Goal: Transaction & Acquisition: Book appointment/travel/reservation

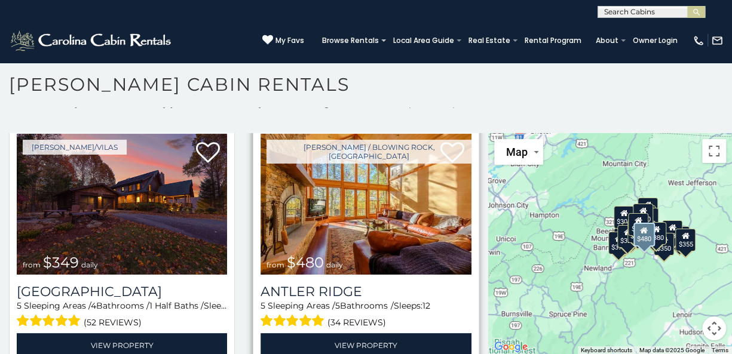
scroll to position [60, 0]
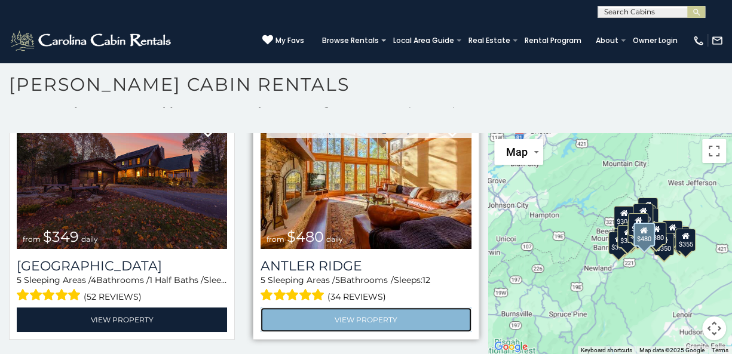
click at [409, 310] on link "View Property" at bounding box center [366, 320] width 210 height 25
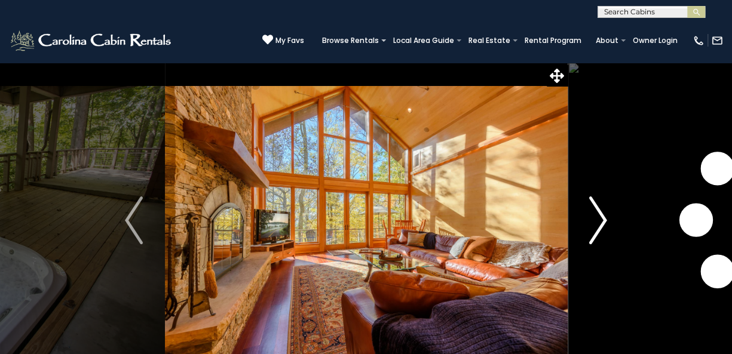
click at [603, 218] on img "Next" at bounding box center [598, 221] width 18 height 48
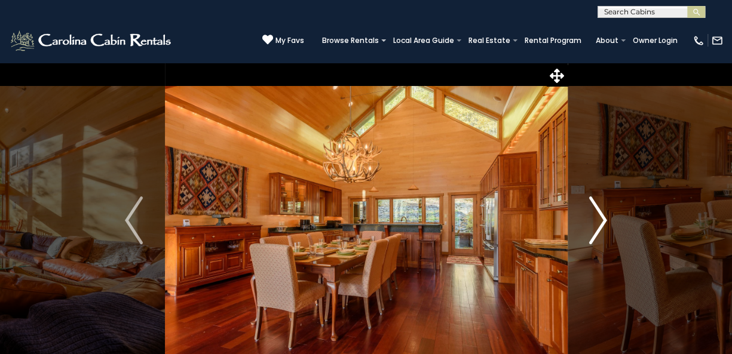
click at [603, 218] on img "Next" at bounding box center [598, 221] width 18 height 48
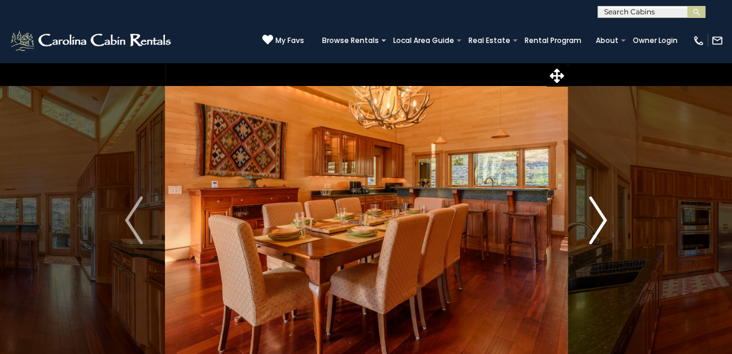
click at [603, 218] on img "Next" at bounding box center [598, 221] width 18 height 48
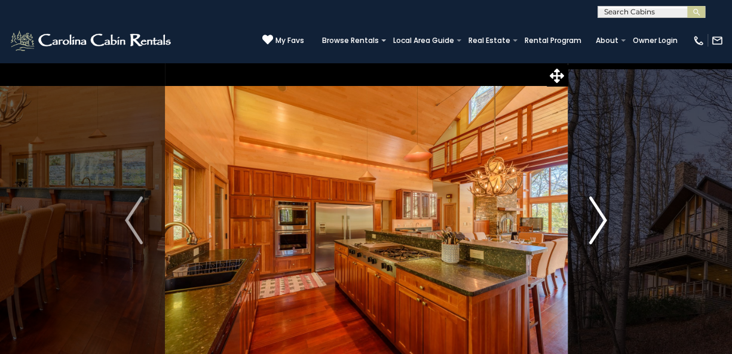
click at [603, 218] on img "Next" at bounding box center [598, 221] width 18 height 48
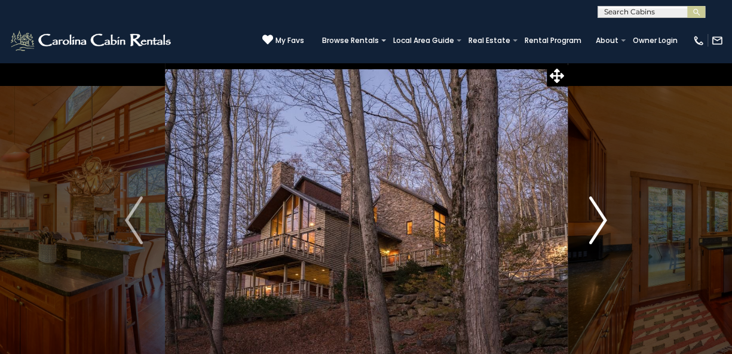
click at [603, 218] on img "Next" at bounding box center [598, 221] width 18 height 48
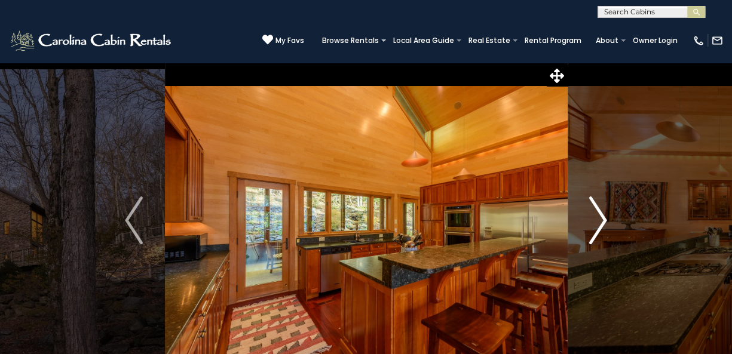
click at [603, 218] on img "Next" at bounding box center [598, 221] width 18 height 48
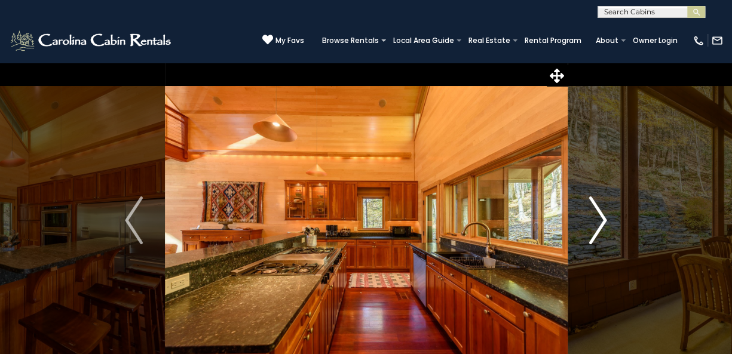
click at [603, 218] on img "Next" at bounding box center [598, 221] width 18 height 48
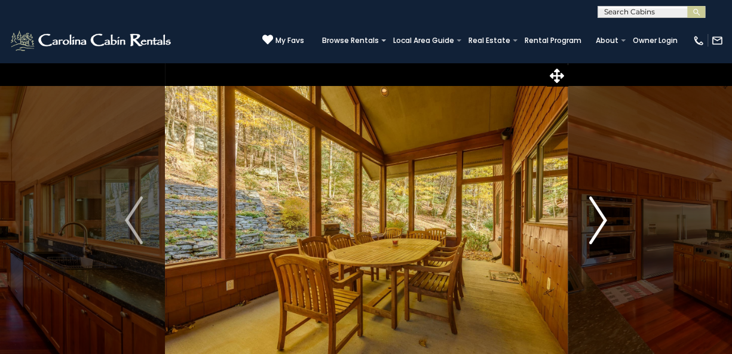
click at [603, 218] on img "Next" at bounding box center [598, 221] width 18 height 48
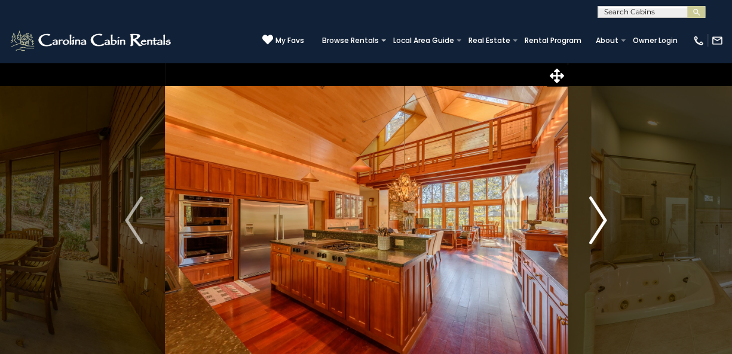
click at [603, 218] on img "Next" at bounding box center [598, 221] width 18 height 48
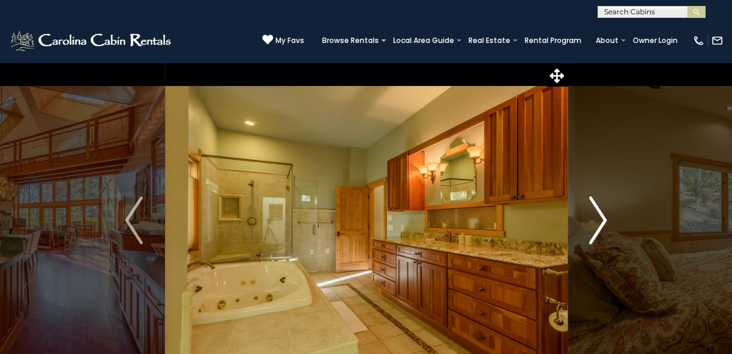
click at [603, 218] on img "Next" at bounding box center [598, 221] width 18 height 48
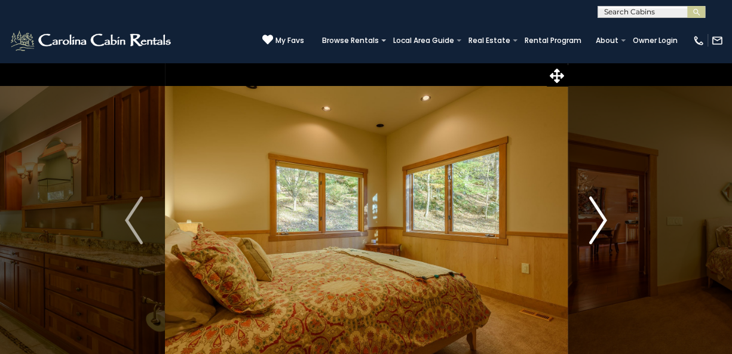
click at [603, 218] on img "Next" at bounding box center [598, 221] width 18 height 48
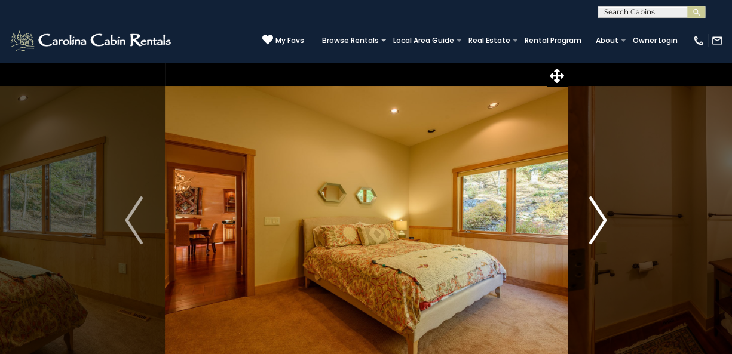
click at [603, 218] on img "Next" at bounding box center [598, 221] width 18 height 48
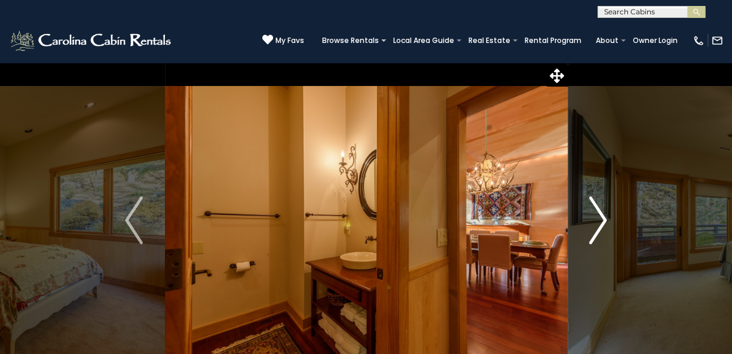
click at [603, 218] on img "Next" at bounding box center [598, 221] width 18 height 48
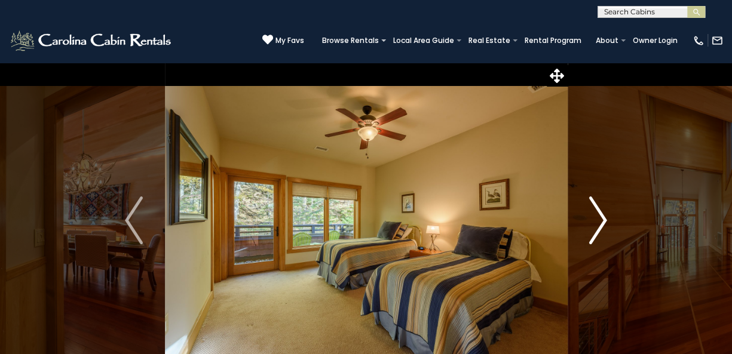
click at [603, 218] on img "Next" at bounding box center [598, 221] width 18 height 48
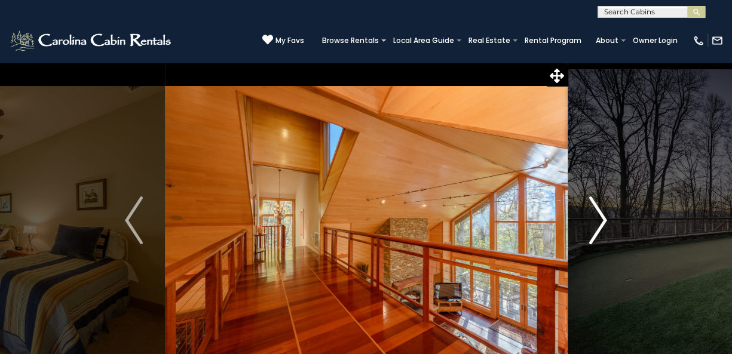
click at [603, 218] on img "Next" at bounding box center [598, 221] width 18 height 48
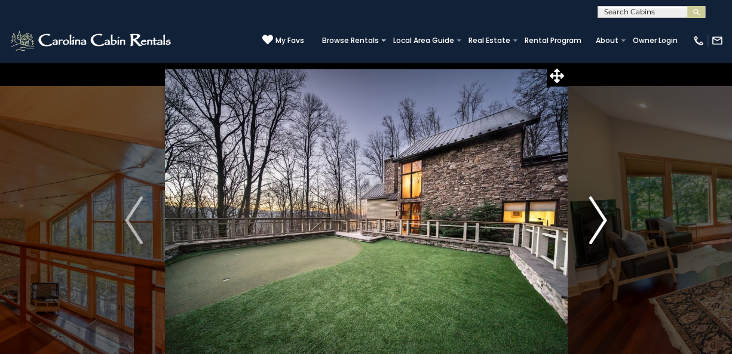
click at [603, 218] on img "Next" at bounding box center [598, 221] width 18 height 48
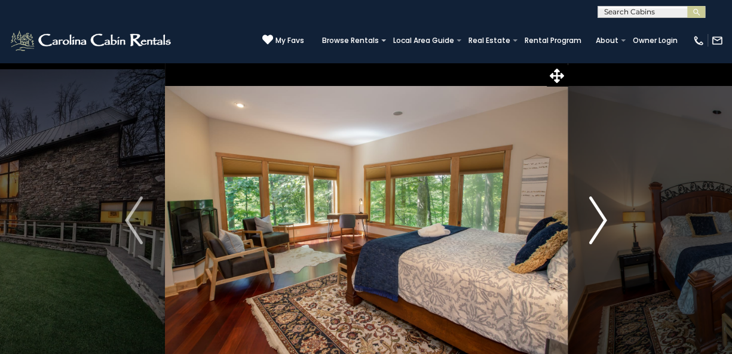
click at [603, 218] on img "Next" at bounding box center [598, 221] width 18 height 48
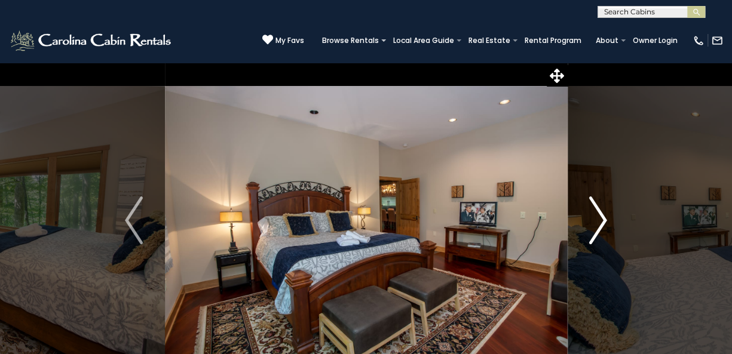
click at [603, 218] on img "Next" at bounding box center [598, 221] width 18 height 48
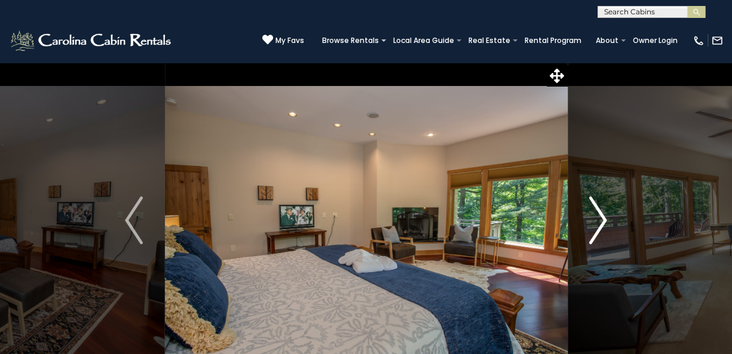
click at [603, 218] on img "Next" at bounding box center [598, 221] width 18 height 48
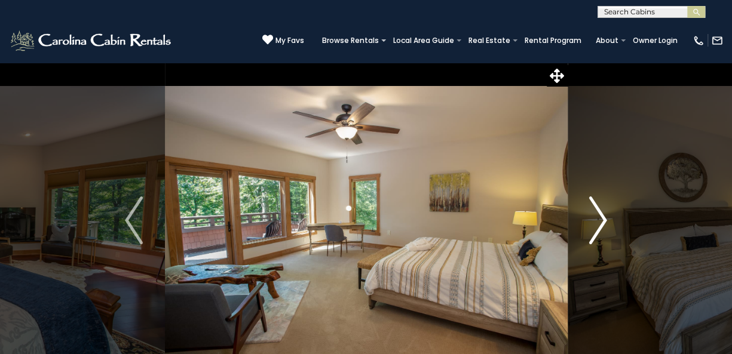
click at [603, 218] on img "Next" at bounding box center [598, 221] width 18 height 48
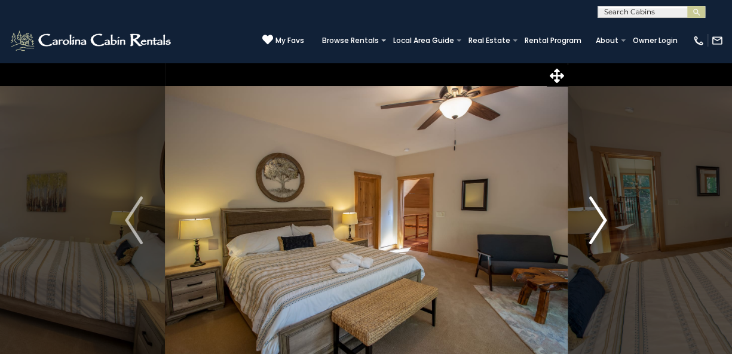
click at [603, 218] on img "Next" at bounding box center [598, 221] width 18 height 48
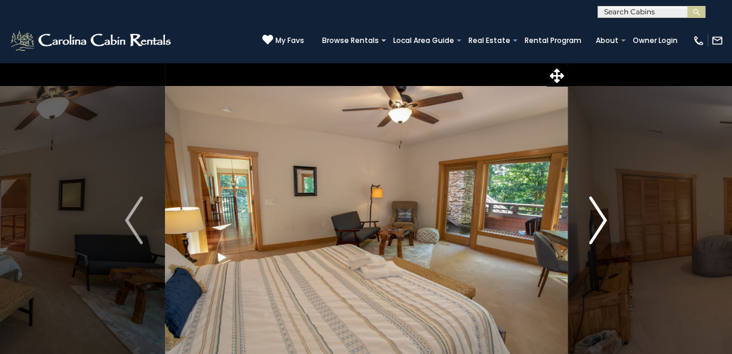
click at [603, 218] on img "Next" at bounding box center [598, 221] width 18 height 48
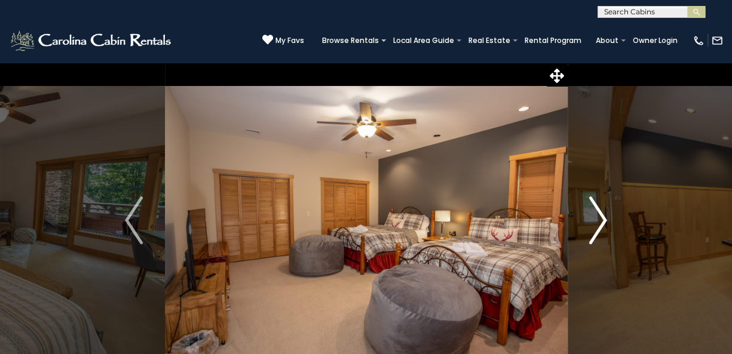
click at [603, 218] on img "Next" at bounding box center [598, 221] width 18 height 48
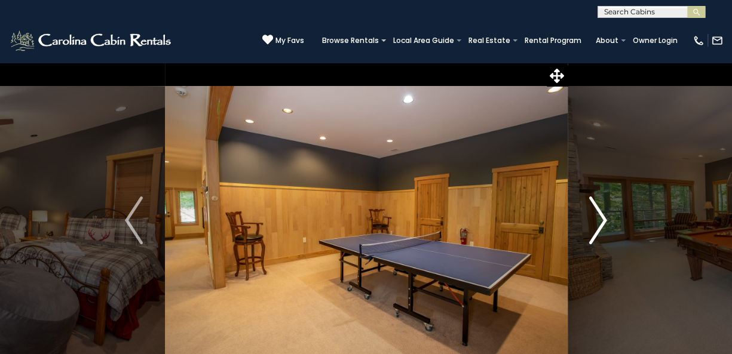
click at [603, 218] on img "Next" at bounding box center [598, 221] width 18 height 48
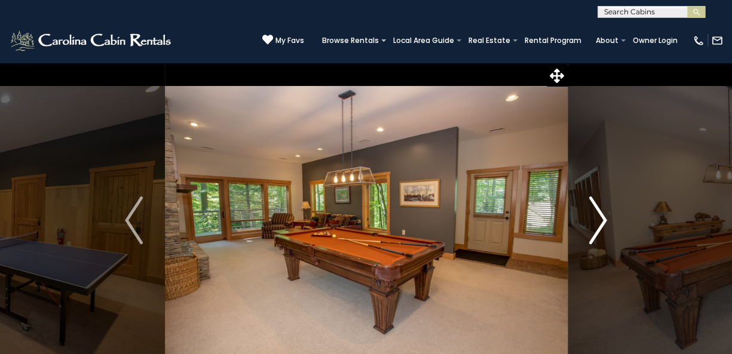
click at [603, 218] on img "Next" at bounding box center [598, 221] width 18 height 48
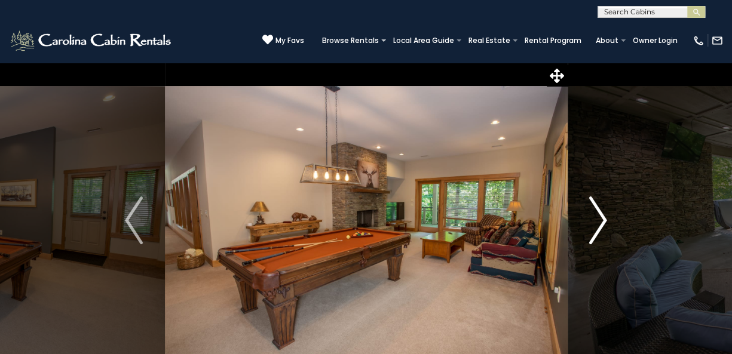
click at [603, 218] on img "Next" at bounding box center [598, 221] width 18 height 48
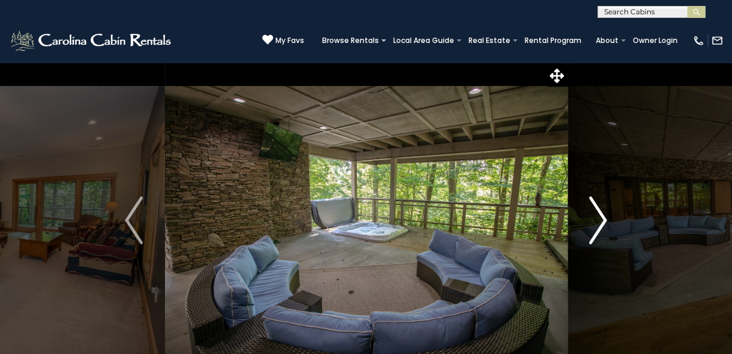
click at [603, 218] on img "Next" at bounding box center [598, 221] width 18 height 48
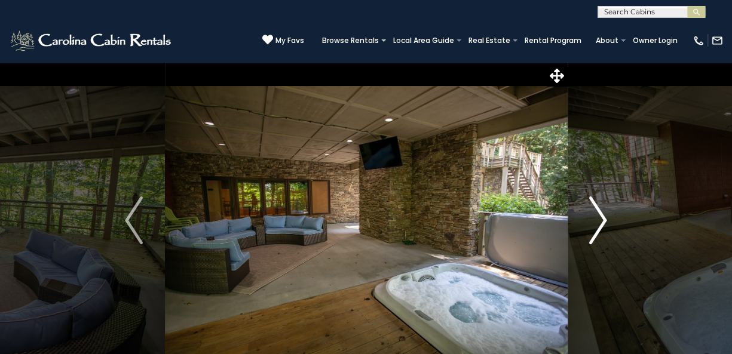
click at [603, 218] on img "Next" at bounding box center [598, 221] width 18 height 48
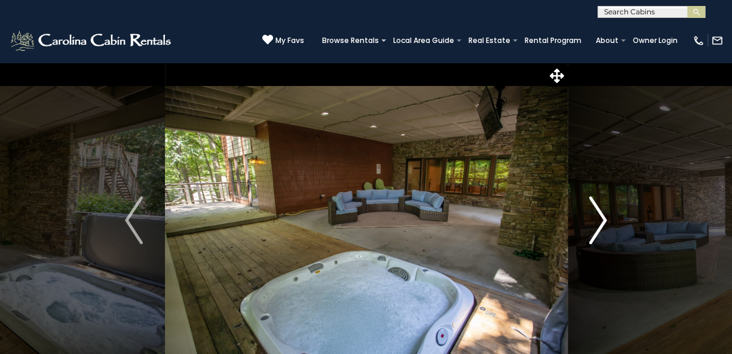
click at [603, 218] on img "Next" at bounding box center [598, 221] width 18 height 48
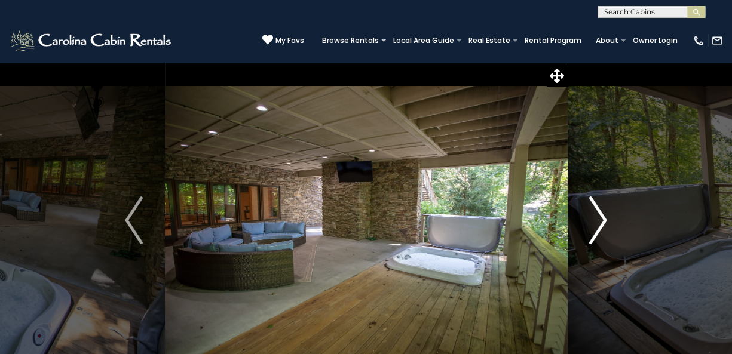
click at [603, 218] on img "Next" at bounding box center [598, 221] width 18 height 48
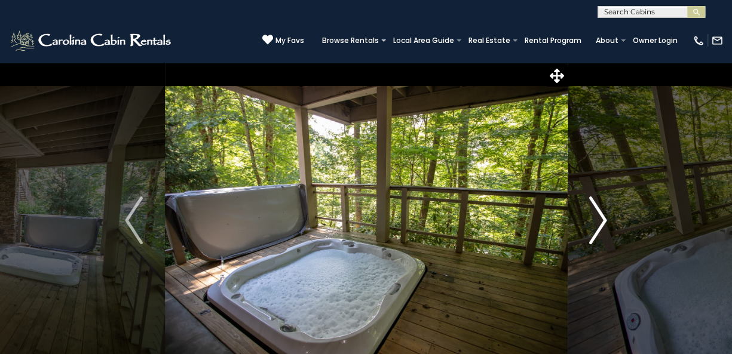
click at [603, 218] on img "Next" at bounding box center [598, 221] width 18 height 48
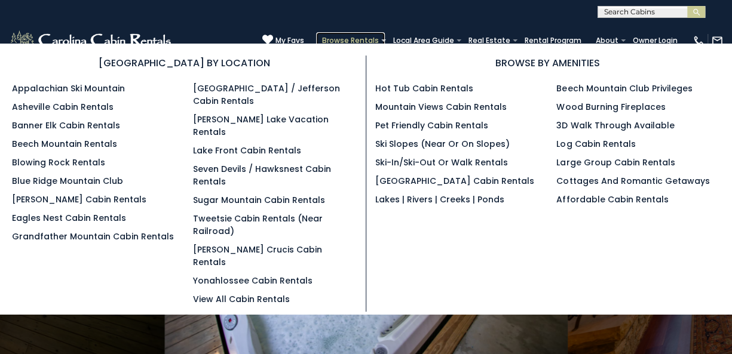
click at [375, 36] on link "Browse Rentals" at bounding box center [350, 40] width 69 height 17
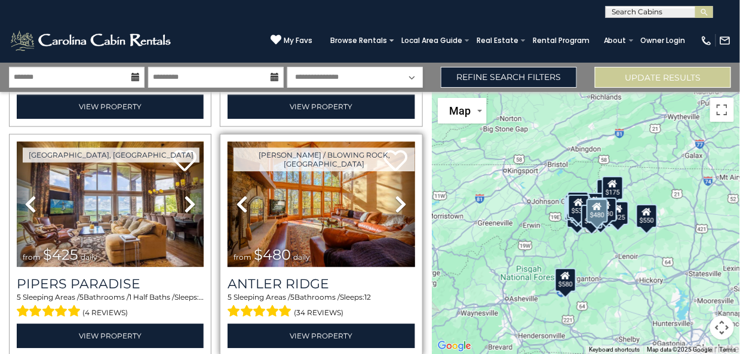
scroll to position [3259, 0]
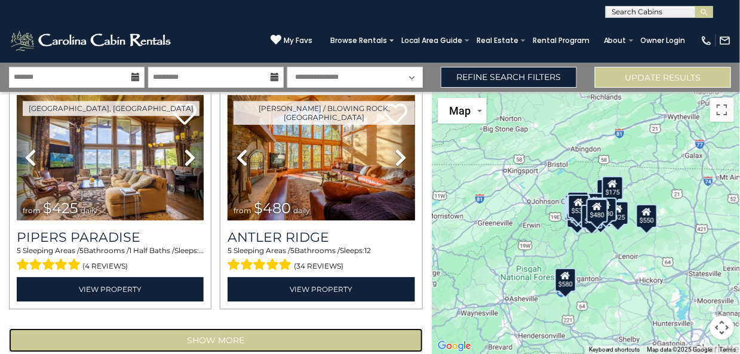
click at [345, 329] on button "Show More" at bounding box center [216, 341] width 414 height 24
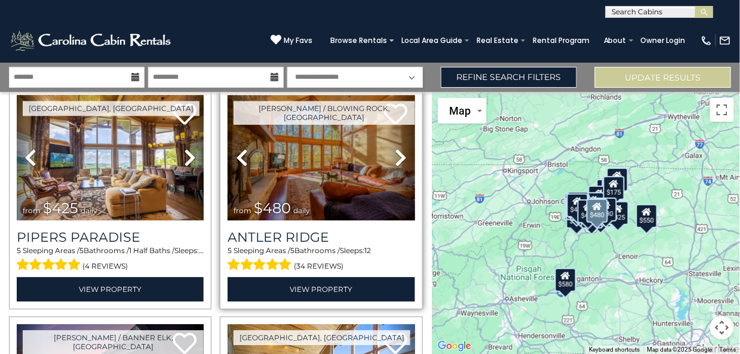
click at [395, 148] on icon at bounding box center [401, 157] width 12 height 19
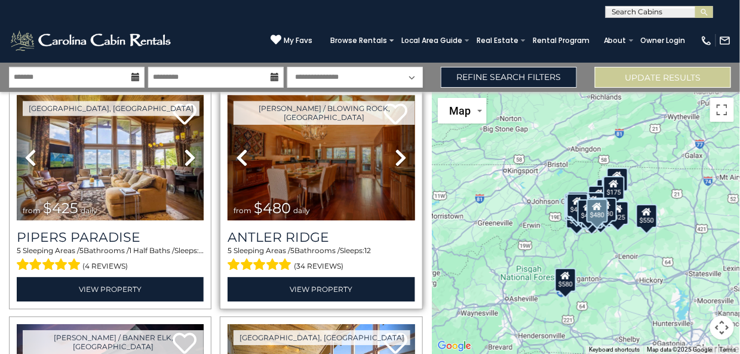
click at [395, 148] on icon at bounding box center [401, 157] width 12 height 19
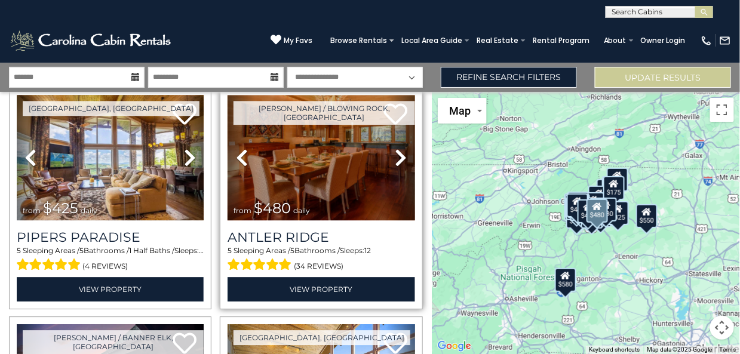
click at [395, 148] on icon at bounding box center [401, 157] width 12 height 19
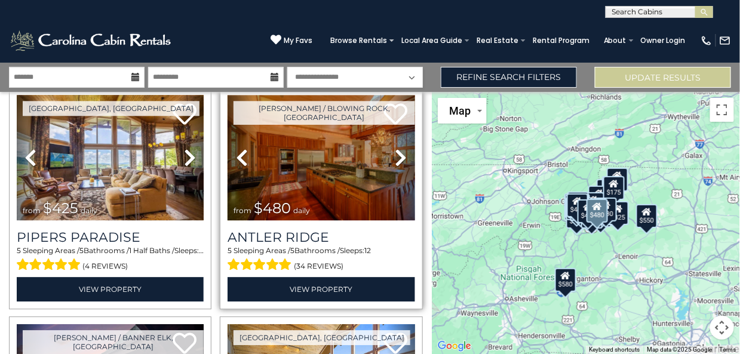
click at [395, 148] on icon at bounding box center [401, 157] width 12 height 19
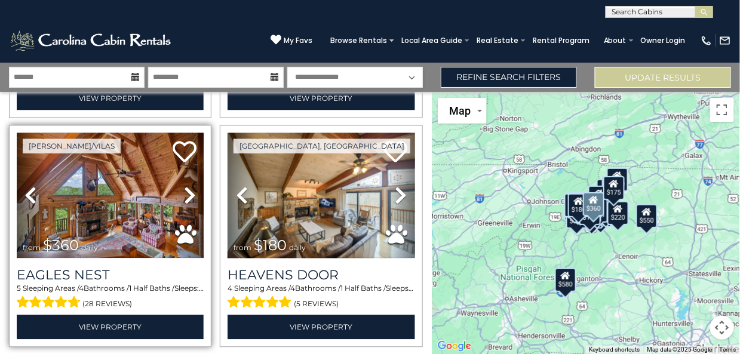
scroll to position [6675, 0]
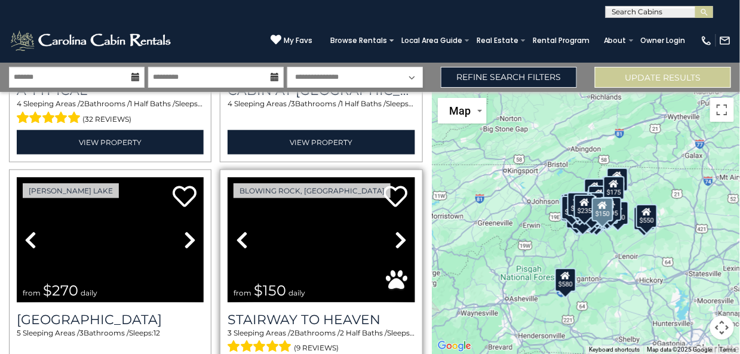
scroll to position [10082, 0]
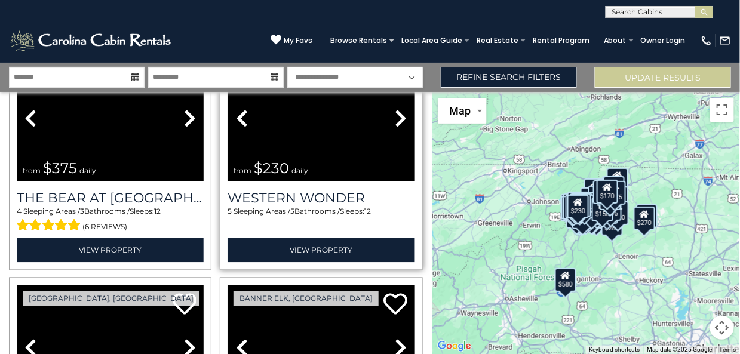
scroll to position [11636, 0]
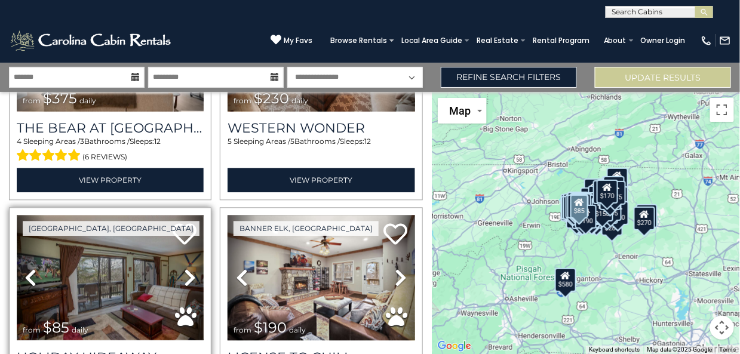
click at [158, 215] on img at bounding box center [110, 278] width 187 height 126
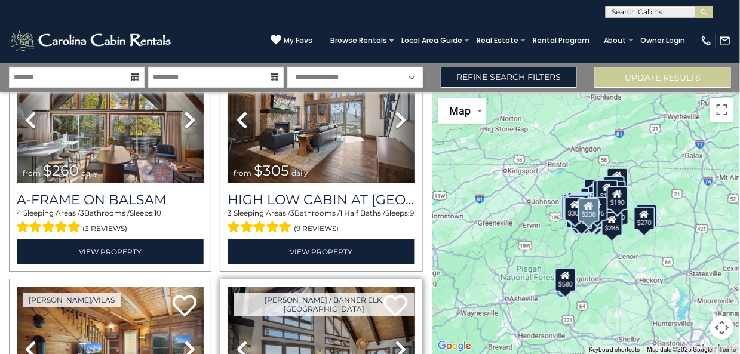
scroll to position [13189, 0]
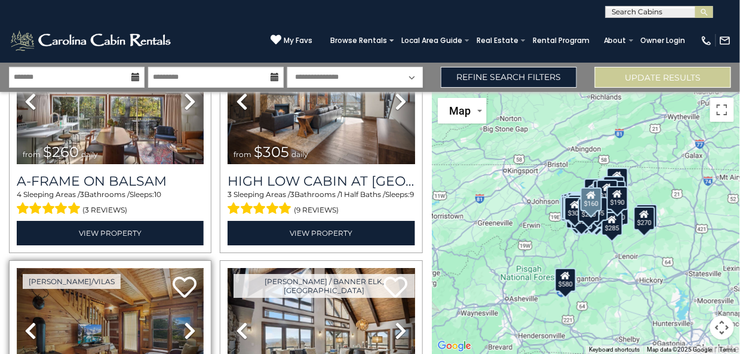
click at [106, 268] on img at bounding box center [110, 331] width 187 height 126
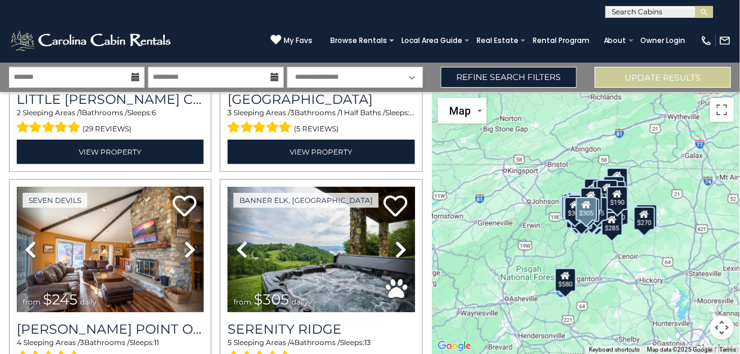
scroll to position [13508, 0]
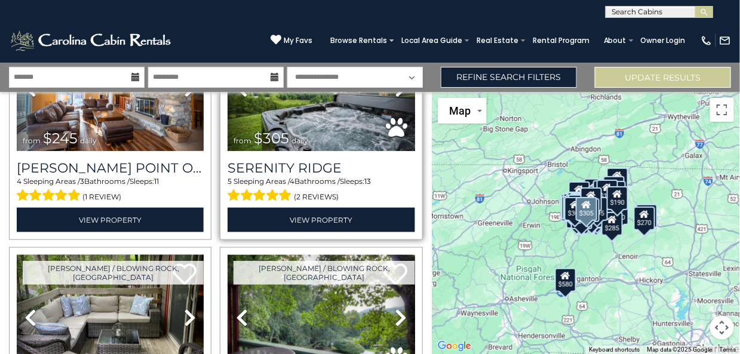
scroll to position [13687, 0]
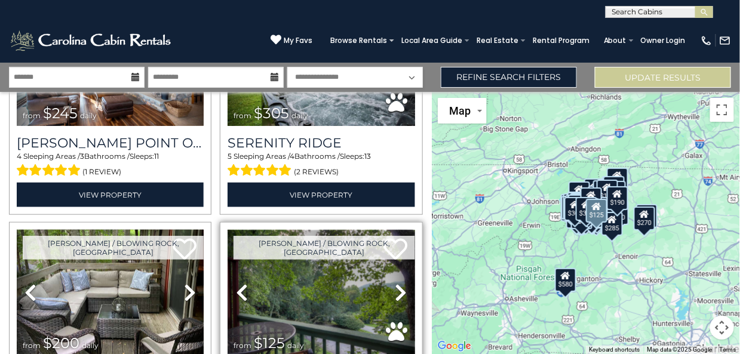
click at [339, 230] on img at bounding box center [321, 293] width 187 height 126
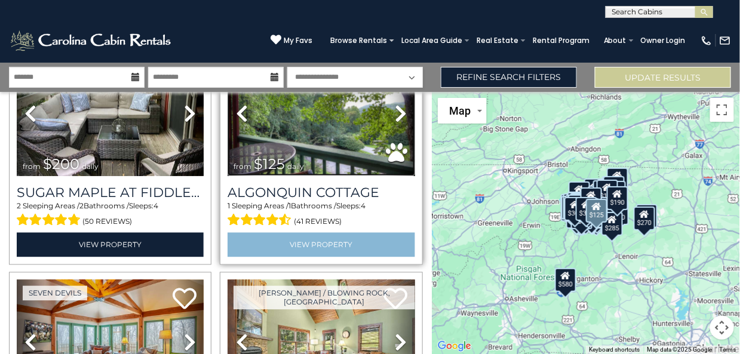
scroll to position [13926, 0]
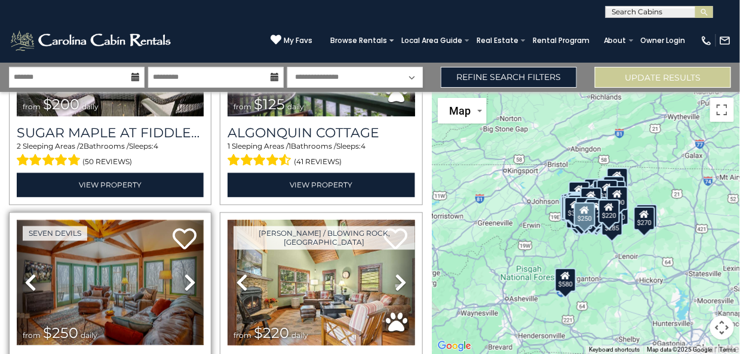
click at [168, 221] on img at bounding box center [110, 284] width 187 height 126
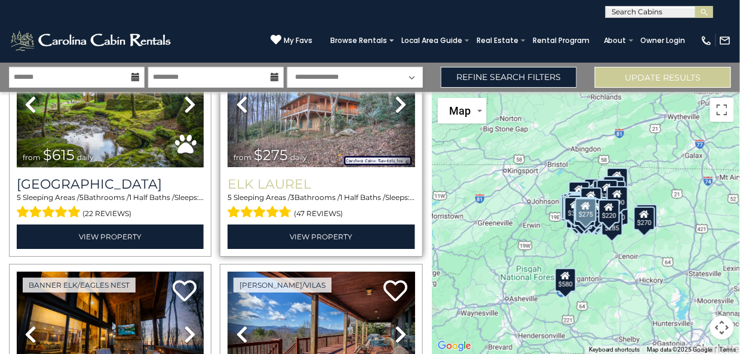
scroll to position [14345, 0]
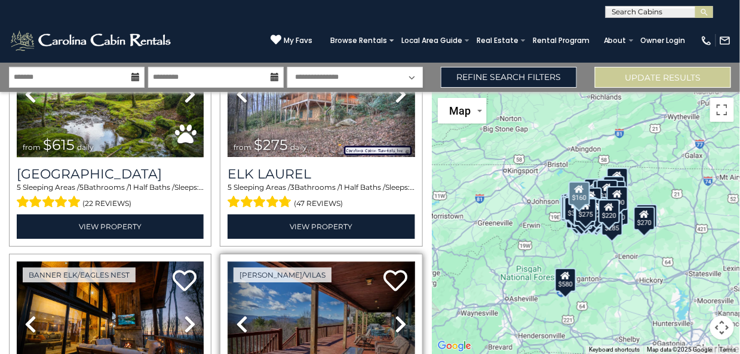
click at [332, 262] on img at bounding box center [321, 325] width 187 height 126
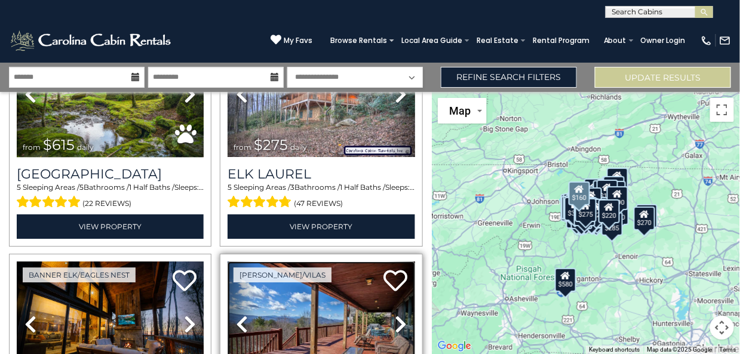
scroll to position [14404, 0]
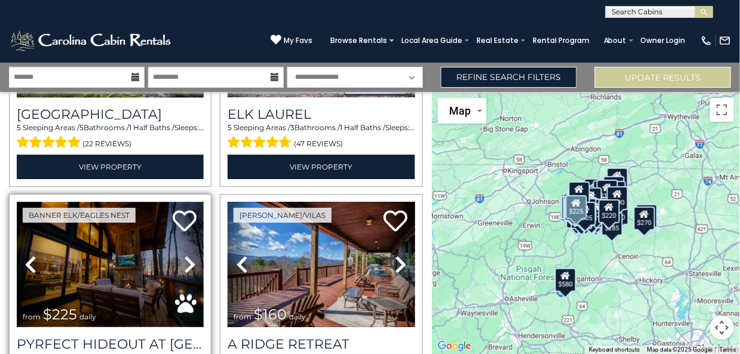
click at [152, 202] on img at bounding box center [110, 265] width 187 height 126
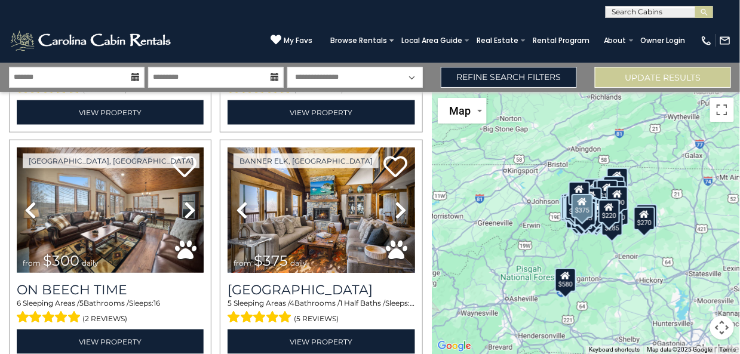
scroll to position [15002, 0]
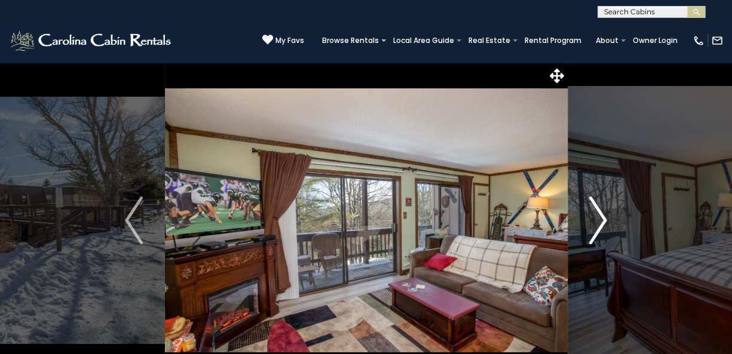
click at [599, 215] on img "Next" at bounding box center [598, 221] width 18 height 48
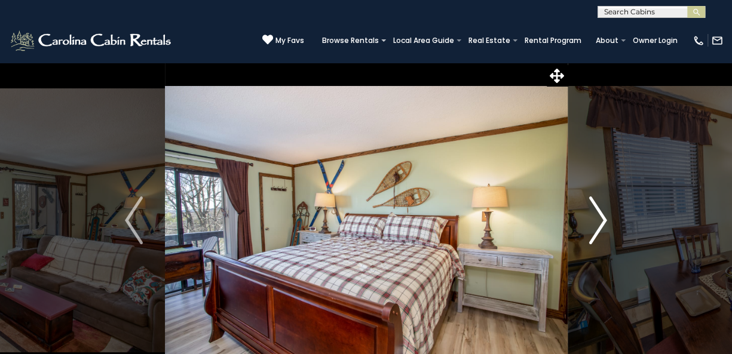
click at [599, 215] on img "Next" at bounding box center [598, 221] width 18 height 48
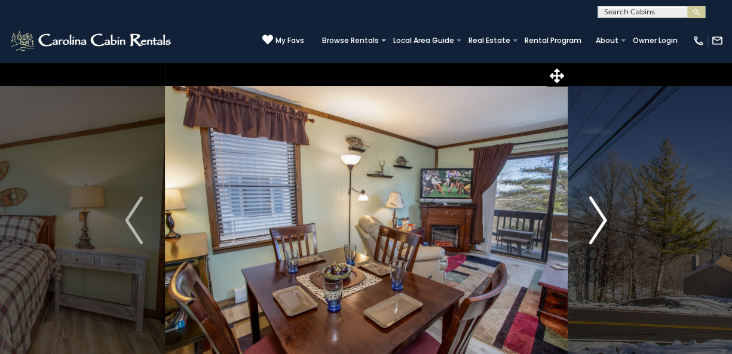
click at [599, 215] on img "Next" at bounding box center [598, 221] width 18 height 48
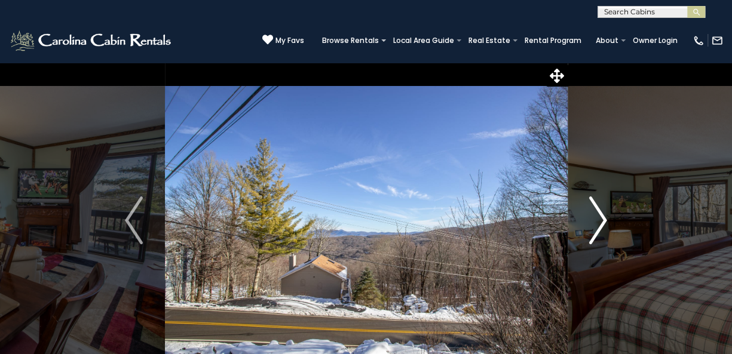
click at [601, 215] on img "Next" at bounding box center [598, 221] width 18 height 48
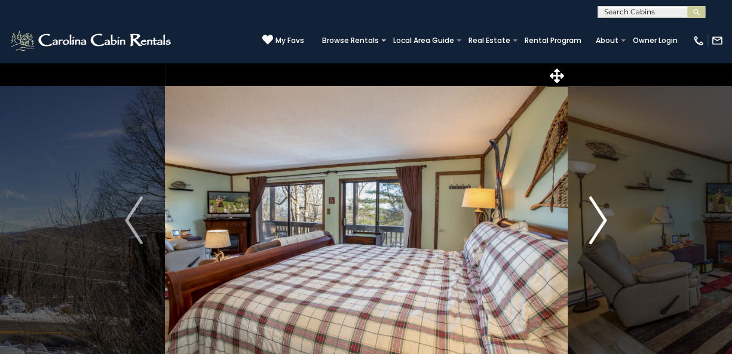
click at [601, 215] on img "Next" at bounding box center [598, 221] width 18 height 48
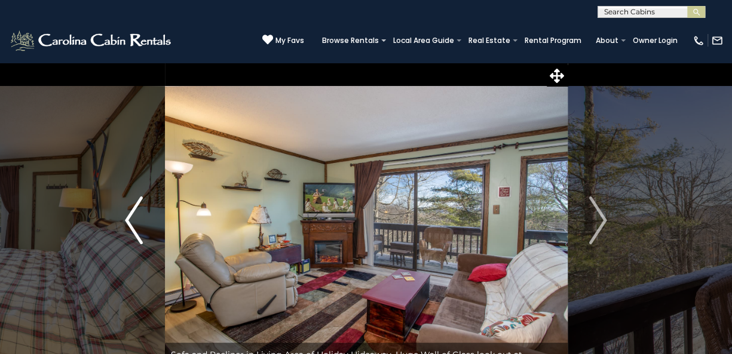
click at [127, 217] on img "Previous" at bounding box center [134, 221] width 18 height 48
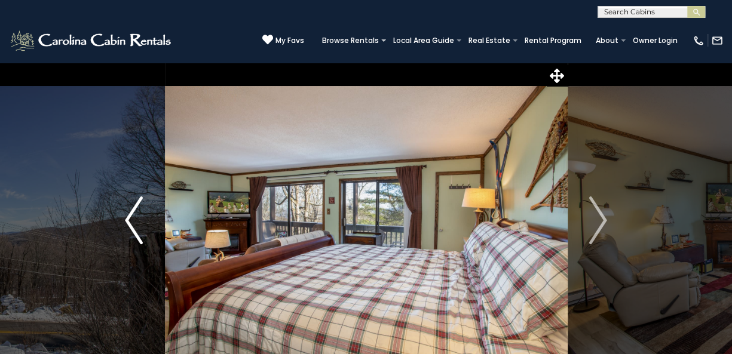
click at [127, 217] on img "Previous" at bounding box center [134, 221] width 18 height 48
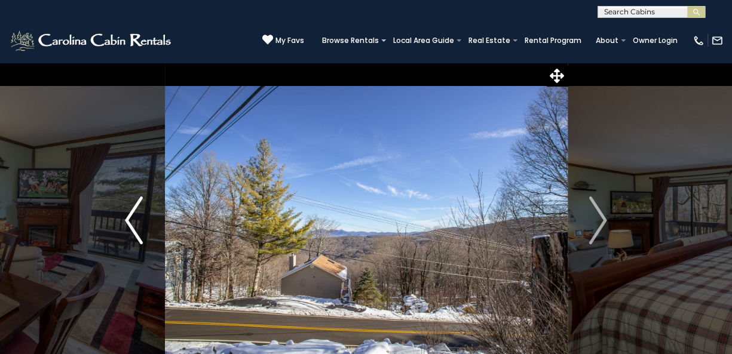
click at [127, 217] on img "Previous" at bounding box center [134, 221] width 18 height 48
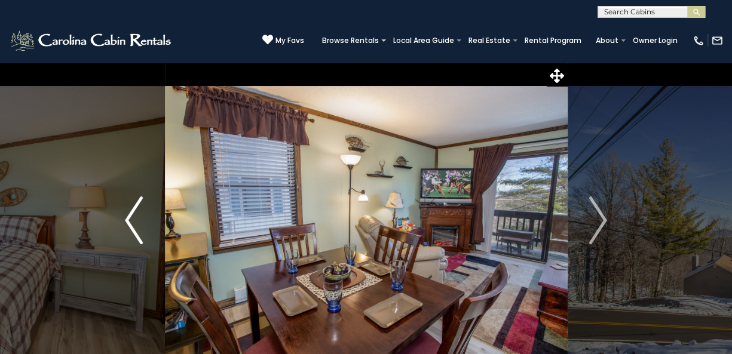
click at [127, 217] on img "Previous" at bounding box center [134, 221] width 18 height 48
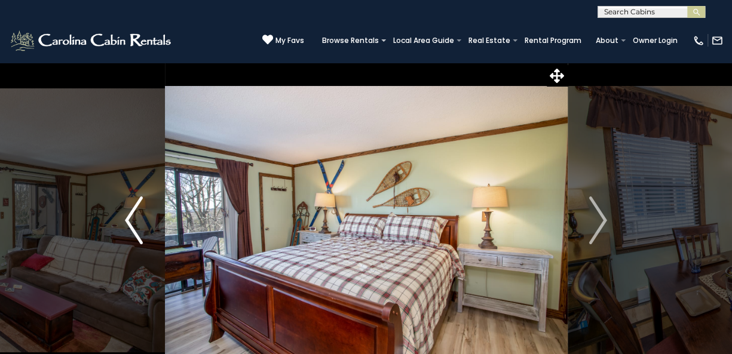
click at [127, 217] on img "Previous" at bounding box center [134, 221] width 18 height 48
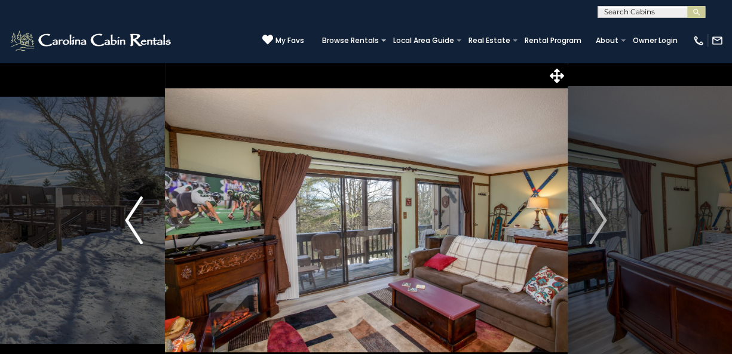
click at [127, 217] on img "Previous" at bounding box center [134, 221] width 18 height 48
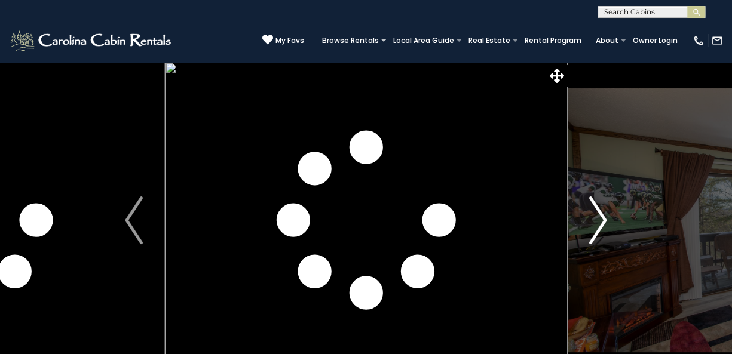
click at [604, 220] on img "Next" at bounding box center [598, 221] width 18 height 48
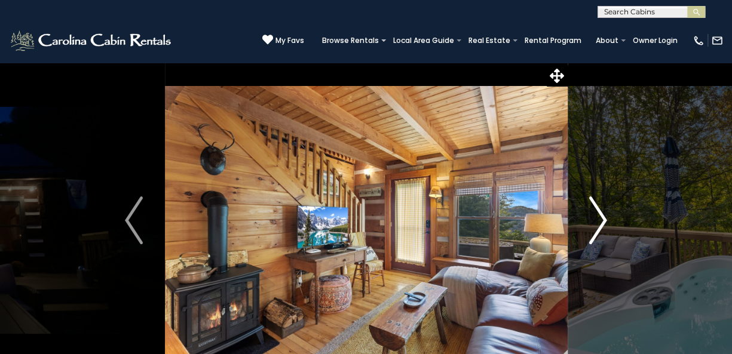
click at [602, 217] on img "Next" at bounding box center [598, 221] width 18 height 48
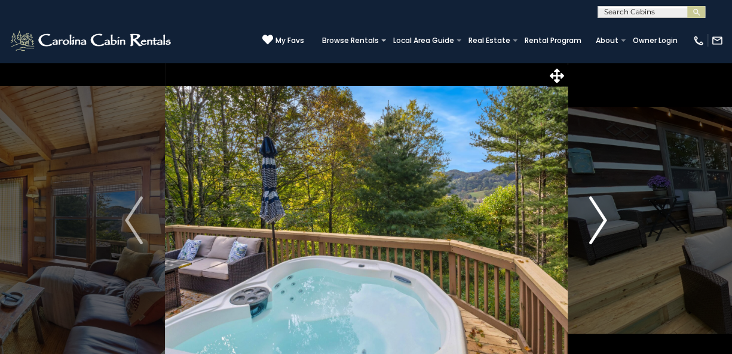
click at [602, 217] on img "Next" at bounding box center [598, 221] width 18 height 48
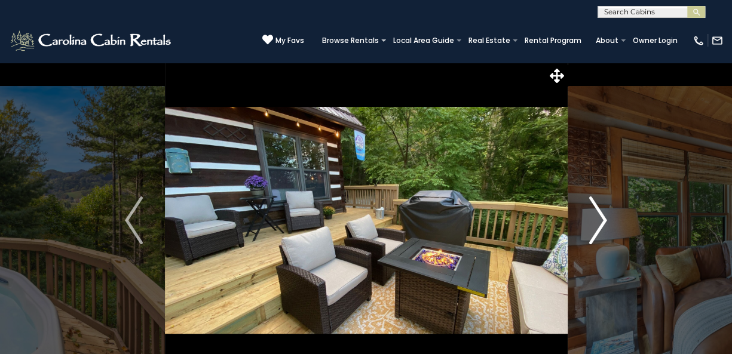
click at [602, 217] on img "Next" at bounding box center [598, 221] width 18 height 48
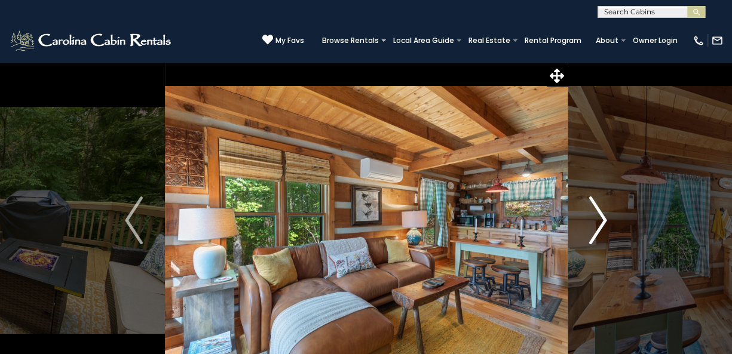
click at [602, 217] on img "Next" at bounding box center [598, 221] width 18 height 48
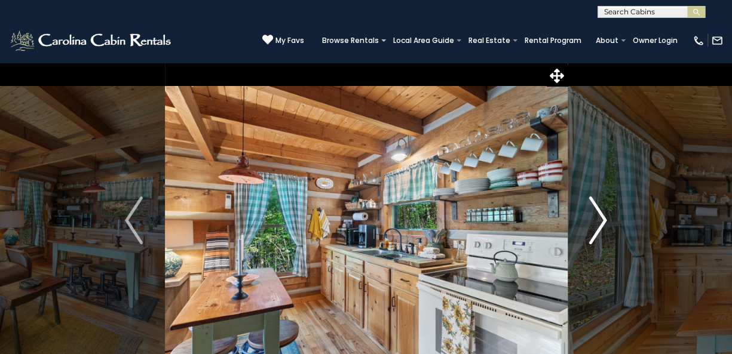
click at [602, 217] on img "Next" at bounding box center [598, 221] width 18 height 48
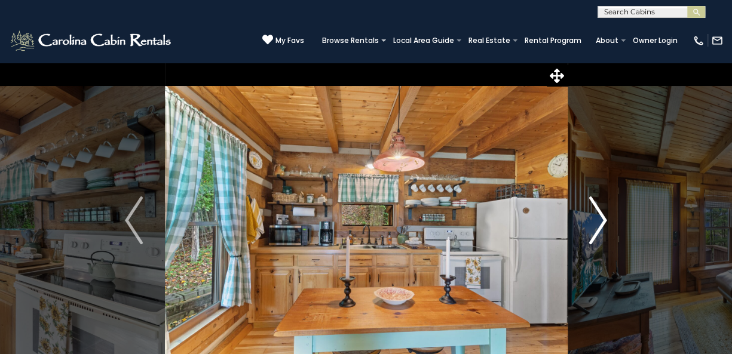
click at [602, 217] on img "Next" at bounding box center [598, 221] width 18 height 48
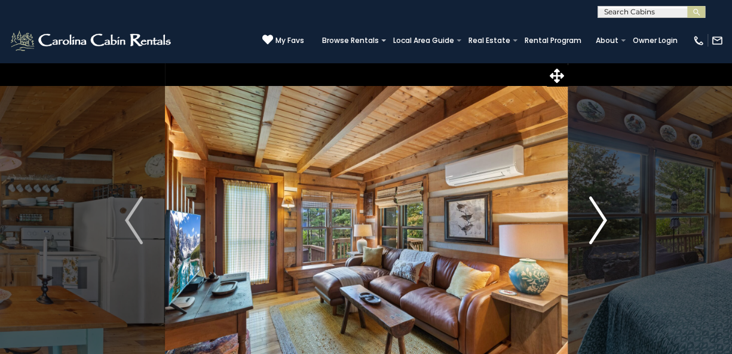
click at [602, 217] on img "Next" at bounding box center [598, 221] width 18 height 48
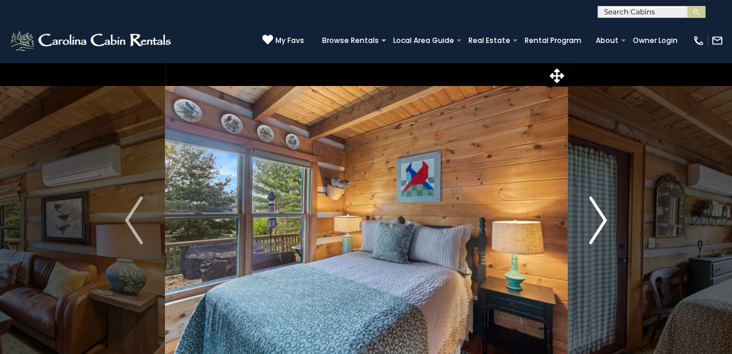
click at [602, 217] on img "Next" at bounding box center [598, 221] width 18 height 48
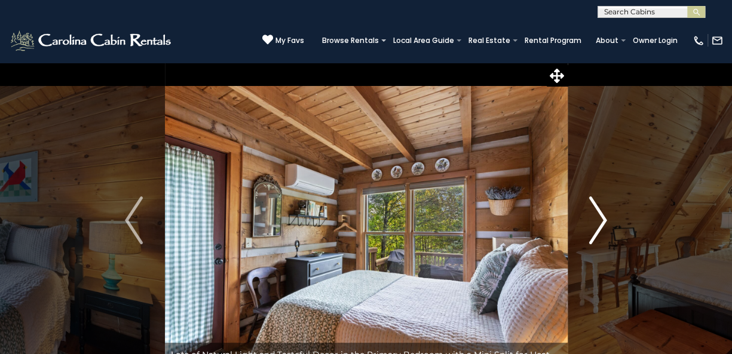
click at [602, 217] on img "Next" at bounding box center [598, 221] width 18 height 48
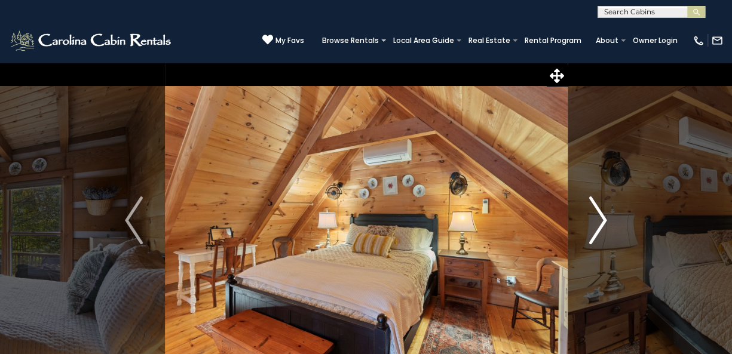
click at [602, 217] on img "Next" at bounding box center [598, 221] width 18 height 48
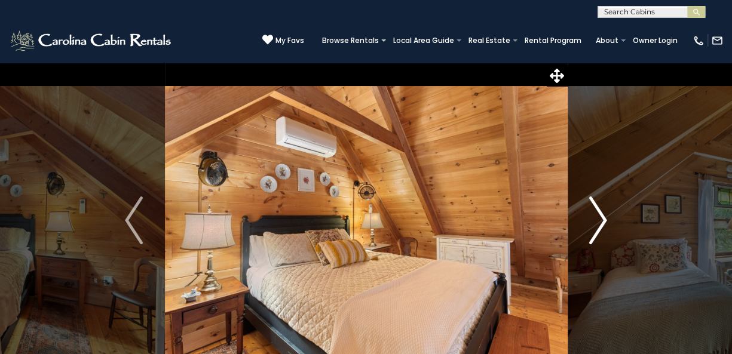
click at [602, 217] on img "Next" at bounding box center [598, 221] width 18 height 48
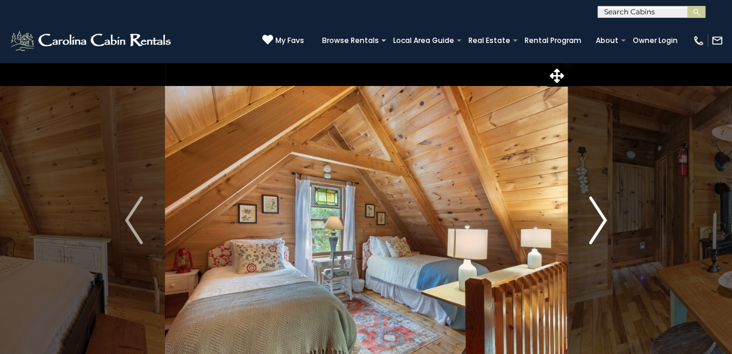
click at [602, 217] on img "Next" at bounding box center [598, 221] width 18 height 48
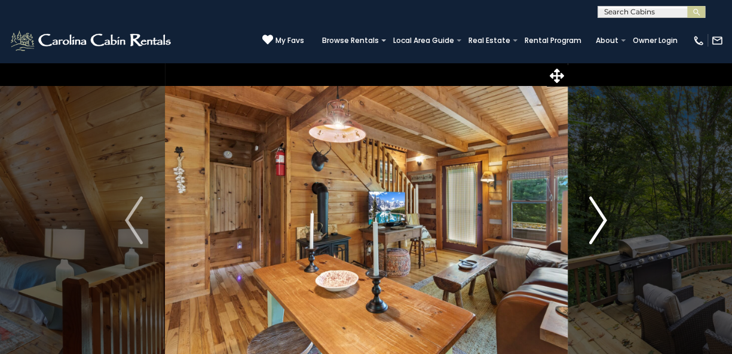
click at [602, 217] on img "Next" at bounding box center [598, 221] width 18 height 48
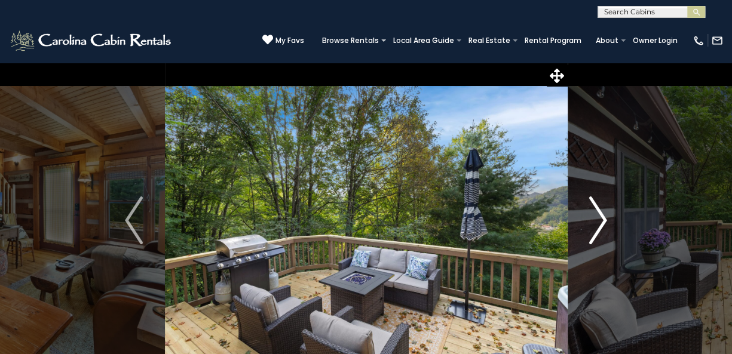
click at [602, 217] on img "Next" at bounding box center [598, 221] width 18 height 48
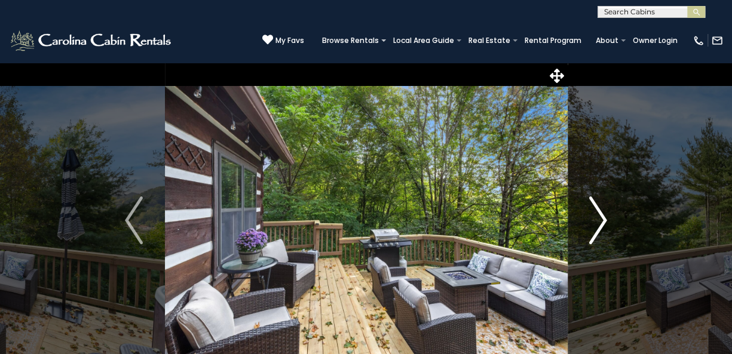
click at [602, 217] on img "Next" at bounding box center [598, 221] width 18 height 48
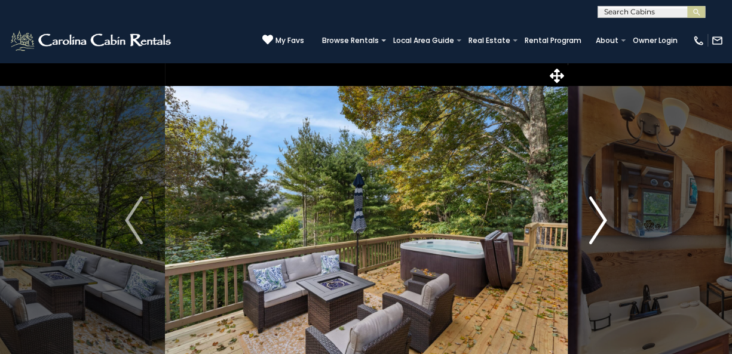
click at [602, 217] on img "Next" at bounding box center [598, 221] width 18 height 48
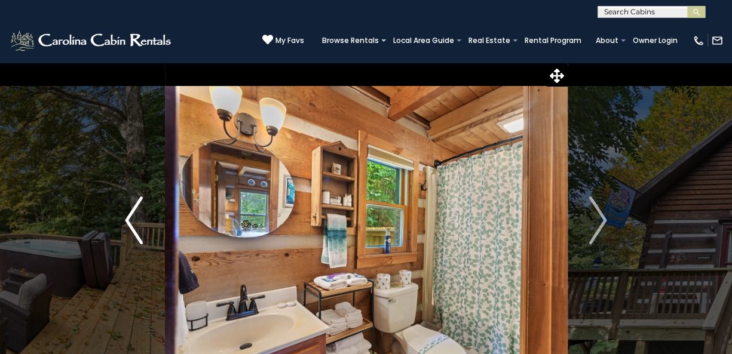
click at [127, 222] on img "Previous" at bounding box center [134, 221] width 18 height 48
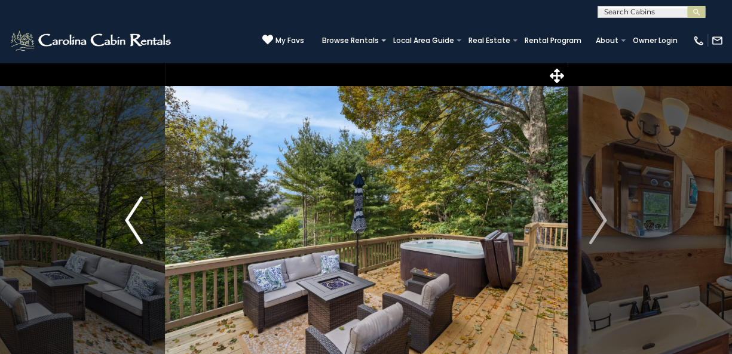
click at [127, 222] on img "Previous" at bounding box center [134, 221] width 18 height 48
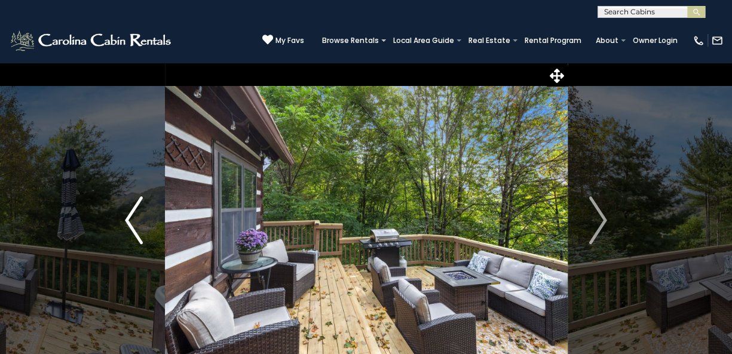
click at [127, 222] on img "Previous" at bounding box center [134, 221] width 18 height 48
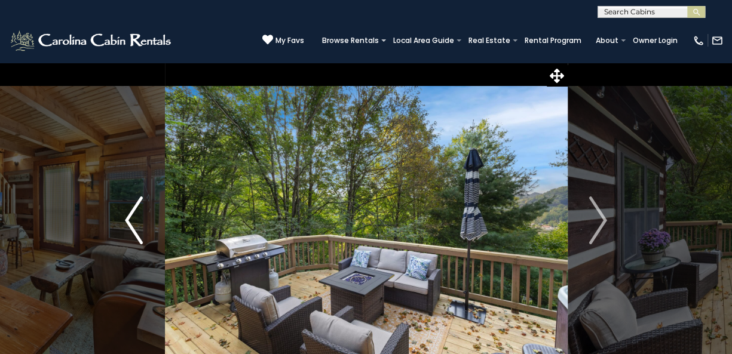
click at [127, 222] on img "Previous" at bounding box center [134, 221] width 18 height 48
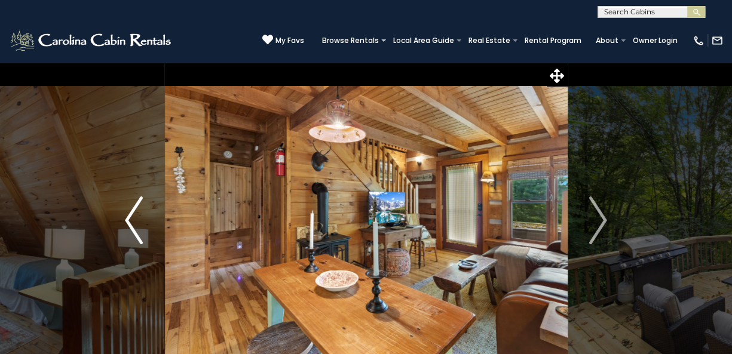
click at [127, 222] on img "Previous" at bounding box center [134, 221] width 18 height 48
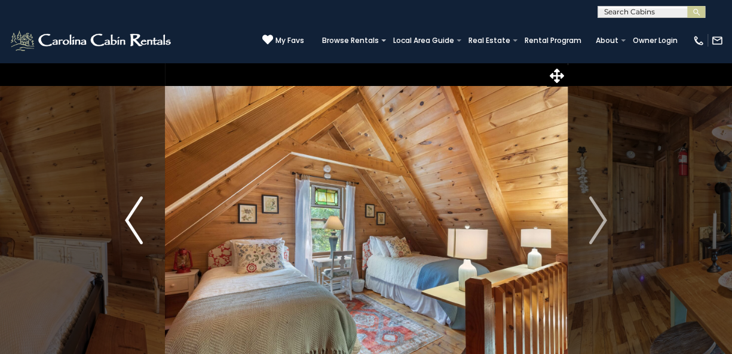
click at [127, 222] on img "Previous" at bounding box center [134, 221] width 18 height 48
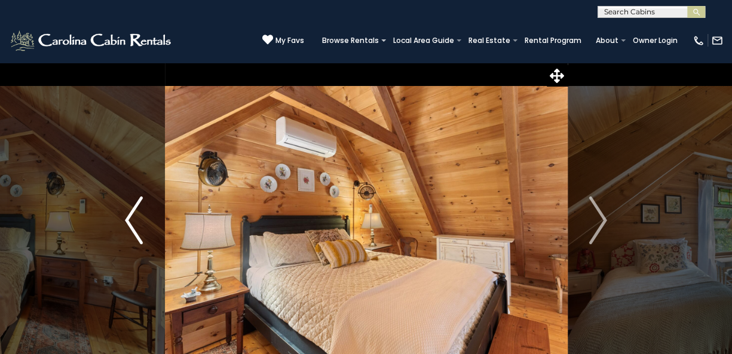
click at [127, 222] on img "Previous" at bounding box center [134, 221] width 18 height 48
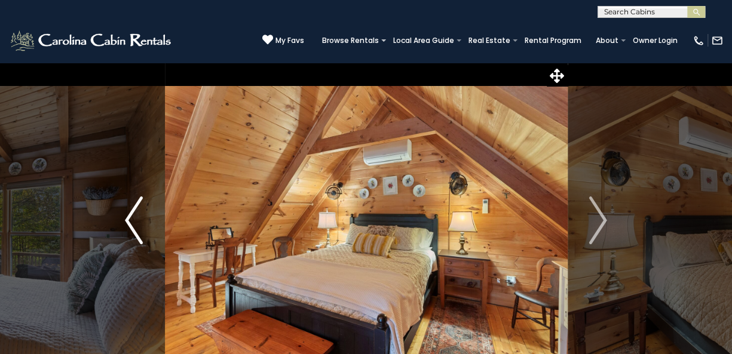
click at [127, 222] on img "Previous" at bounding box center [134, 221] width 18 height 48
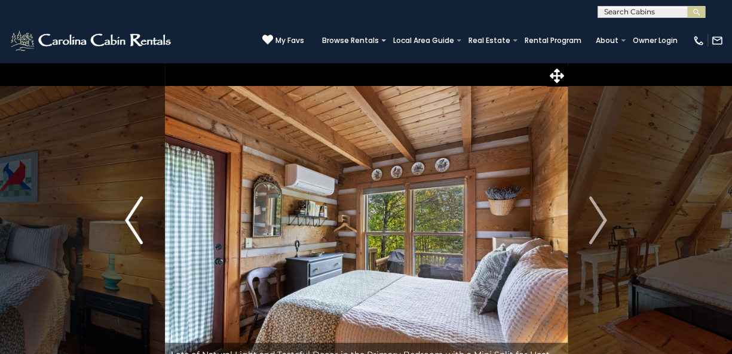
click at [127, 222] on img "Previous" at bounding box center [134, 221] width 18 height 48
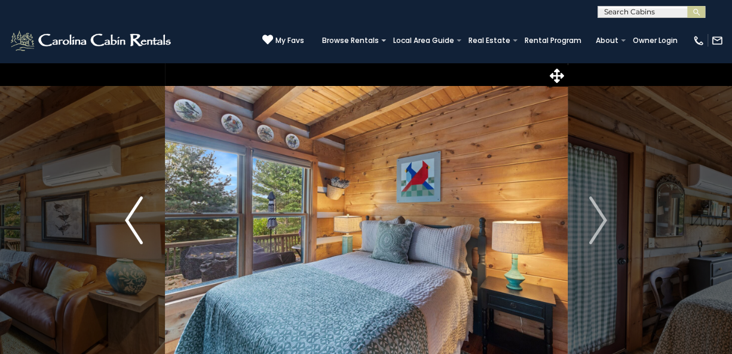
click at [127, 222] on img "Previous" at bounding box center [134, 221] width 18 height 48
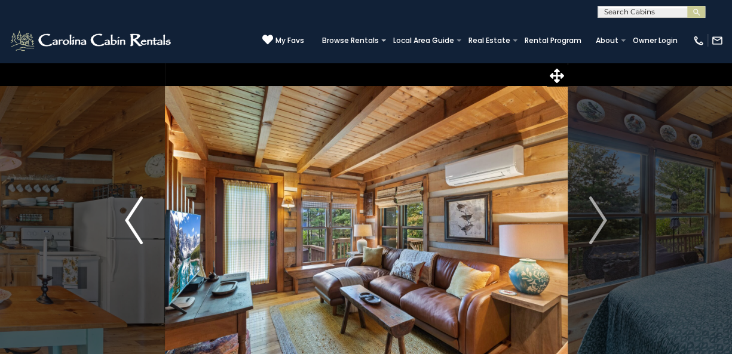
click at [127, 222] on img "Previous" at bounding box center [134, 221] width 18 height 48
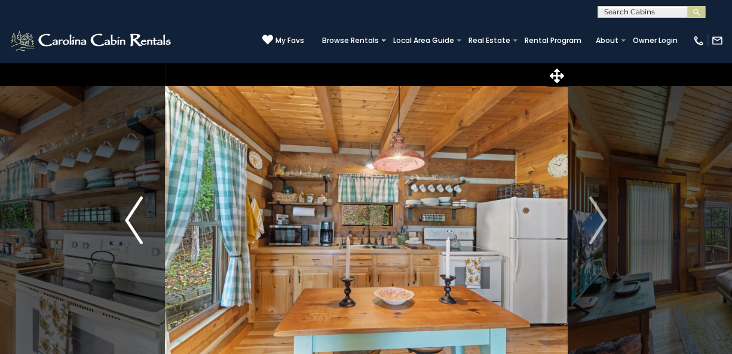
click at [127, 222] on img "Previous" at bounding box center [134, 221] width 18 height 48
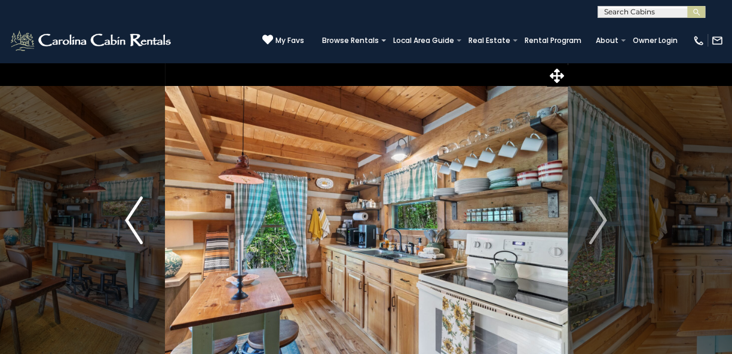
click at [127, 222] on img "Previous" at bounding box center [134, 221] width 18 height 48
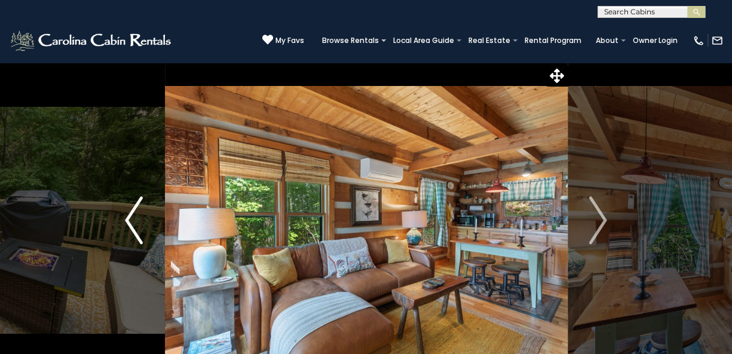
click at [127, 222] on img "Previous" at bounding box center [134, 221] width 18 height 48
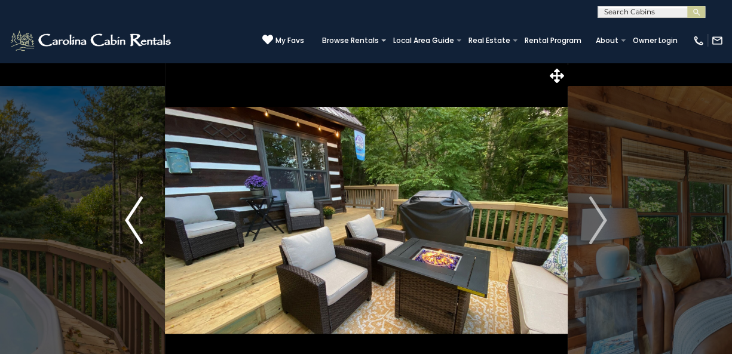
click at [127, 222] on img "Previous" at bounding box center [134, 221] width 18 height 48
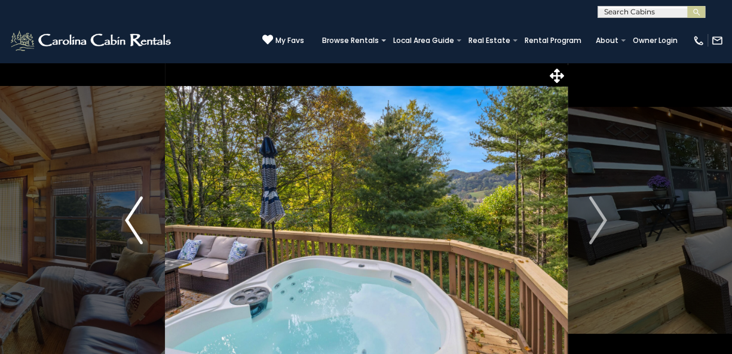
click at [127, 222] on img "Previous" at bounding box center [134, 221] width 18 height 48
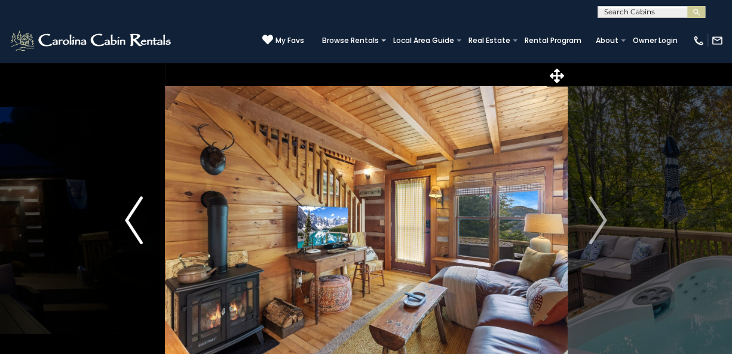
click at [127, 222] on img "Previous" at bounding box center [134, 221] width 18 height 48
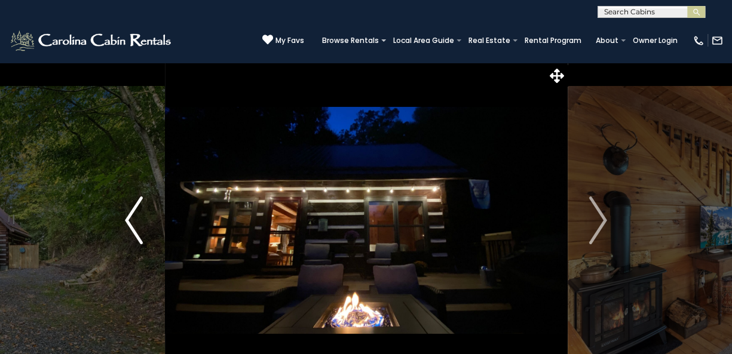
click at [127, 222] on img "Previous" at bounding box center [134, 221] width 18 height 48
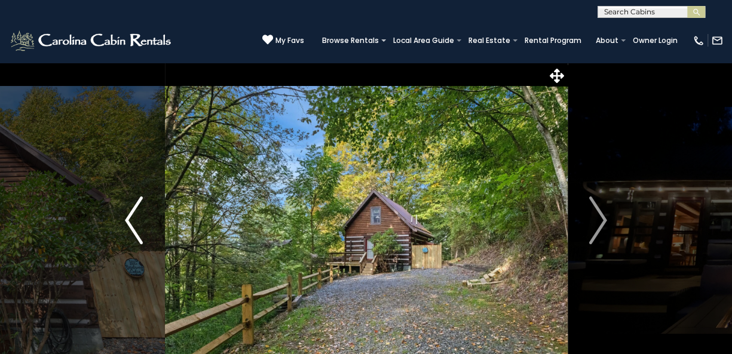
click at [127, 222] on img "Previous" at bounding box center [134, 221] width 18 height 48
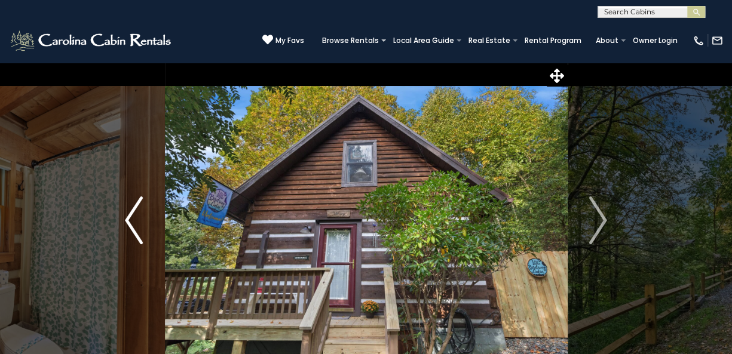
click at [127, 222] on img "Previous" at bounding box center [134, 221] width 18 height 48
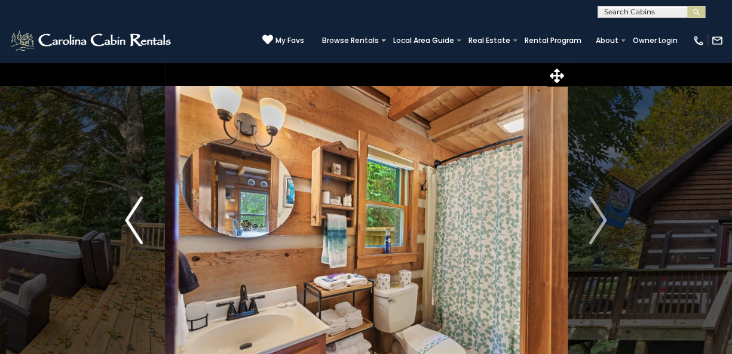
click at [127, 222] on img "Previous" at bounding box center [134, 221] width 18 height 48
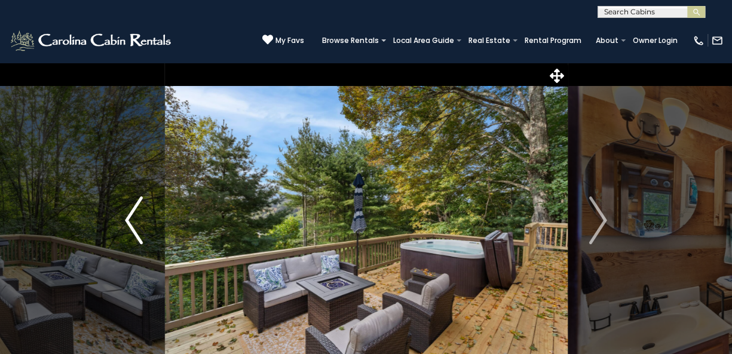
click at [127, 222] on img "Previous" at bounding box center [134, 221] width 18 height 48
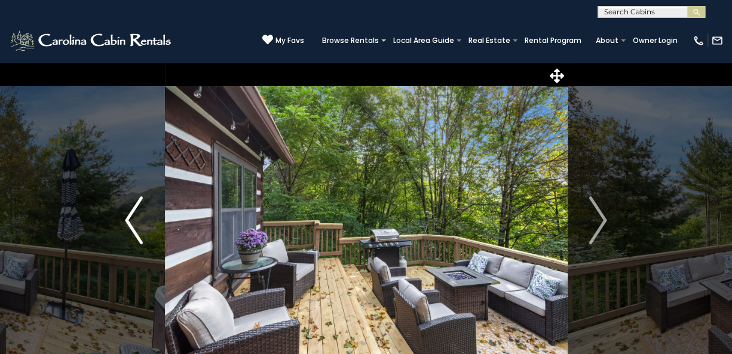
click at [127, 222] on img "Previous" at bounding box center [134, 221] width 18 height 48
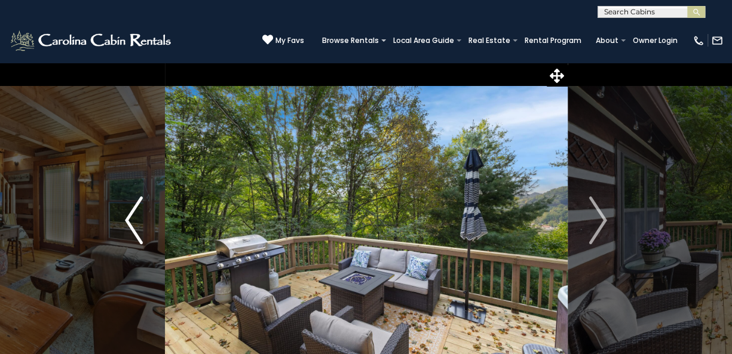
click at [127, 222] on img "Previous" at bounding box center [134, 221] width 18 height 48
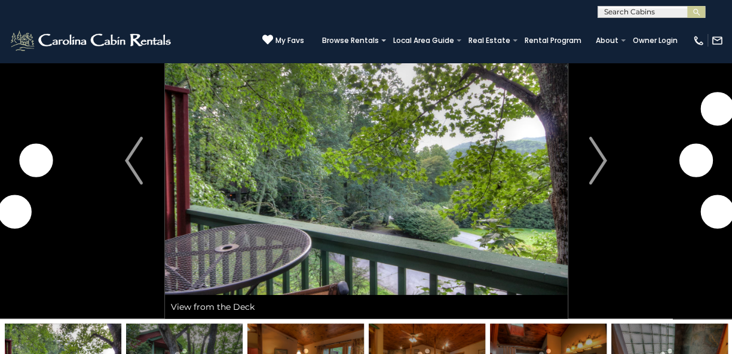
scroll to position [120, 0]
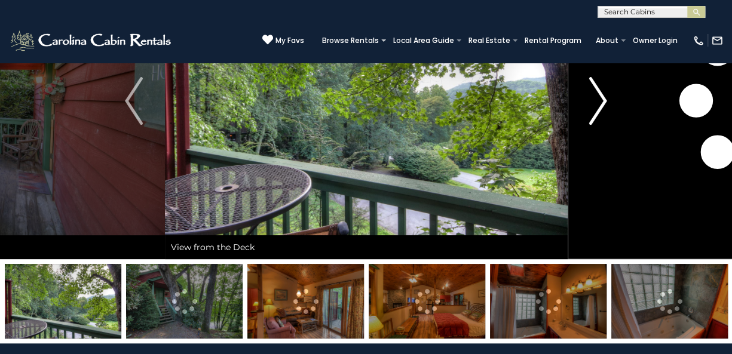
click at [605, 100] on img "Next" at bounding box center [598, 101] width 18 height 48
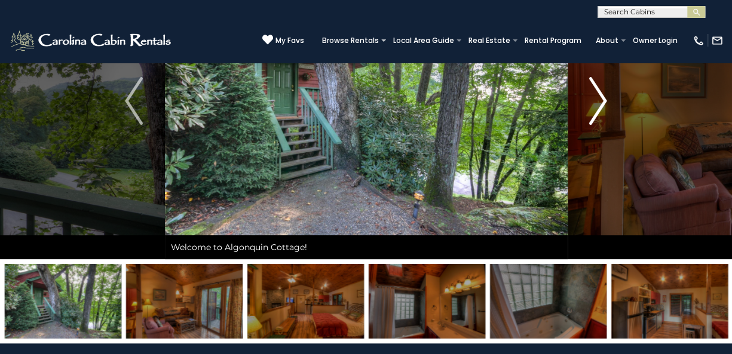
click at [605, 100] on img "Next" at bounding box center [598, 101] width 18 height 48
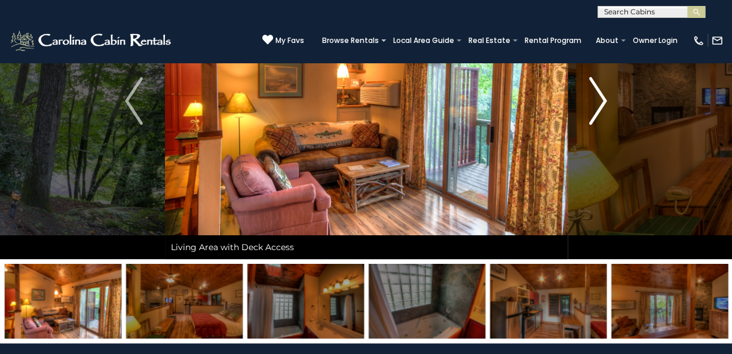
click at [605, 100] on img "Next" at bounding box center [598, 101] width 18 height 48
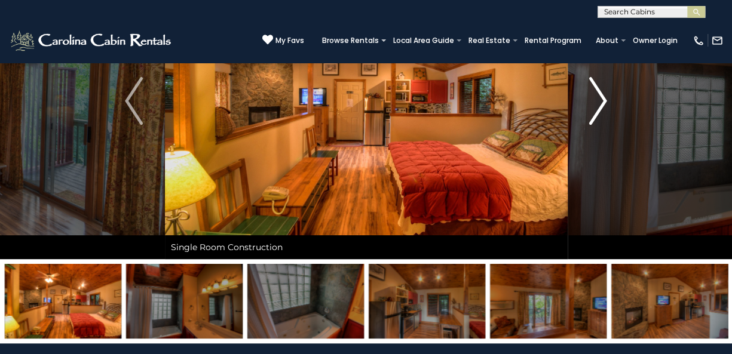
click at [605, 100] on img "Next" at bounding box center [598, 101] width 18 height 48
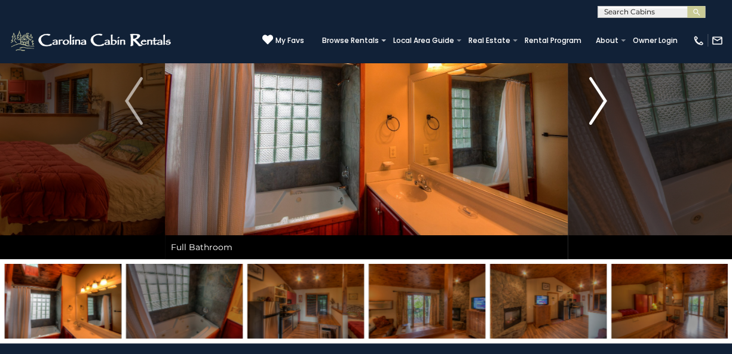
click at [605, 100] on img "Next" at bounding box center [598, 101] width 18 height 48
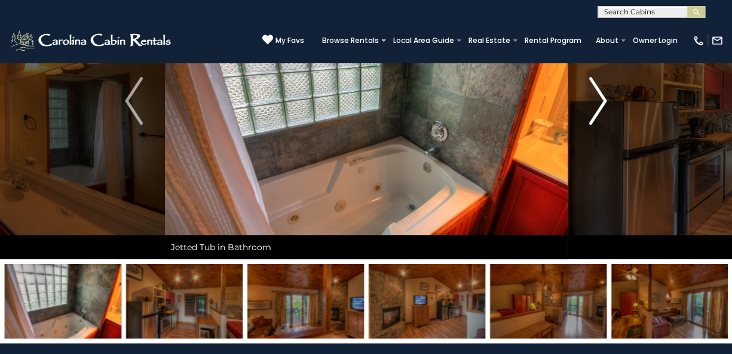
click at [605, 100] on img "Next" at bounding box center [598, 101] width 18 height 48
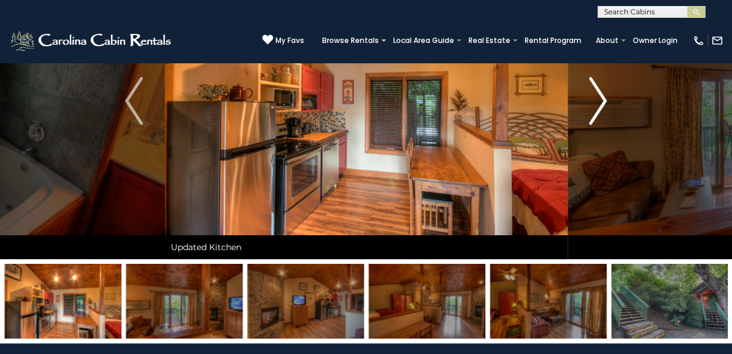
click at [605, 100] on img "Next" at bounding box center [598, 101] width 18 height 48
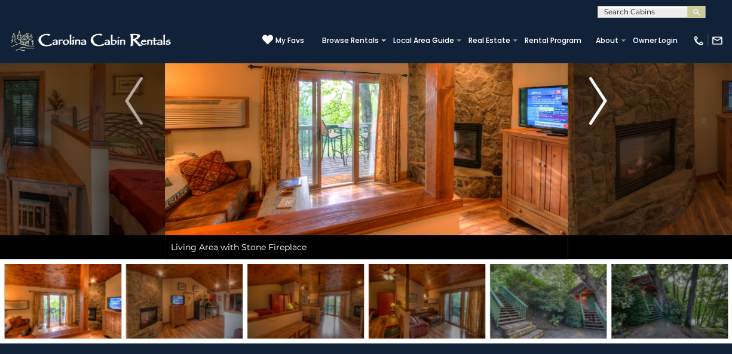
click at [605, 100] on img "Next" at bounding box center [598, 101] width 18 height 48
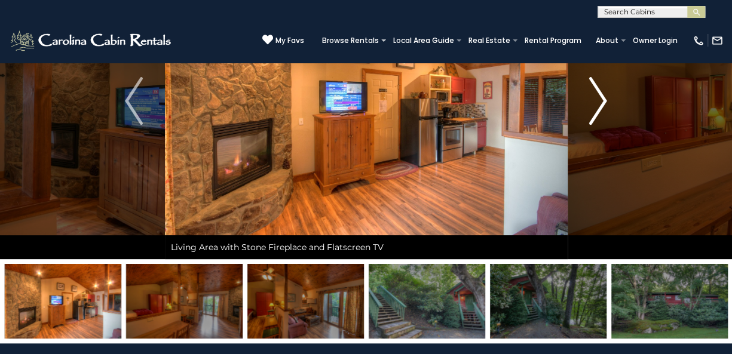
click at [605, 100] on img "Next" at bounding box center [598, 101] width 18 height 48
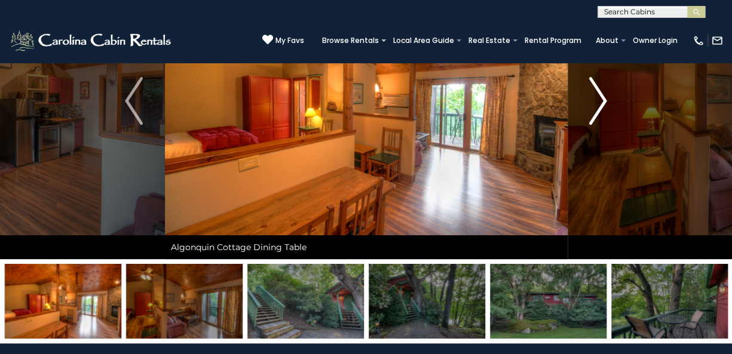
click at [605, 100] on img "Next" at bounding box center [598, 101] width 18 height 48
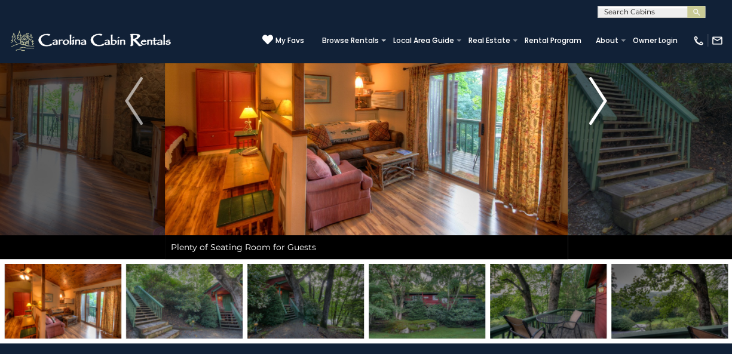
click at [605, 100] on img "Next" at bounding box center [598, 101] width 18 height 48
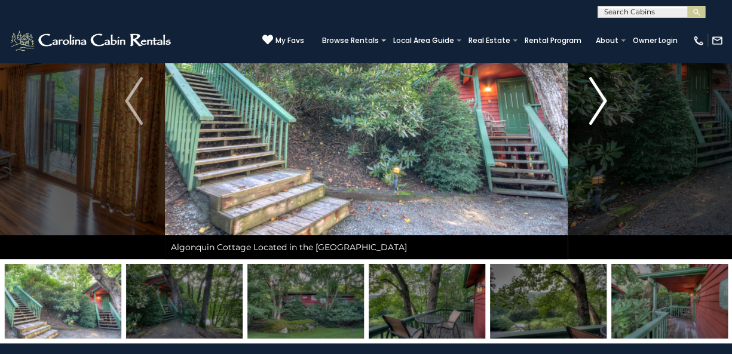
click at [605, 100] on img "Next" at bounding box center [598, 101] width 18 height 48
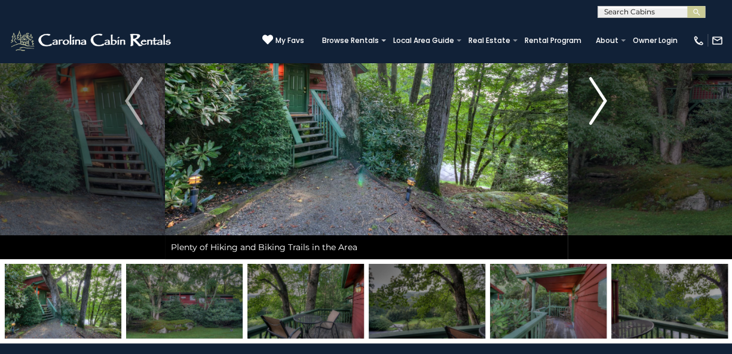
click at [605, 100] on img "Next" at bounding box center [598, 101] width 18 height 48
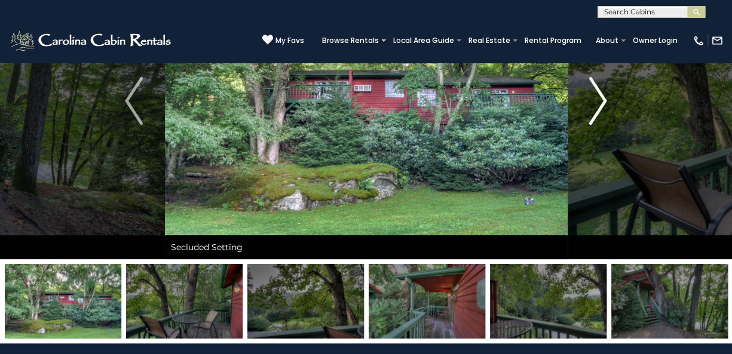
click at [605, 100] on img "Next" at bounding box center [598, 101] width 18 height 48
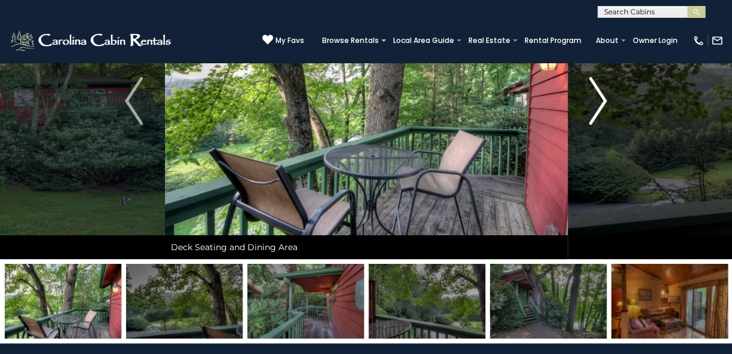
click at [605, 100] on img "Next" at bounding box center [598, 101] width 18 height 48
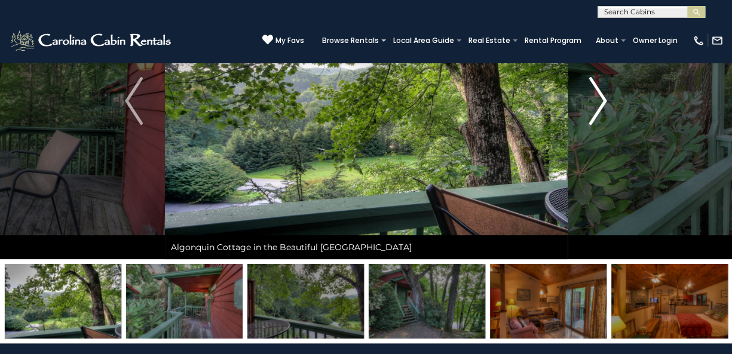
click at [605, 100] on img "Next" at bounding box center [598, 101] width 18 height 48
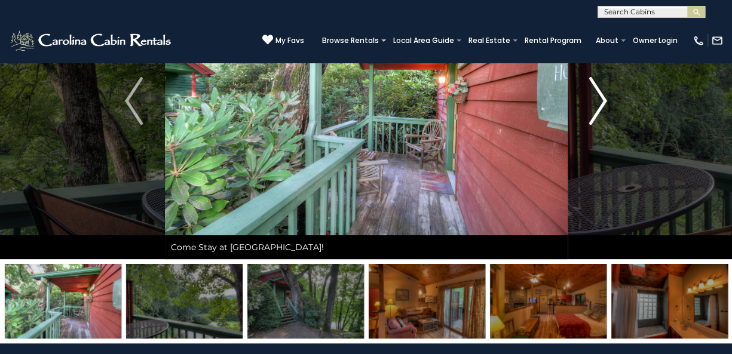
click at [605, 100] on img "Next" at bounding box center [598, 101] width 18 height 48
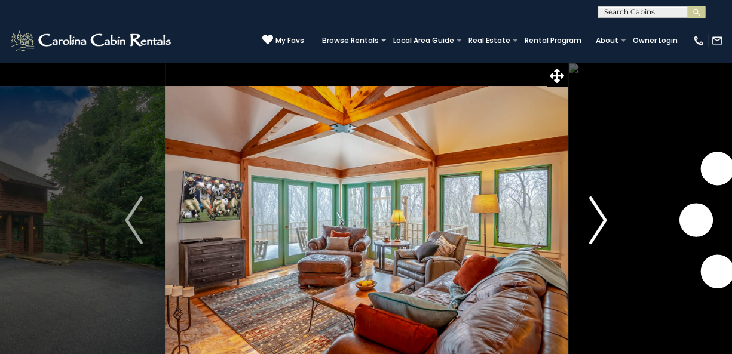
click at [602, 217] on img "Next" at bounding box center [598, 221] width 18 height 48
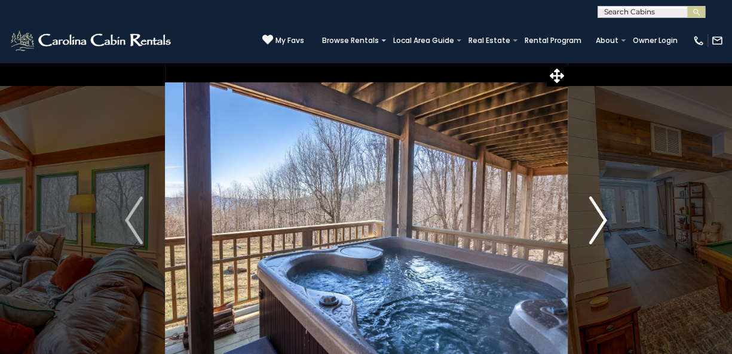
click at [602, 217] on img "Next" at bounding box center [598, 221] width 18 height 48
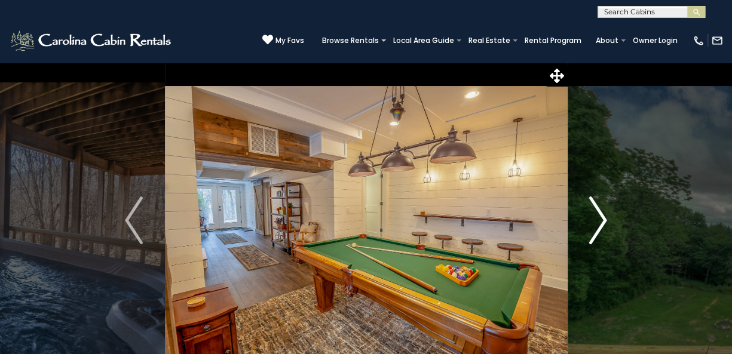
click at [602, 217] on img "Next" at bounding box center [598, 221] width 18 height 48
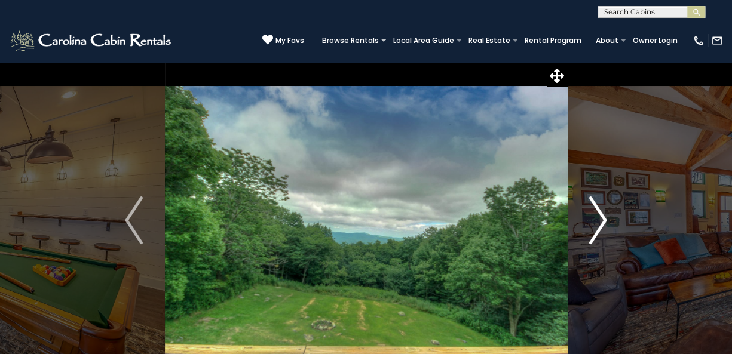
click at [602, 217] on img "Next" at bounding box center [598, 221] width 18 height 48
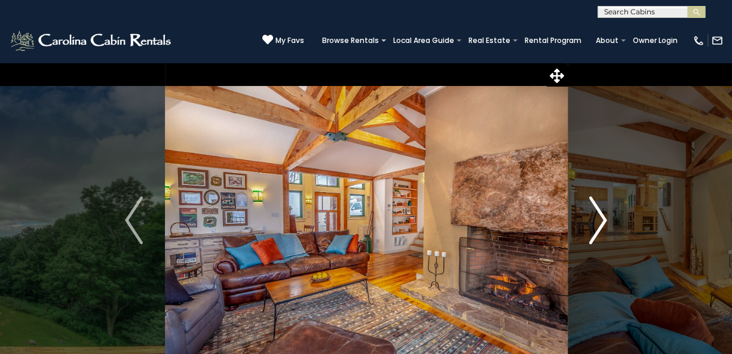
click at [602, 217] on img "Next" at bounding box center [598, 221] width 18 height 48
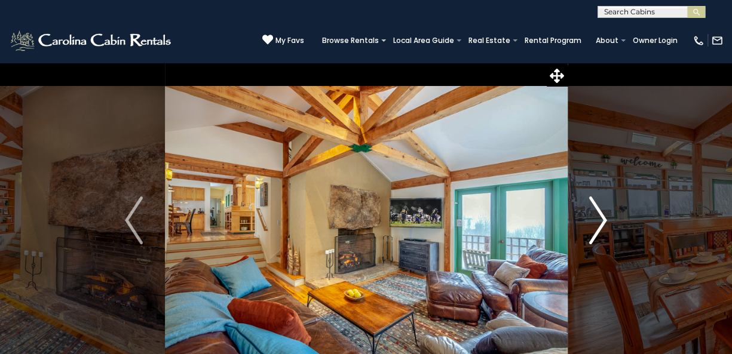
click at [602, 217] on img "Next" at bounding box center [598, 221] width 18 height 48
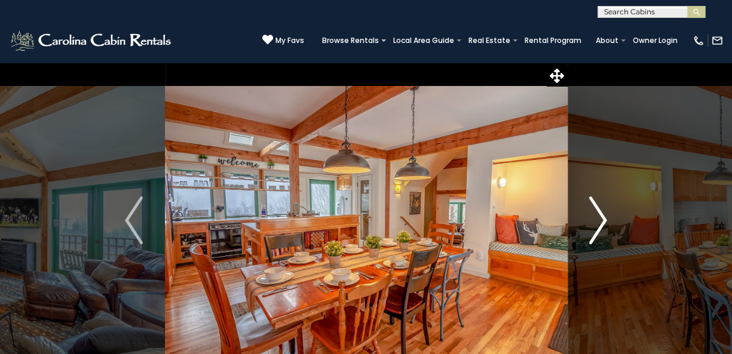
click at [602, 217] on img "Next" at bounding box center [598, 221] width 18 height 48
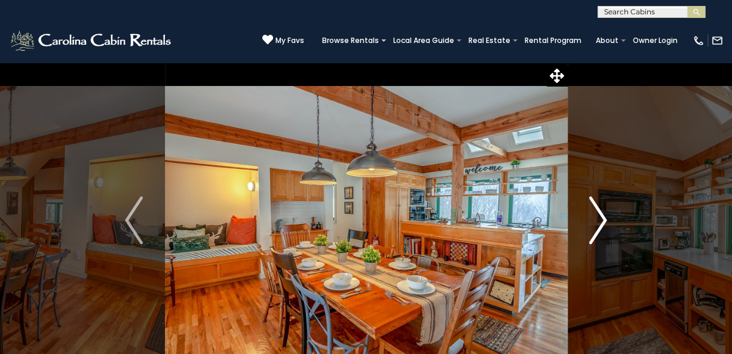
click at [602, 217] on img "Next" at bounding box center [598, 221] width 18 height 48
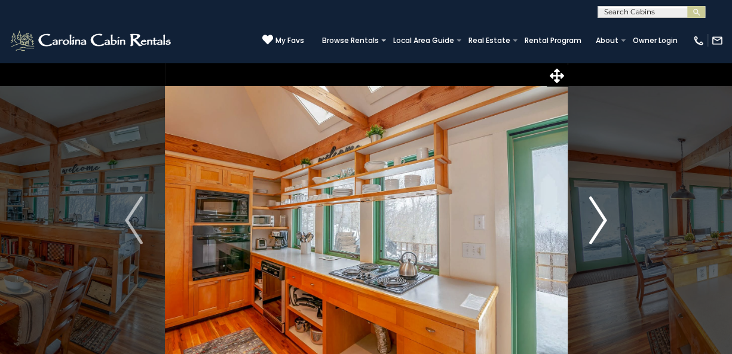
click at [602, 217] on img "Next" at bounding box center [598, 221] width 18 height 48
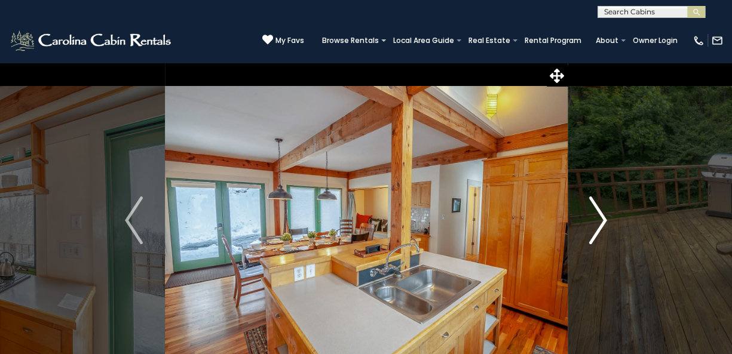
click at [602, 217] on img "Next" at bounding box center [598, 221] width 18 height 48
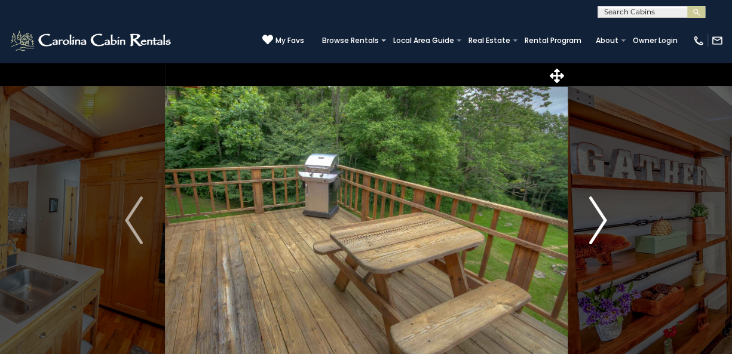
click at [602, 217] on img "Next" at bounding box center [598, 221] width 18 height 48
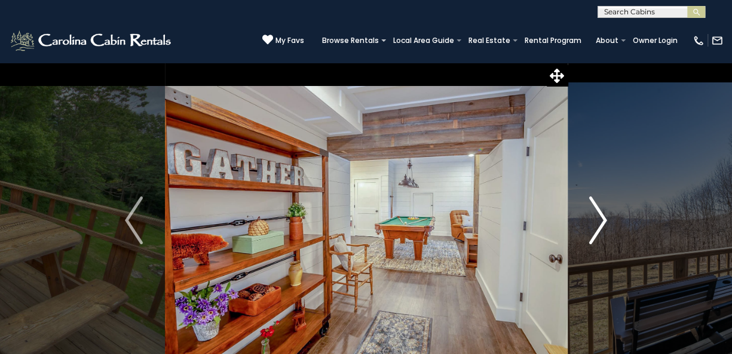
click at [602, 217] on img "Next" at bounding box center [598, 221] width 18 height 48
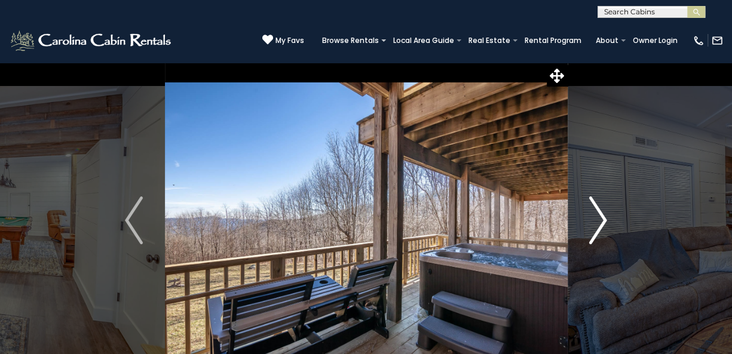
click at [602, 217] on img "Next" at bounding box center [598, 221] width 18 height 48
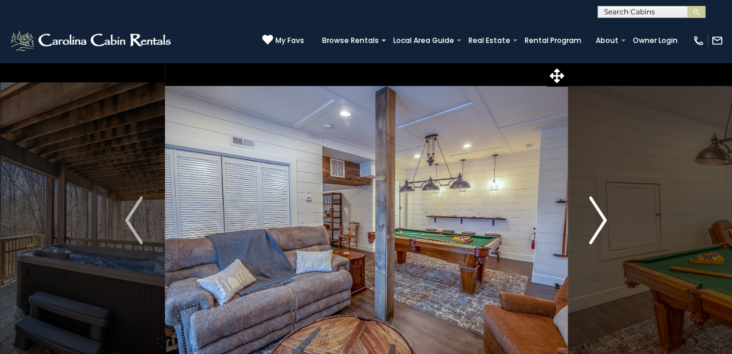
click at [602, 217] on img "Next" at bounding box center [598, 221] width 18 height 48
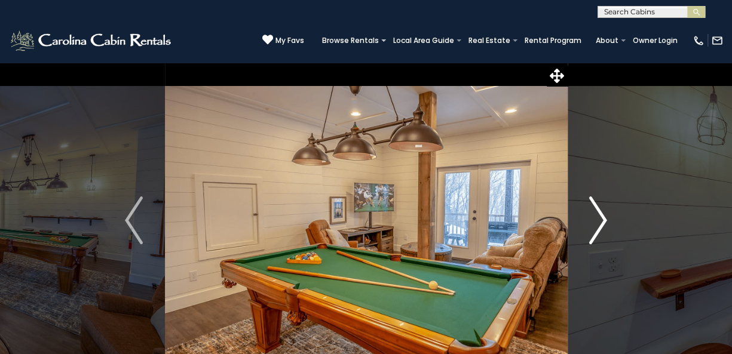
click at [602, 217] on img "Next" at bounding box center [598, 221] width 18 height 48
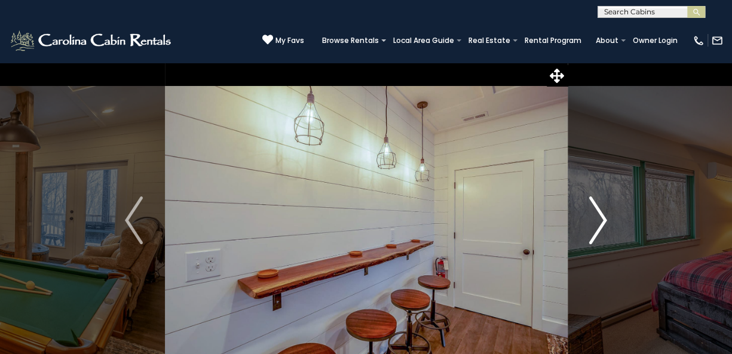
click at [602, 217] on img "Next" at bounding box center [598, 221] width 18 height 48
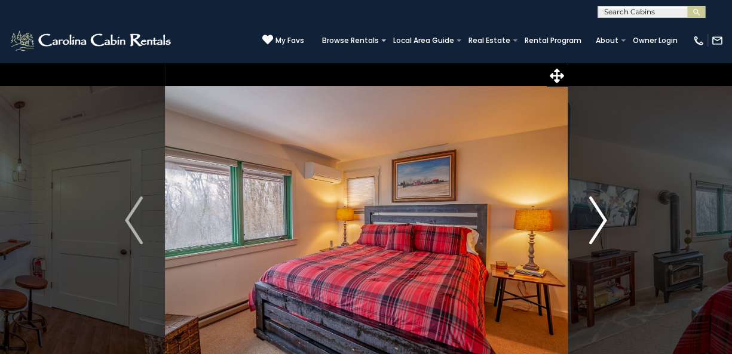
click at [602, 217] on img "Next" at bounding box center [598, 221] width 18 height 48
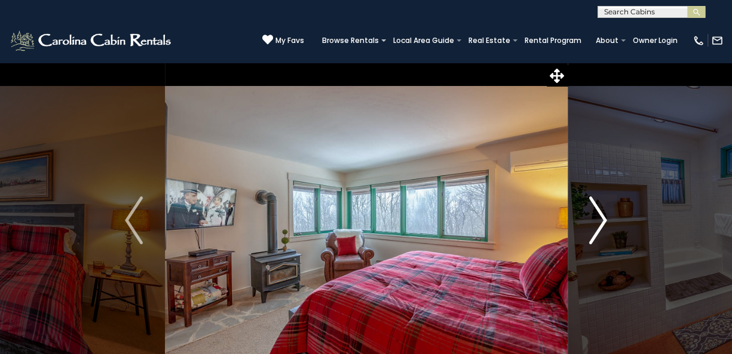
click at [602, 217] on img "Next" at bounding box center [598, 221] width 18 height 48
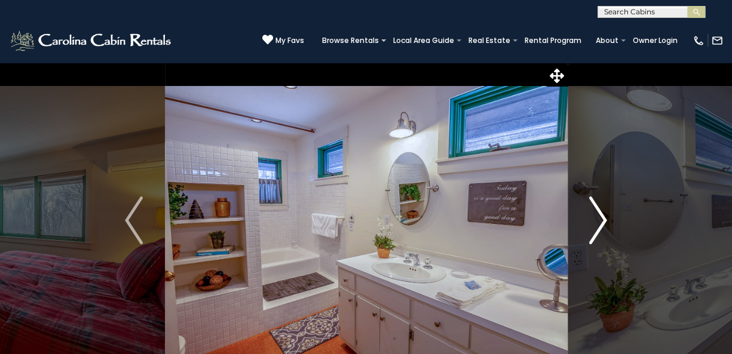
click at [602, 217] on img "Next" at bounding box center [598, 221] width 18 height 48
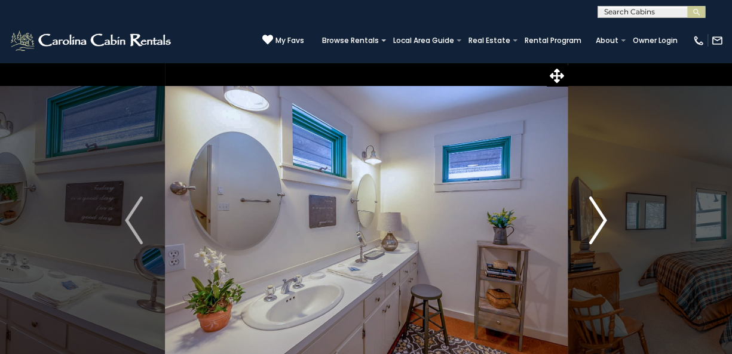
click at [602, 217] on img "Next" at bounding box center [598, 221] width 18 height 48
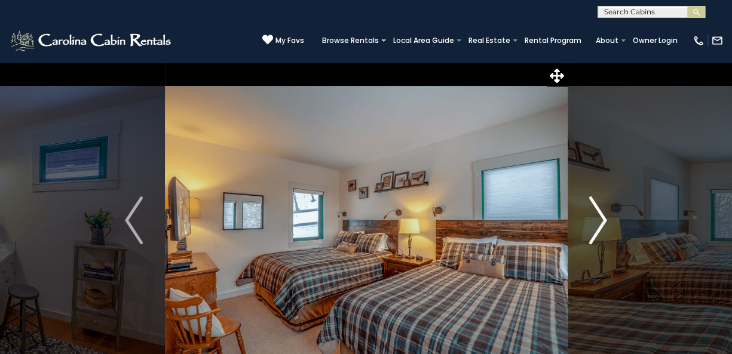
click at [602, 217] on img "Next" at bounding box center [598, 221] width 18 height 48
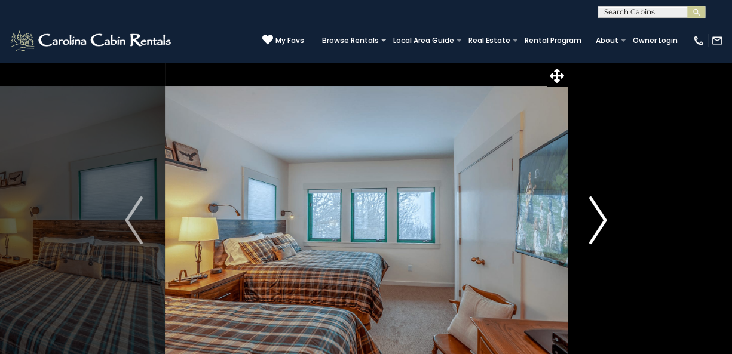
click at [602, 217] on img "Next" at bounding box center [598, 221] width 18 height 48
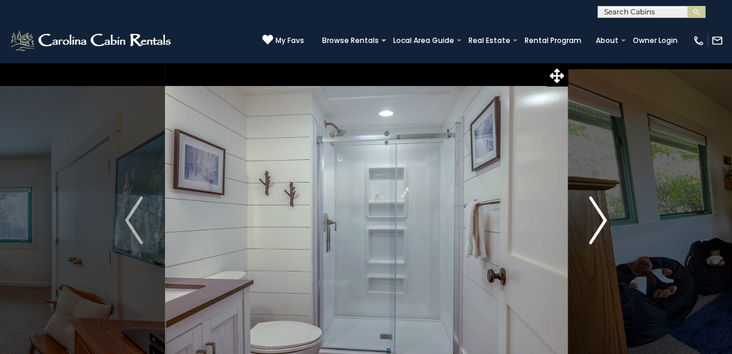
click at [602, 217] on img "Next" at bounding box center [598, 221] width 18 height 48
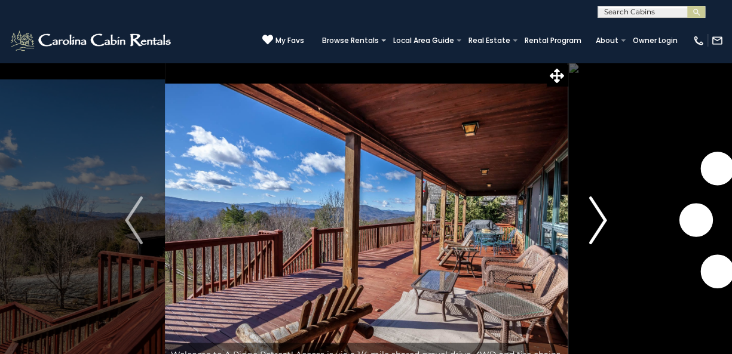
click at [600, 214] on img "Next" at bounding box center [598, 221] width 18 height 48
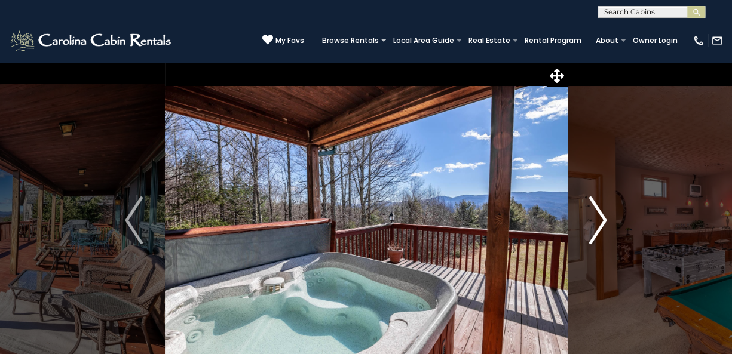
click at [600, 214] on img "Next" at bounding box center [598, 221] width 18 height 48
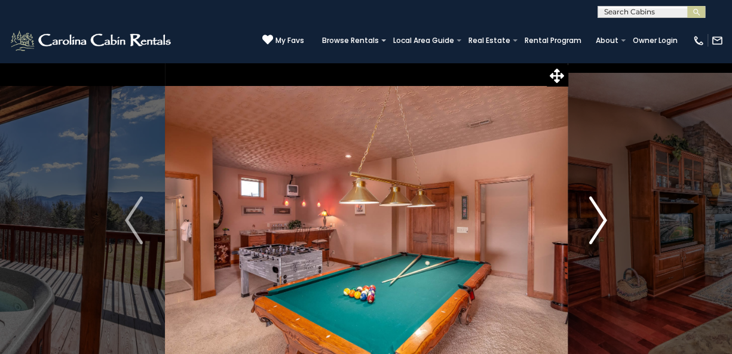
click at [600, 214] on img "Next" at bounding box center [598, 221] width 18 height 48
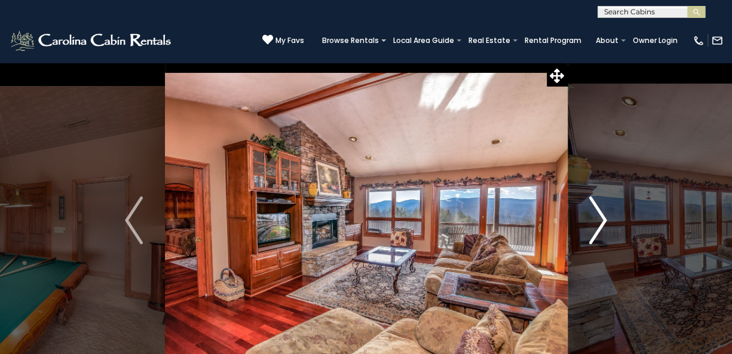
click at [600, 214] on img "Next" at bounding box center [598, 221] width 18 height 48
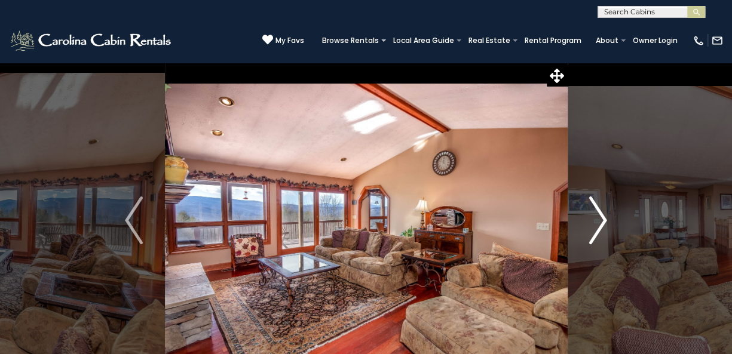
click at [600, 214] on img "Next" at bounding box center [598, 221] width 18 height 48
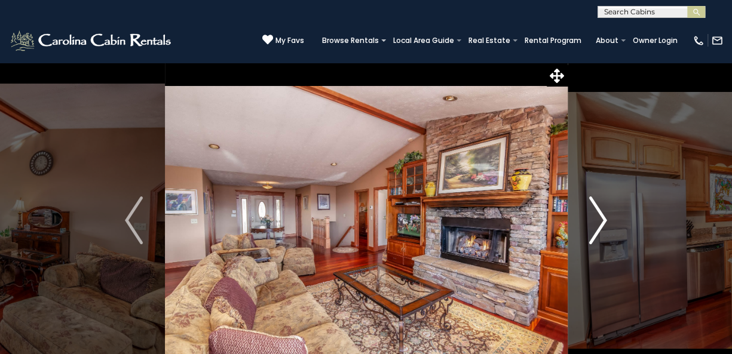
click at [600, 214] on img "Next" at bounding box center [598, 221] width 18 height 48
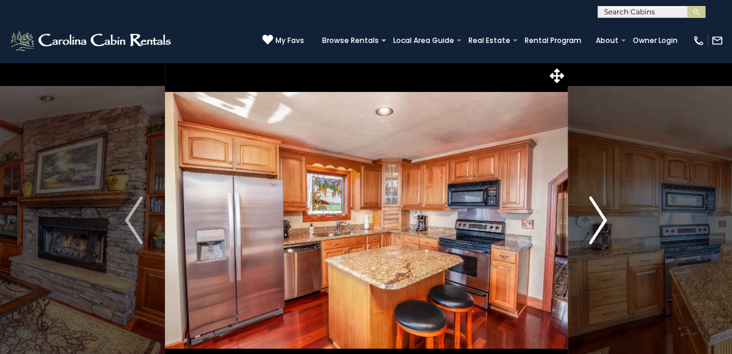
click at [600, 214] on img "Next" at bounding box center [598, 221] width 18 height 48
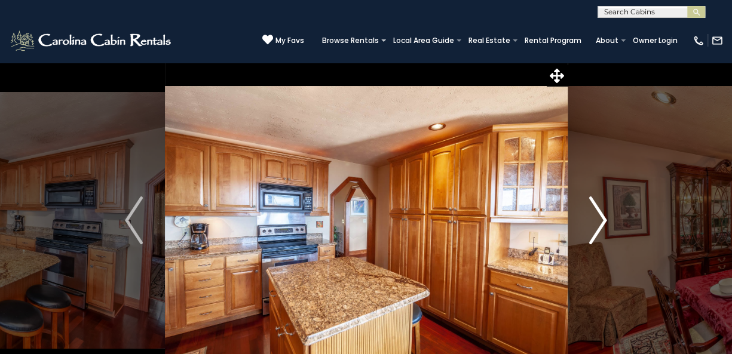
click at [600, 214] on img "Next" at bounding box center [598, 221] width 18 height 48
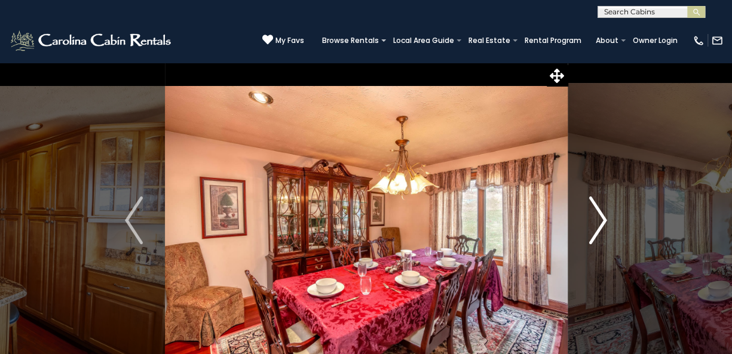
click at [600, 214] on img "Next" at bounding box center [598, 221] width 18 height 48
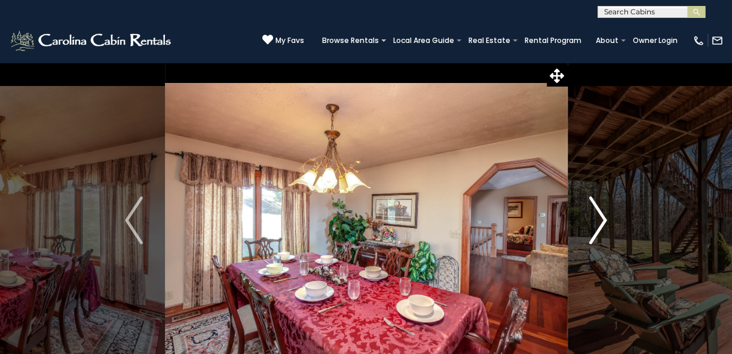
click at [600, 214] on img "Next" at bounding box center [598, 221] width 18 height 48
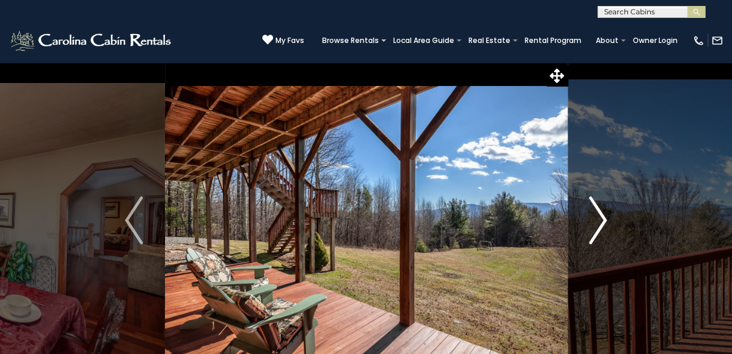
click at [600, 214] on img "Next" at bounding box center [598, 221] width 18 height 48
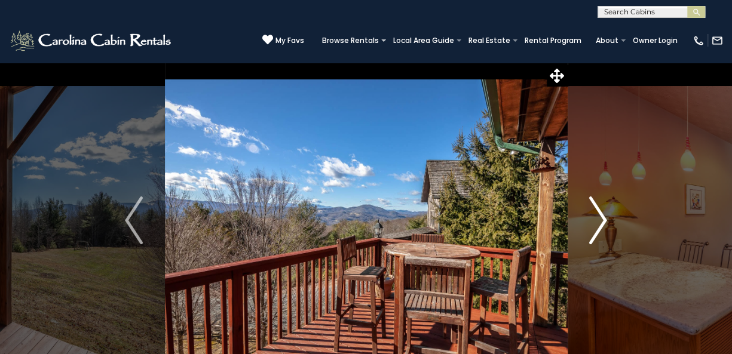
click at [600, 214] on img "Next" at bounding box center [598, 221] width 18 height 48
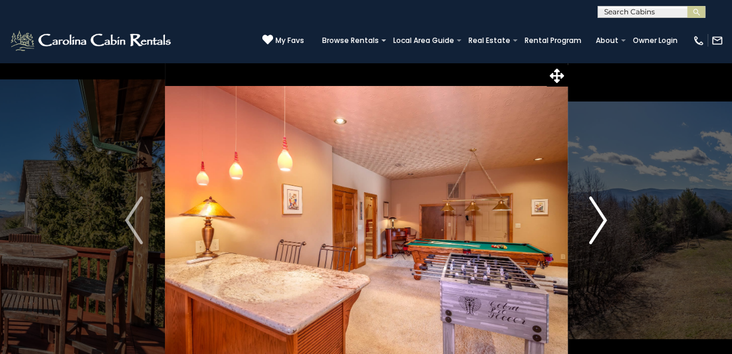
click at [600, 214] on img "Next" at bounding box center [598, 221] width 18 height 48
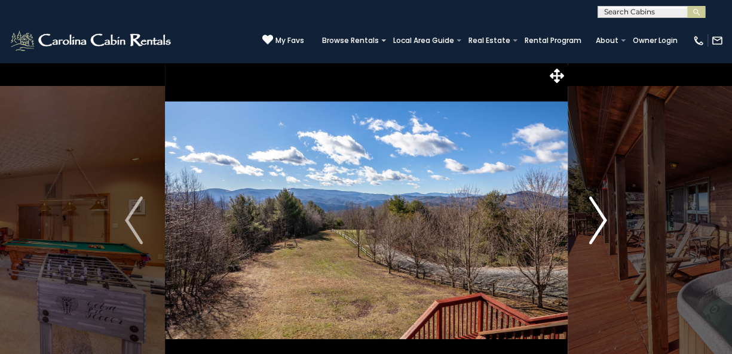
click at [600, 214] on img "Next" at bounding box center [598, 221] width 18 height 48
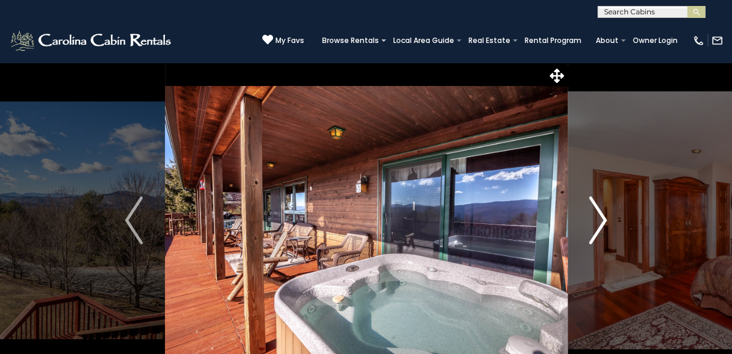
click at [600, 214] on img "Next" at bounding box center [598, 221] width 18 height 48
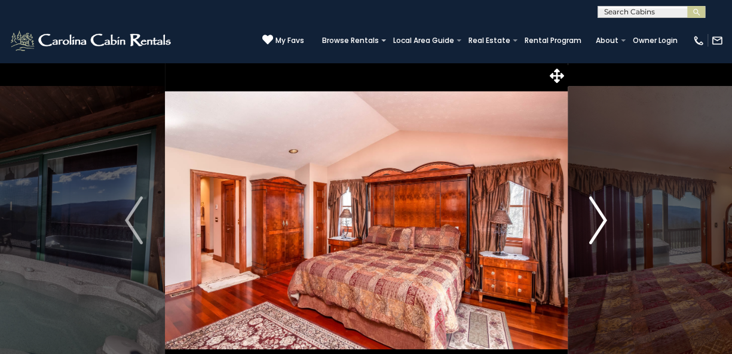
click at [600, 214] on img "Next" at bounding box center [598, 221] width 18 height 48
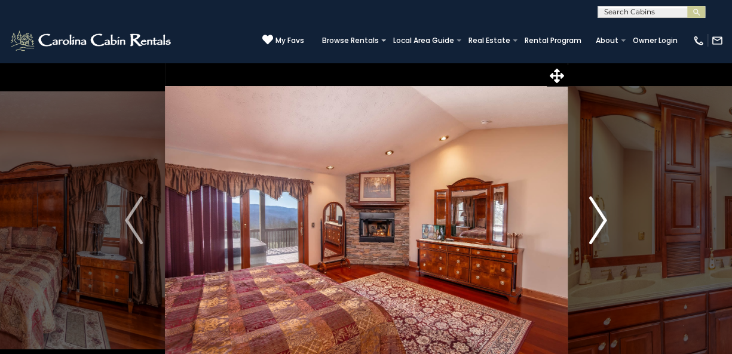
click at [600, 214] on img "Next" at bounding box center [598, 221] width 18 height 48
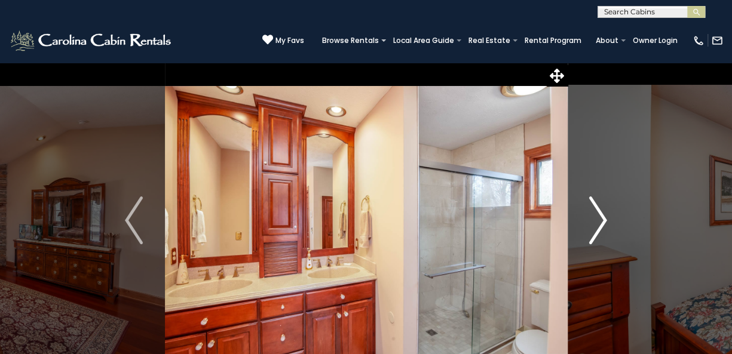
click at [601, 214] on img "Next" at bounding box center [598, 221] width 18 height 48
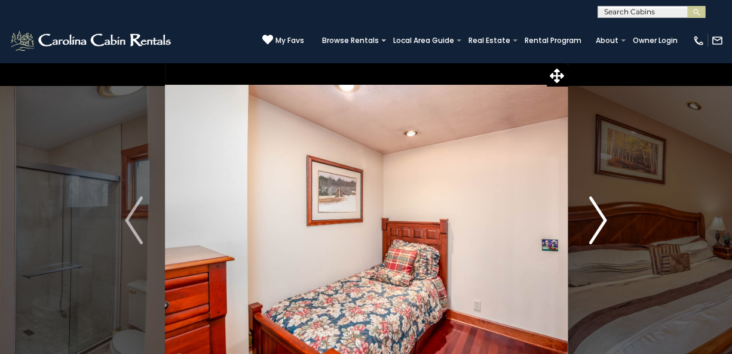
click at [601, 214] on img "Next" at bounding box center [598, 221] width 18 height 48
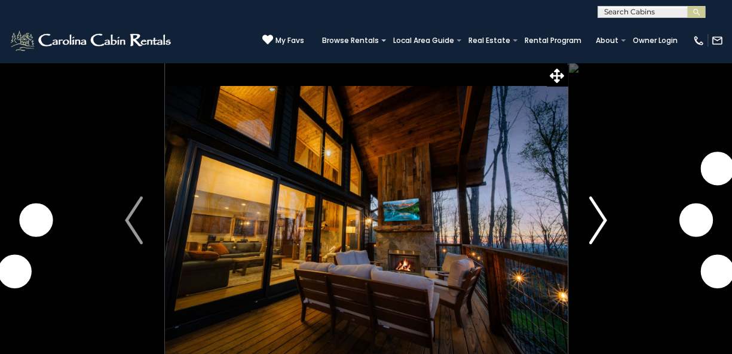
click at [602, 218] on img "Next" at bounding box center [598, 221] width 18 height 48
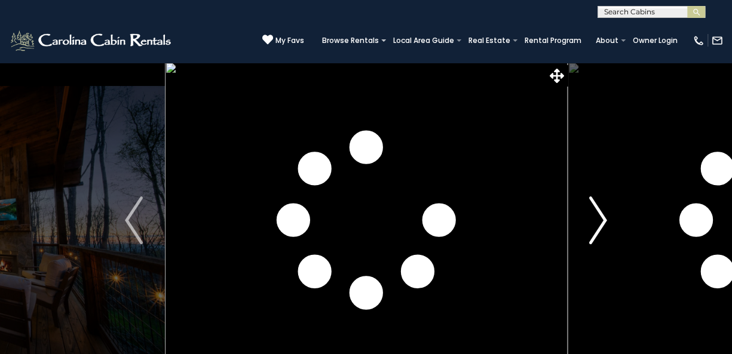
click at [602, 218] on img "Next" at bounding box center [598, 221] width 18 height 48
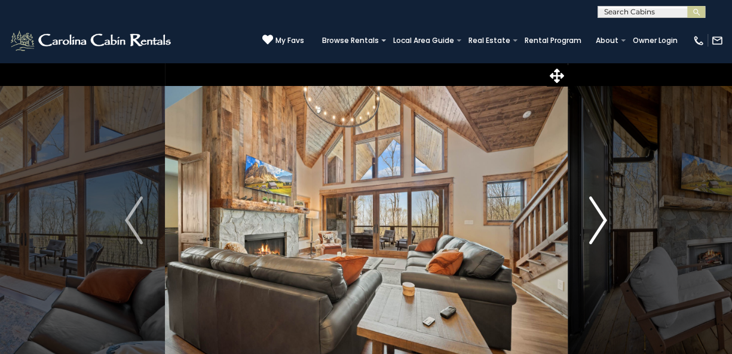
click at [602, 218] on img "Next" at bounding box center [598, 221] width 18 height 48
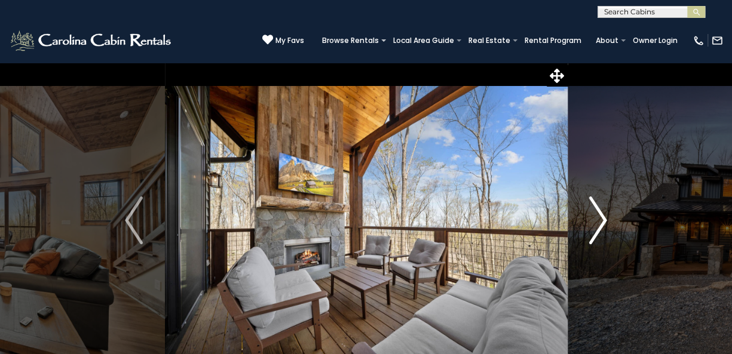
click at [602, 218] on img "Next" at bounding box center [598, 221] width 18 height 48
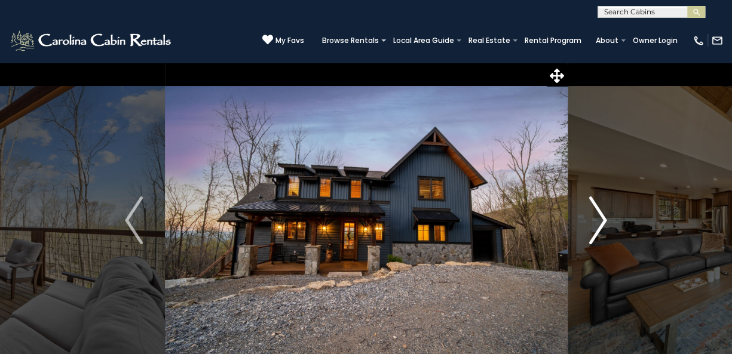
click at [602, 218] on img "Next" at bounding box center [598, 221] width 18 height 48
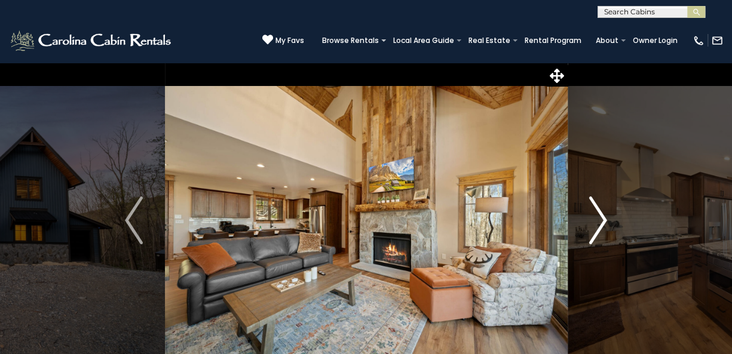
click at [602, 218] on img "Next" at bounding box center [598, 221] width 18 height 48
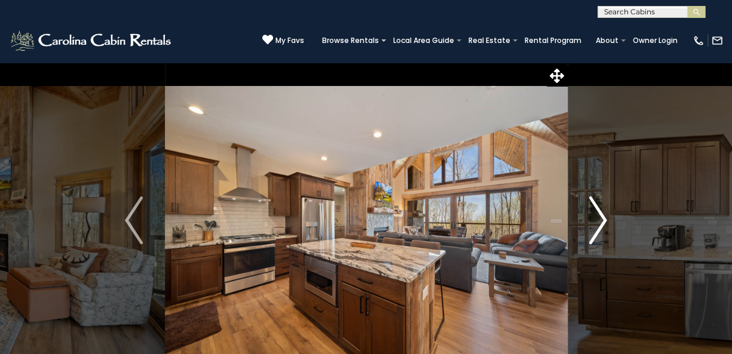
click at [602, 218] on img "Next" at bounding box center [598, 221] width 18 height 48
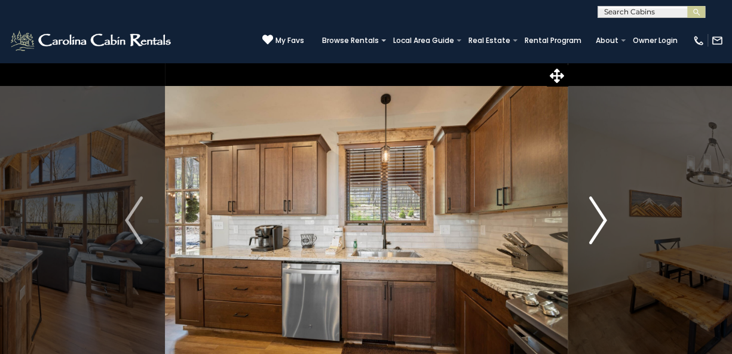
click at [602, 218] on img "Next" at bounding box center [598, 221] width 18 height 48
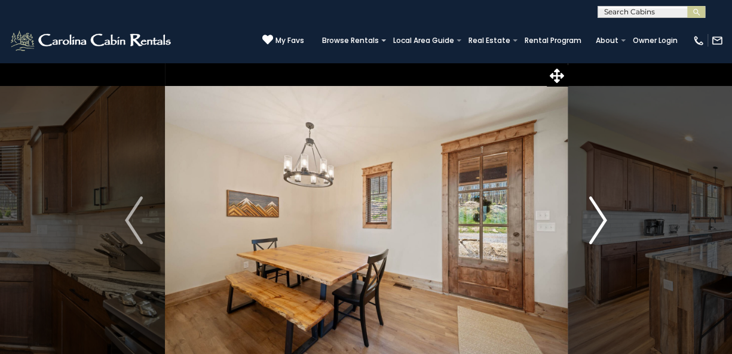
click at [602, 218] on img "Next" at bounding box center [598, 221] width 18 height 48
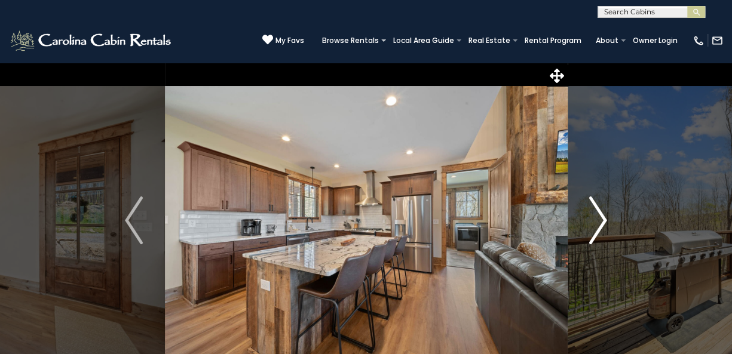
click at [602, 218] on img "Next" at bounding box center [598, 221] width 18 height 48
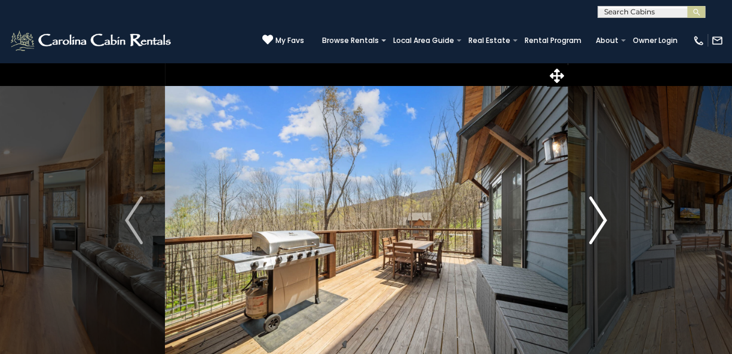
click at [602, 218] on img "Next" at bounding box center [598, 221] width 18 height 48
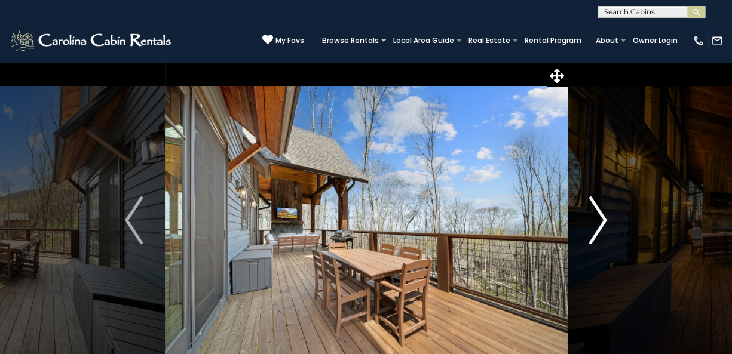
click at [602, 218] on img "Next" at bounding box center [598, 221] width 18 height 48
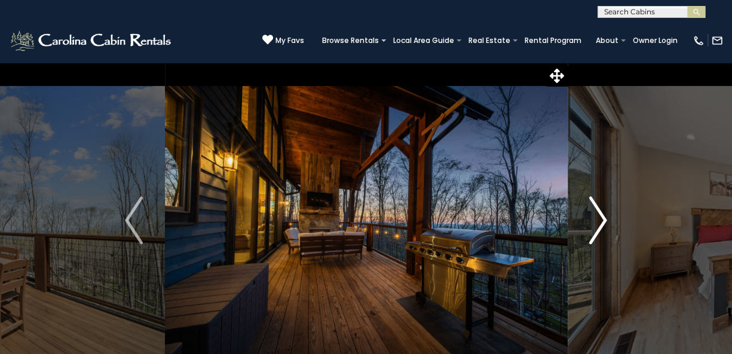
click at [602, 218] on img "Next" at bounding box center [598, 221] width 18 height 48
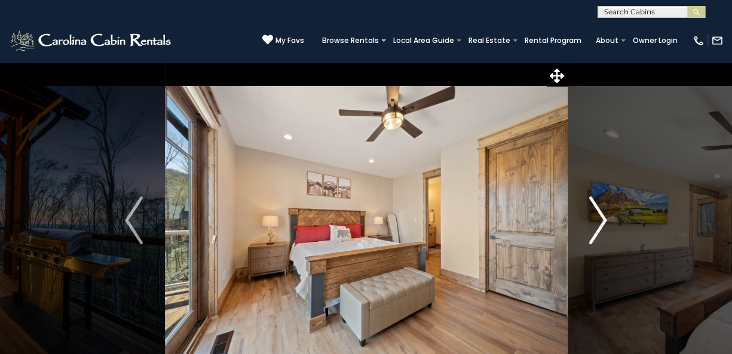
click at [602, 218] on img "Next" at bounding box center [598, 221] width 18 height 48
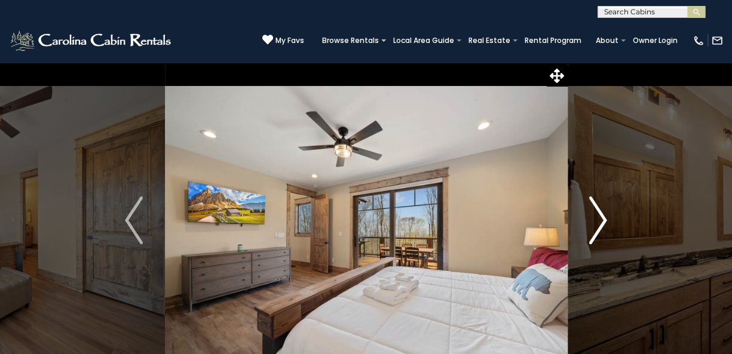
click at [602, 218] on img "Next" at bounding box center [598, 221] width 18 height 48
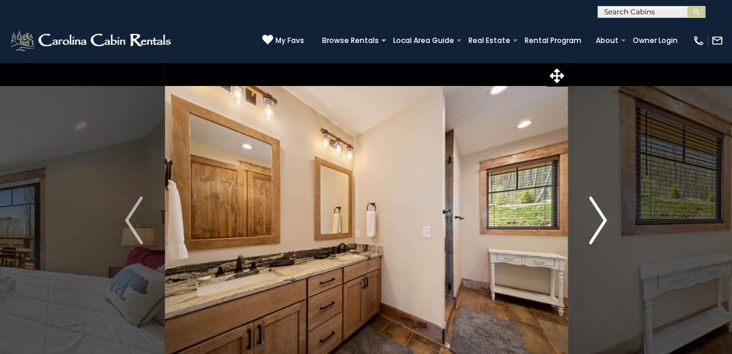
click at [602, 218] on img "Next" at bounding box center [598, 221] width 18 height 48
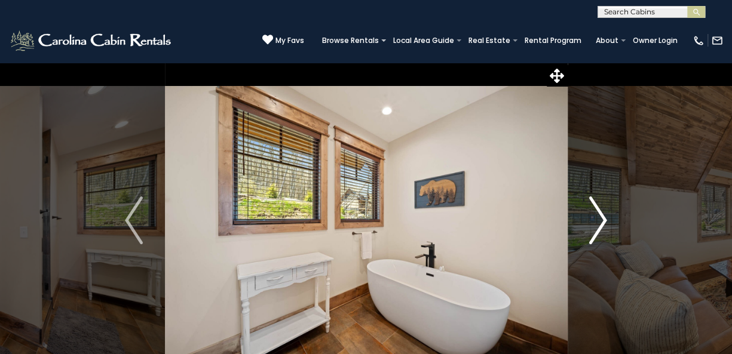
click at [602, 218] on img "Next" at bounding box center [598, 221] width 18 height 48
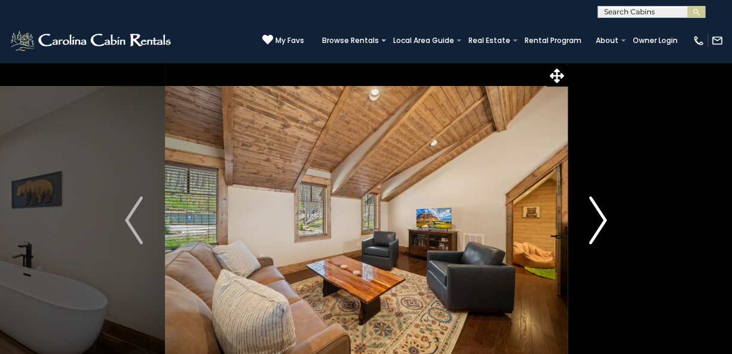
click at [602, 218] on img "Next" at bounding box center [598, 221] width 18 height 48
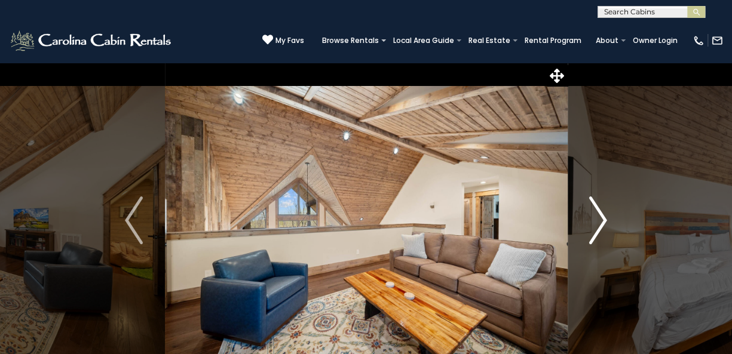
click at [602, 218] on img "Next" at bounding box center [598, 221] width 18 height 48
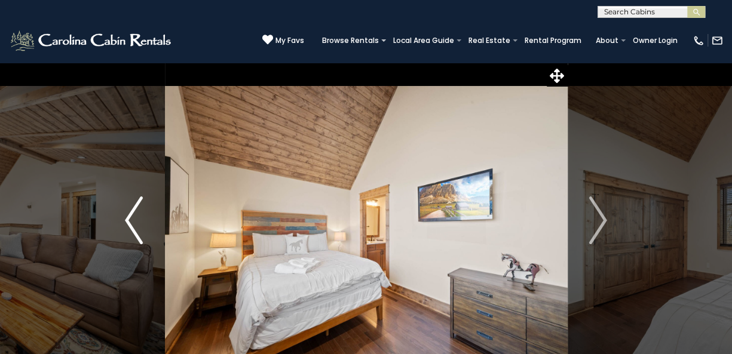
click at [128, 221] on img "Previous" at bounding box center [134, 221] width 18 height 48
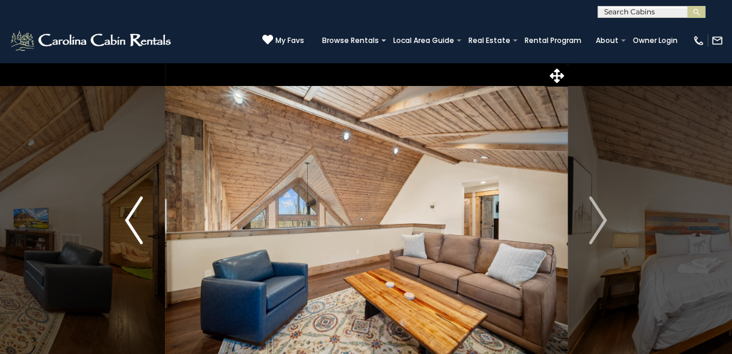
click at [128, 221] on img "Previous" at bounding box center [134, 221] width 18 height 48
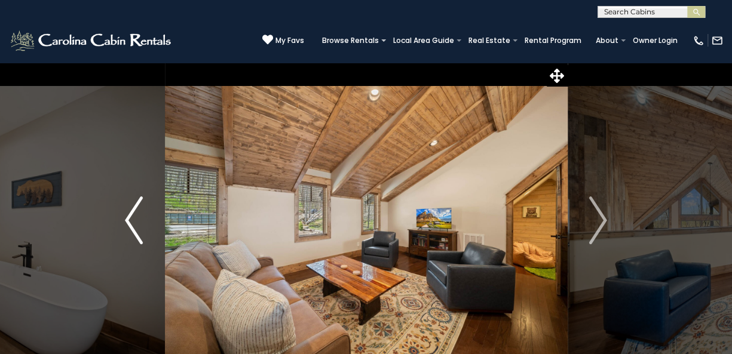
click at [128, 221] on img "Previous" at bounding box center [134, 221] width 18 height 48
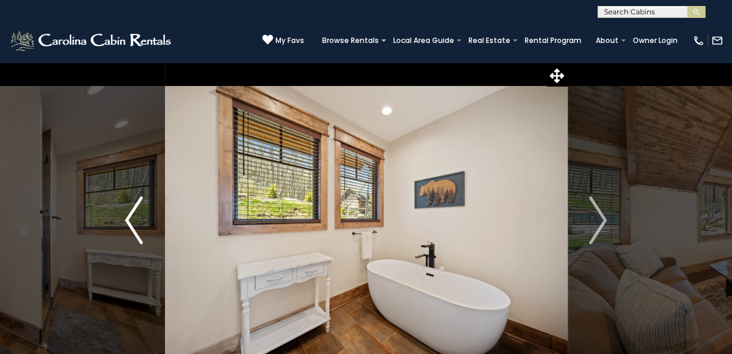
click at [128, 221] on img "Previous" at bounding box center [134, 221] width 18 height 48
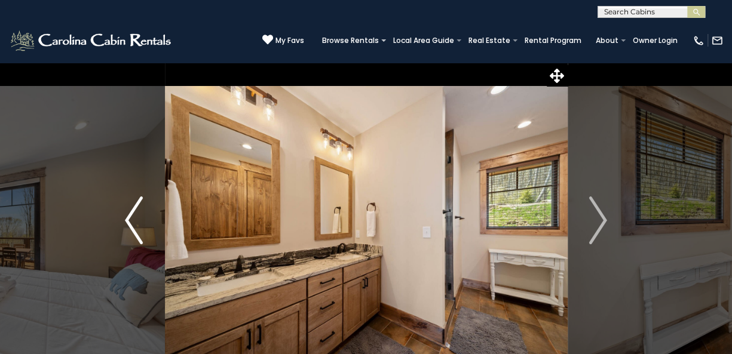
click at [128, 221] on img "Previous" at bounding box center [134, 221] width 18 height 48
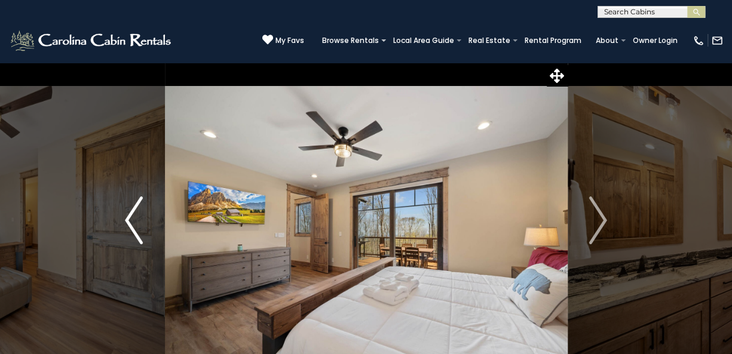
click at [128, 221] on img "Previous" at bounding box center [134, 221] width 18 height 48
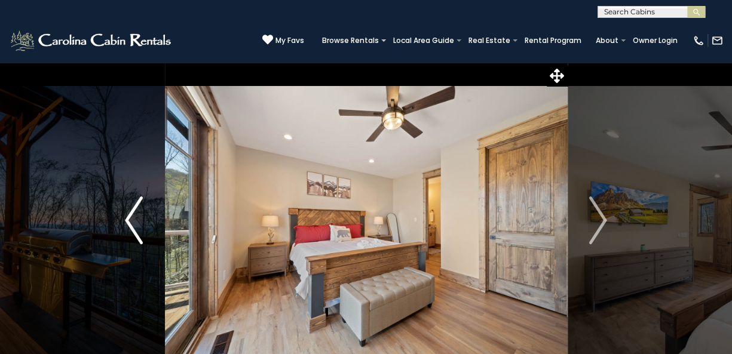
click at [128, 221] on img "Previous" at bounding box center [134, 221] width 18 height 48
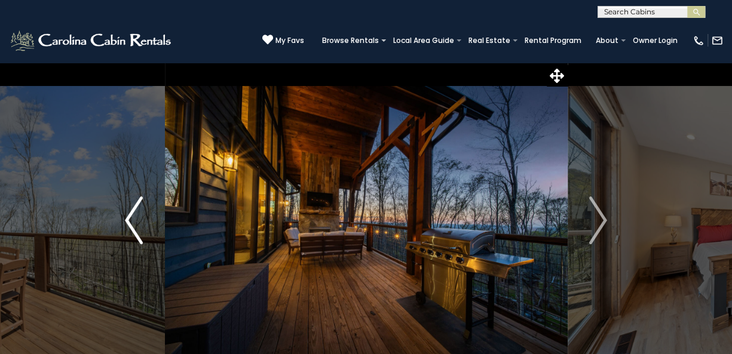
click at [128, 221] on img "Previous" at bounding box center [134, 221] width 18 height 48
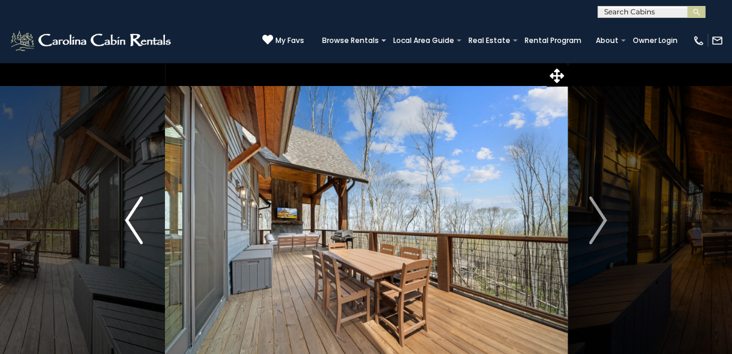
click at [128, 221] on img "Previous" at bounding box center [134, 221] width 18 height 48
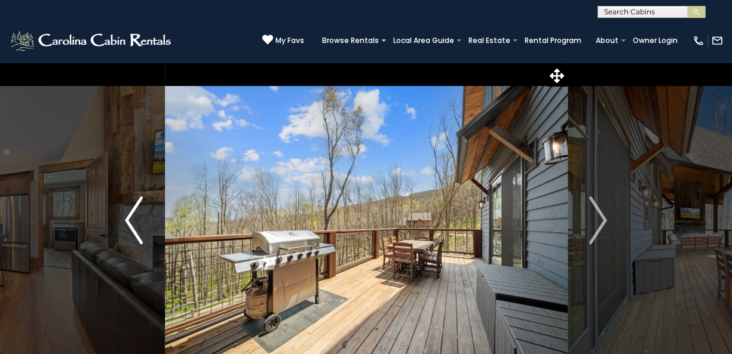
click at [128, 221] on img "Previous" at bounding box center [134, 221] width 18 height 48
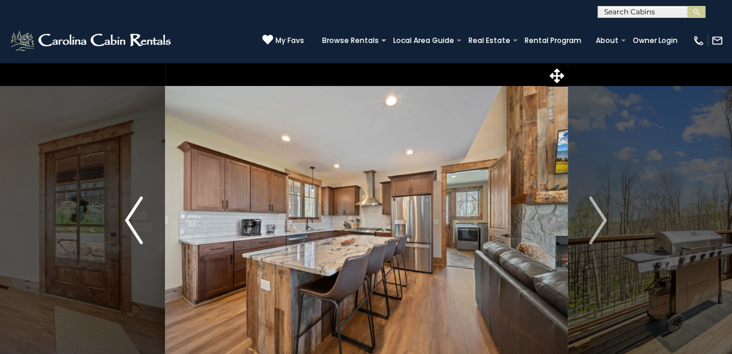
click at [128, 221] on img "Previous" at bounding box center [134, 221] width 18 height 48
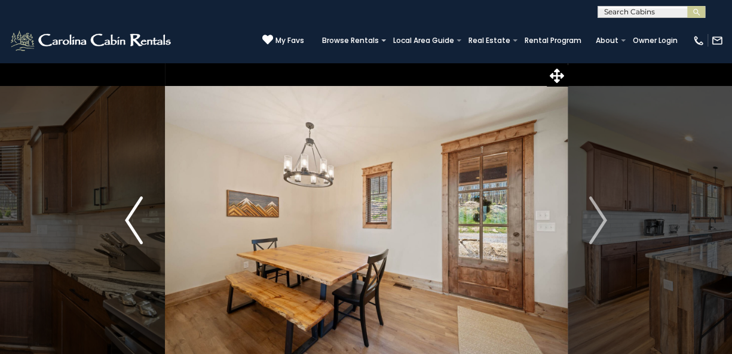
click at [128, 221] on img "Previous" at bounding box center [134, 221] width 18 height 48
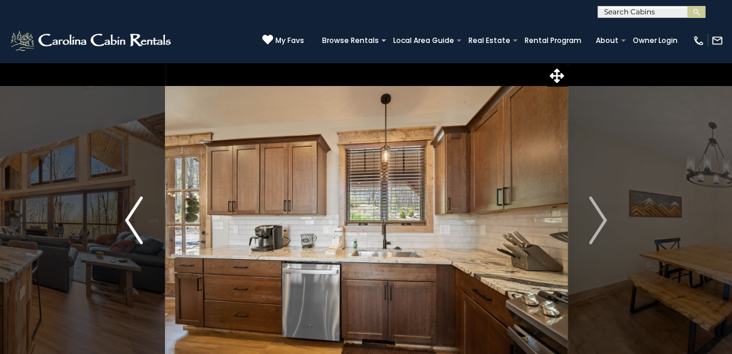
click at [128, 221] on img "Previous" at bounding box center [134, 221] width 18 height 48
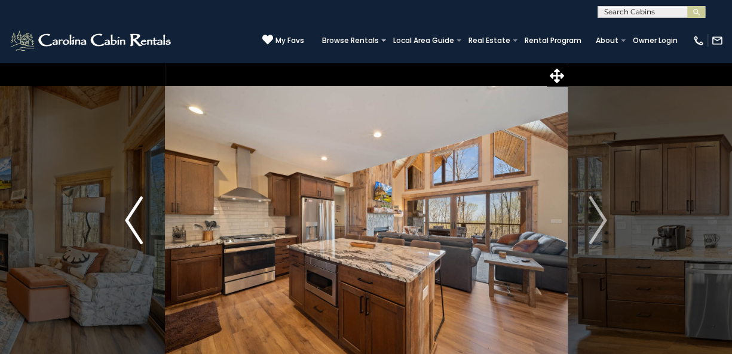
click at [128, 221] on img "Previous" at bounding box center [134, 221] width 18 height 48
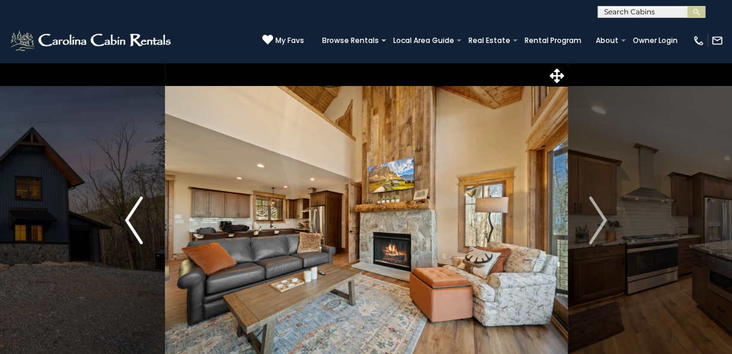
click at [128, 221] on img "Previous" at bounding box center [134, 221] width 18 height 48
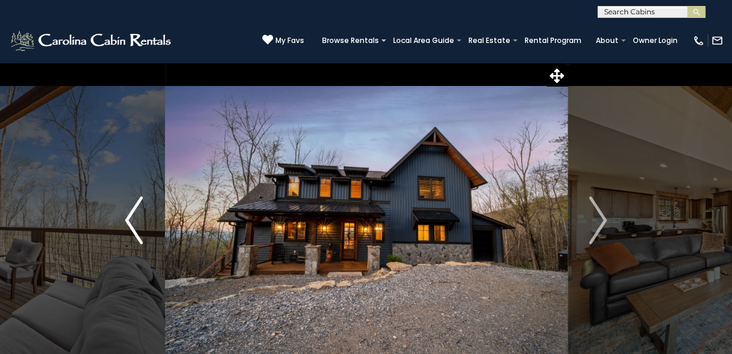
click at [128, 221] on img "Previous" at bounding box center [134, 221] width 18 height 48
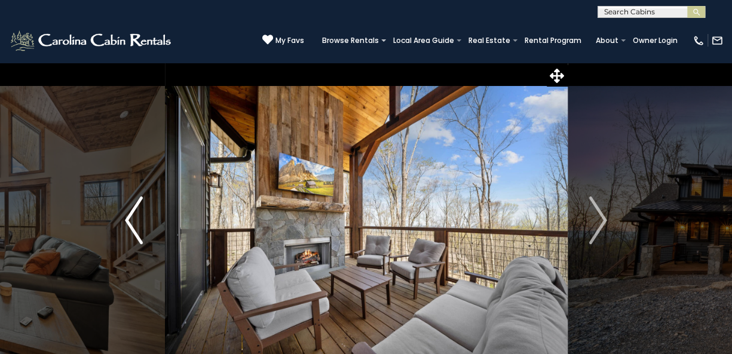
click at [128, 221] on img "Previous" at bounding box center [134, 221] width 18 height 48
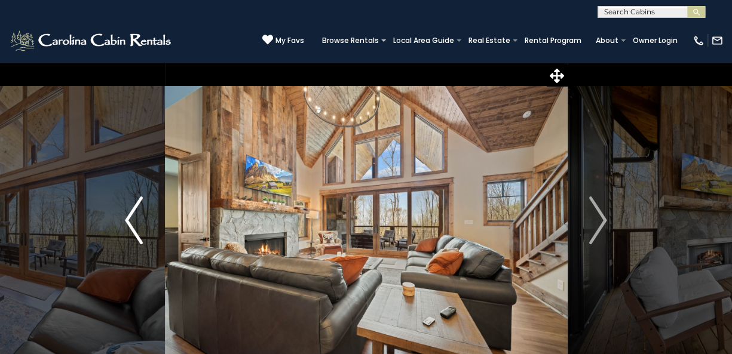
click at [128, 221] on img "Previous" at bounding box center [134, 221] width 18 height 48
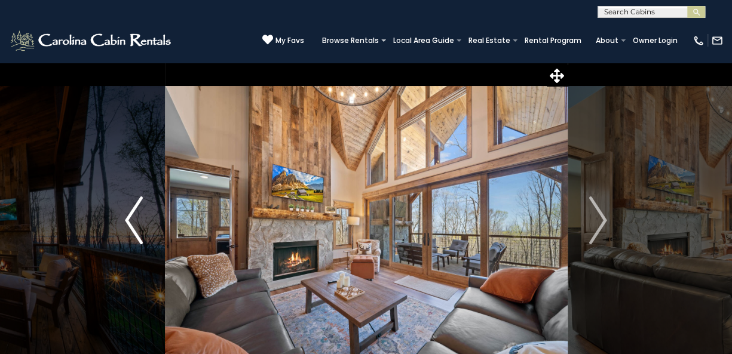
click at [128, 221] on img "Previous" at bounding box center [134, 221] width 18 height 48
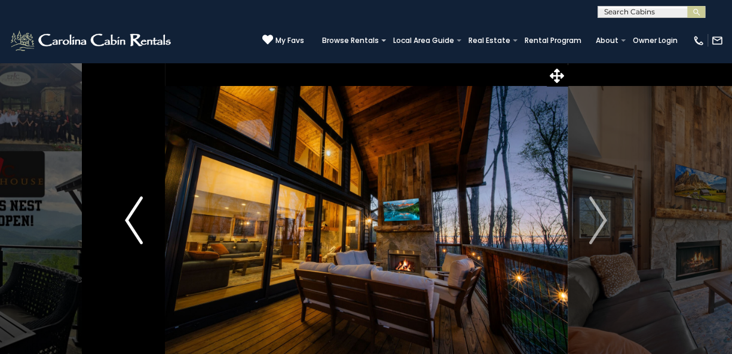
click at [128, 221] on img "Previous" at bounding box center [134, 221] width 18 height 48
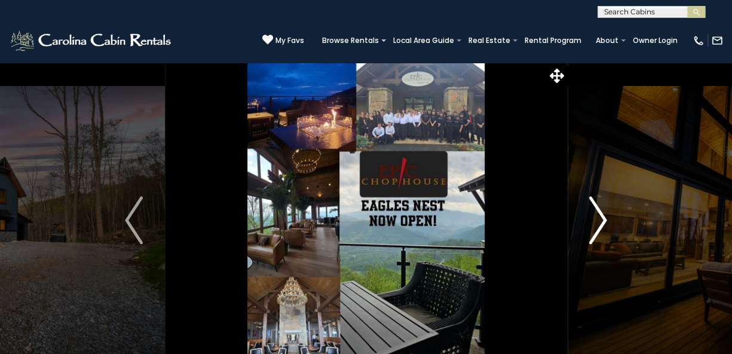
click at [604, 219] on img "Next" at bounding box center [598, 221] width 18 height 48
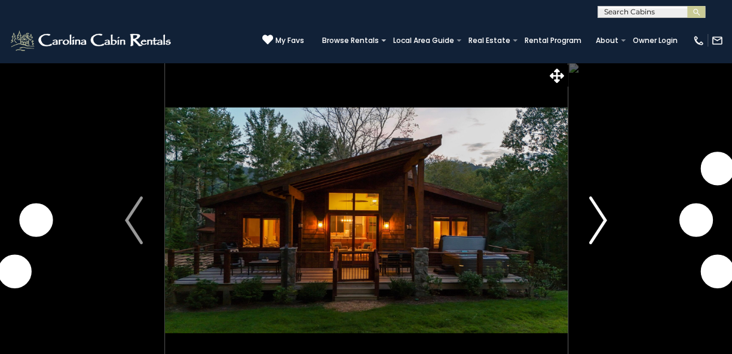
click at [607, 218] on img "Next" at bounding box center [598, 221] width 18 height 48
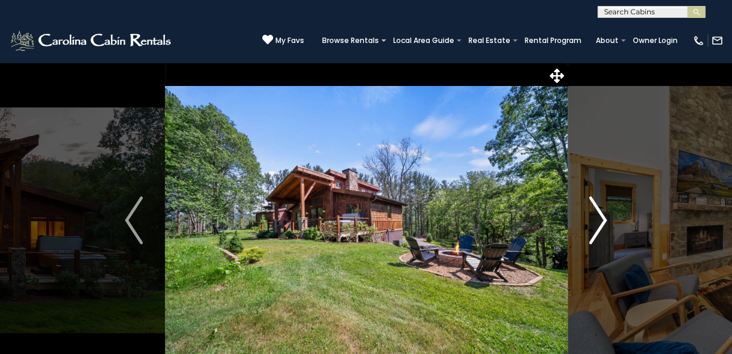
click at [607, 218] on img "Next" at bounding box center [598, 221] width 18 height 48
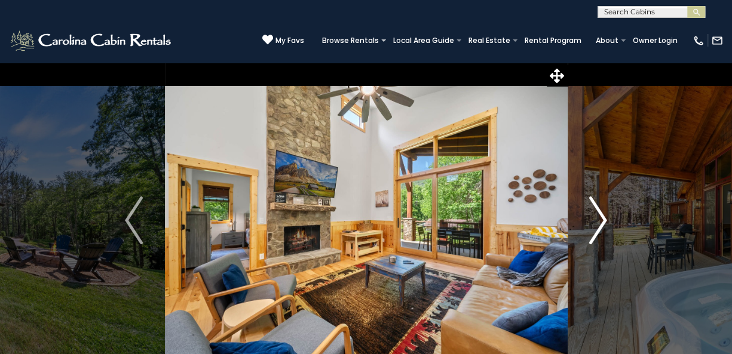
click at [607, 218] on img "Next" at bounding box center [598, 221] width 18 height 48
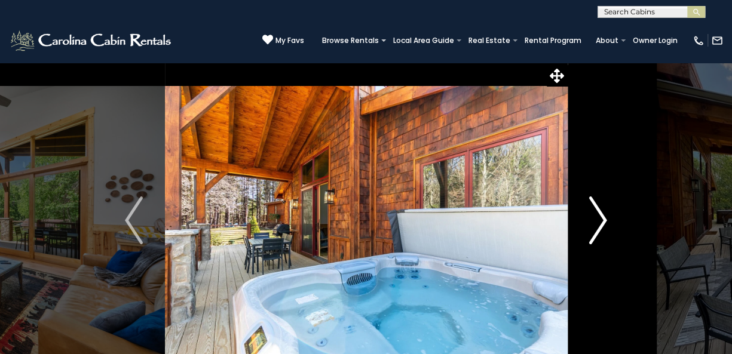
click at [607, 218] on img "Next" at bounding box center [598, 221] width 18 height 48
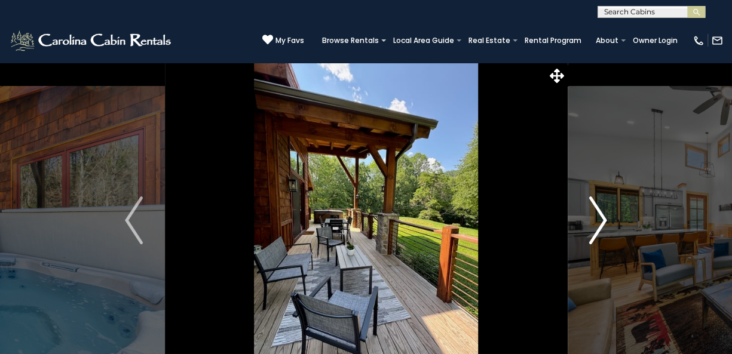
click at [607, 218] on img "Next" at bounding box center [598, 221] width 18 height 48
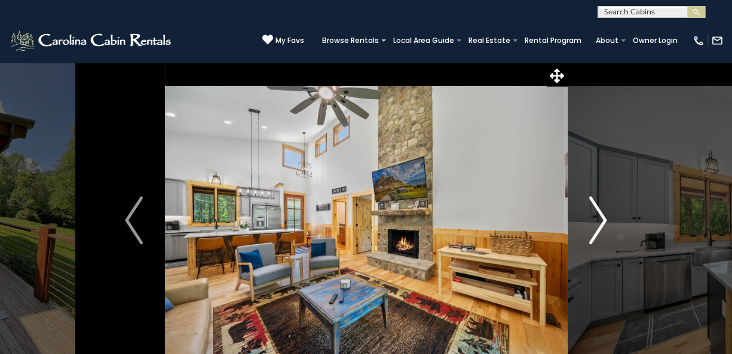
click at [607, 218] on img "Next" at bounding box center [598, 221] width 18 height 48
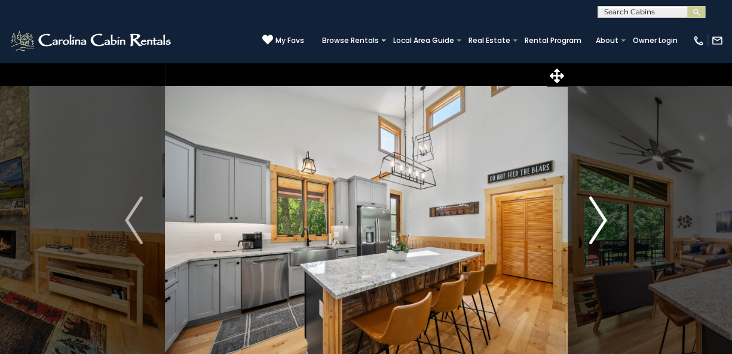
click at [607, 218] on img "Next" at bounding box center [598, 221] width 18 height 48
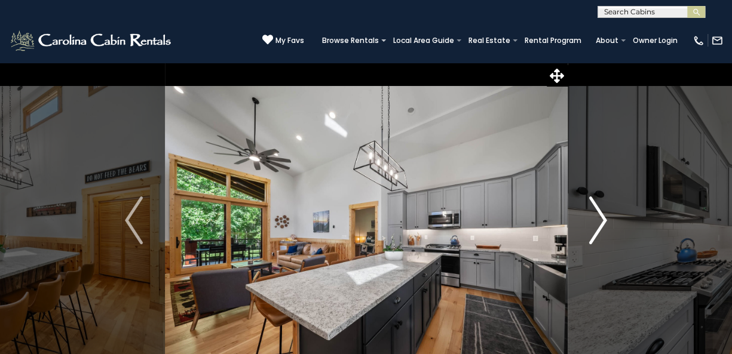
click at [607, 218] on img "Next" at bounding box center [598, 221] width 18 height 48
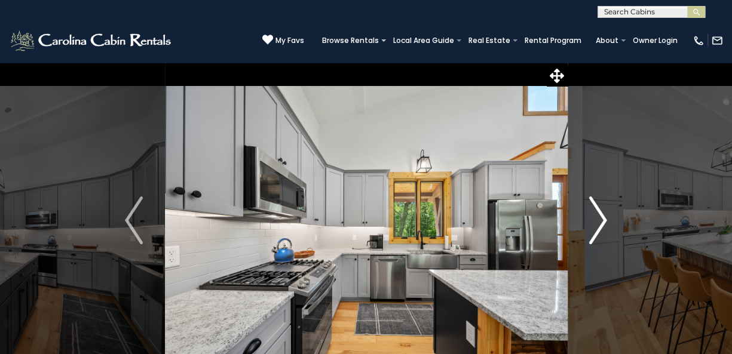
click at [607, 218] on img "Next" at bounding box center [598, 221] width 18 height 48
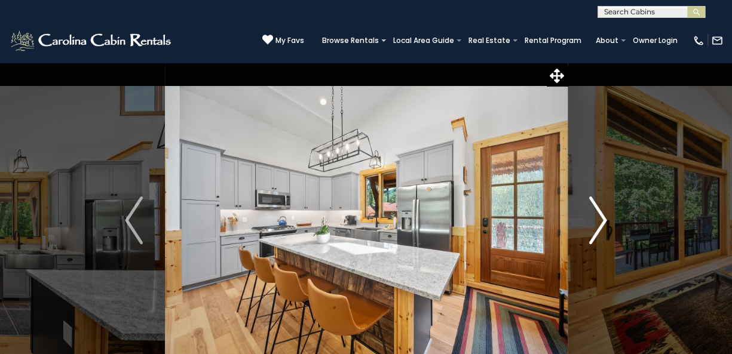
click at [607, 218] on img "Next" at bounding box center [598, 221] width 18 height 48
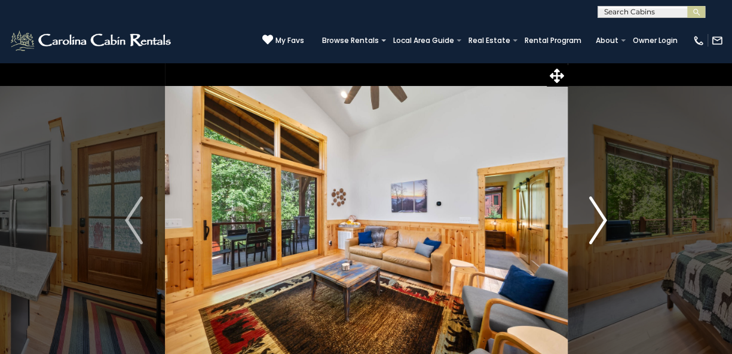
click at [607, 218] on img "Next" at bounding box center [598, 221] width 18 height 48
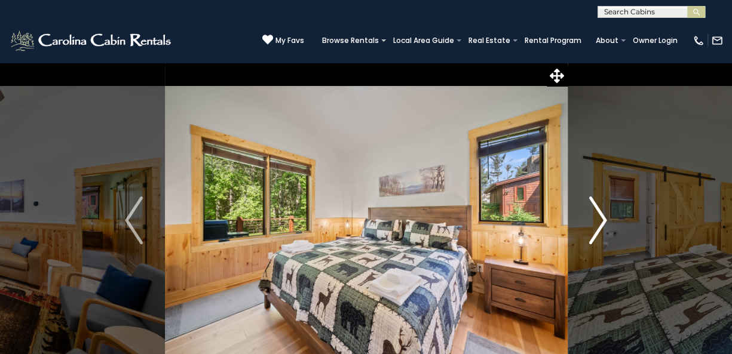
click at [607, 218] on img "Next" at bounding box center [598, 221] width 18 height 48
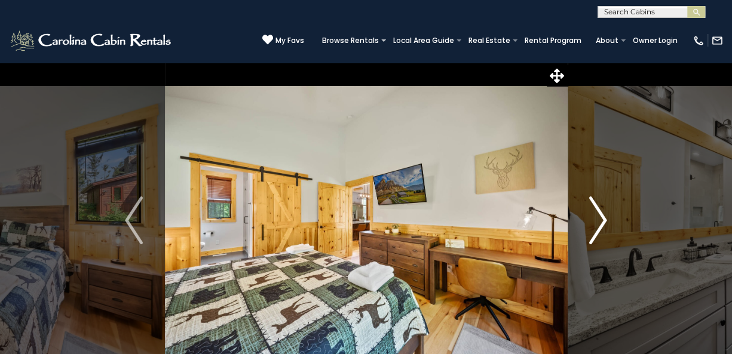
click at [607, 218] on img "Next" at bounding box center [598, 221] width 18 height 48
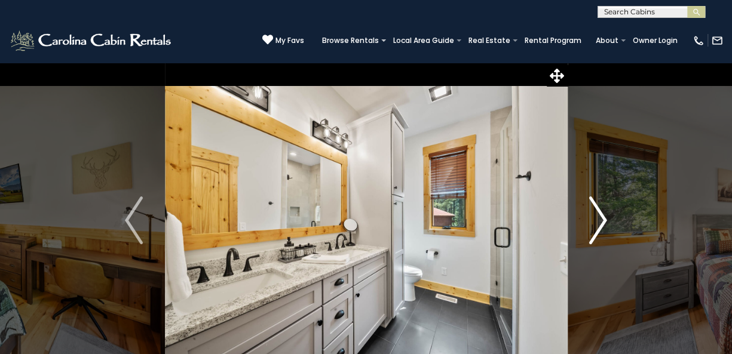
click at [607, 218] on img "Next" at bounding box center [598, 221] width 18 height 48
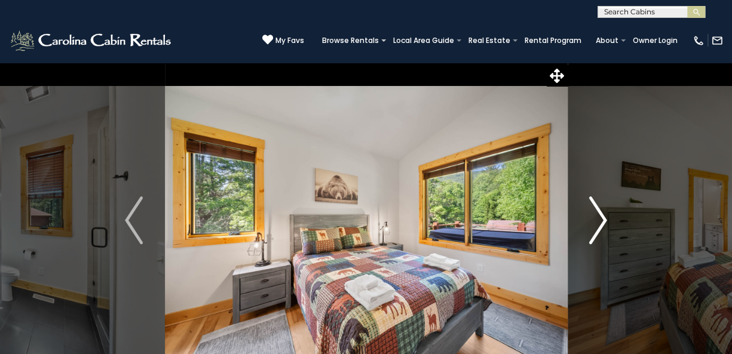
click at [607, 218] on img "Next" at bounding box center [598, 221] width 18 height 48
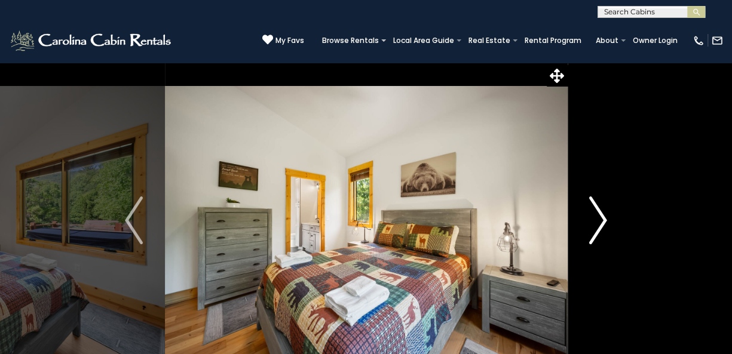
click at [607, 218] on img "Next" at bounding box center [598, 221] width 18 height 48
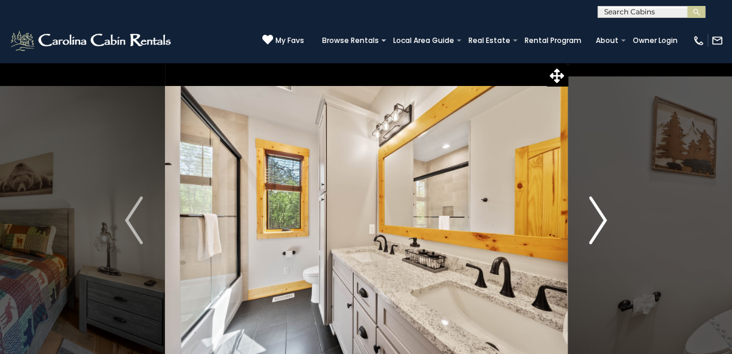
click at [607, 218] on img "Next" at bounding box center [598, 221] width 18 height 48
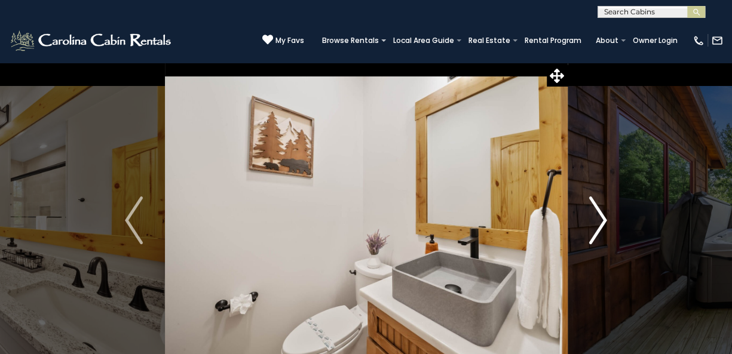
click at [607, 218] on img "Next" at bounding box center [598, 221] width 18 height 48
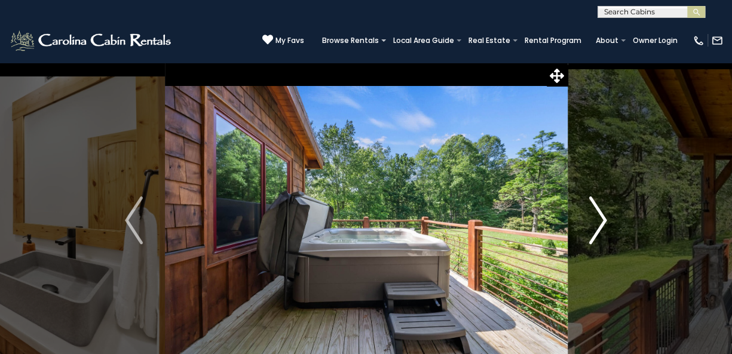
click at [607, 218] on img "Next" at bounding box center [598, 221] width 18 height 48
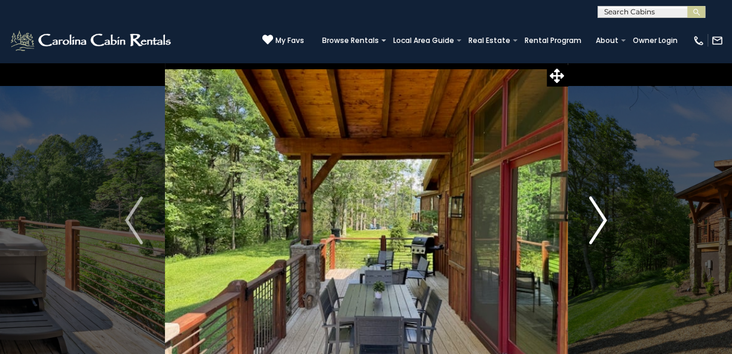
click at [607, 218] on img "Next" at bounding box center [598, 221] width 18 height 48
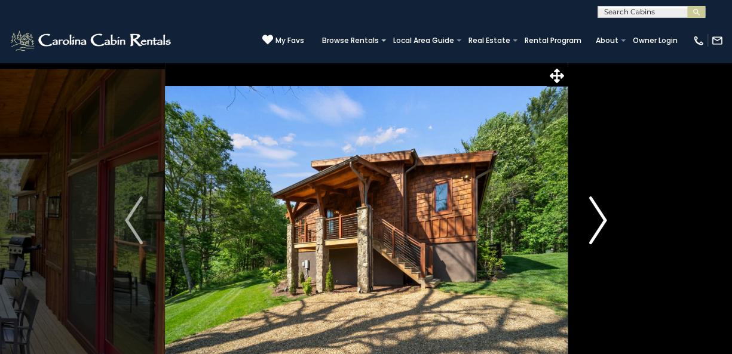
click at [607, 218] on img "Next" at bounding box center [598, 221] width 18 height 48
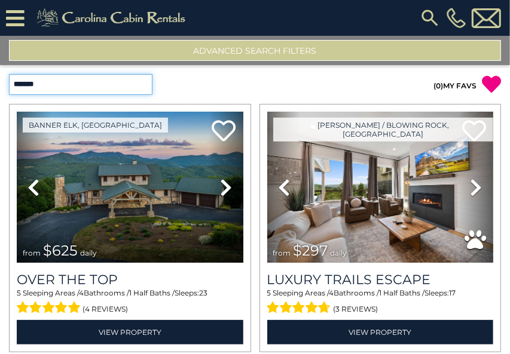
click at [142, 82] on select "**********" at bounding box center [80, 84] width 143 height 21
select select "**********"
click at [9, 74] on select "**********" at bounding box center [80, 84] width 143 height 21
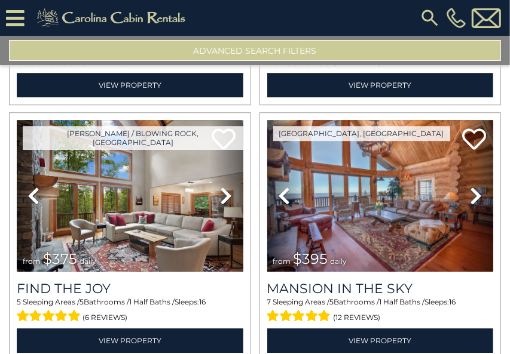
scroll to position [3622, 0]
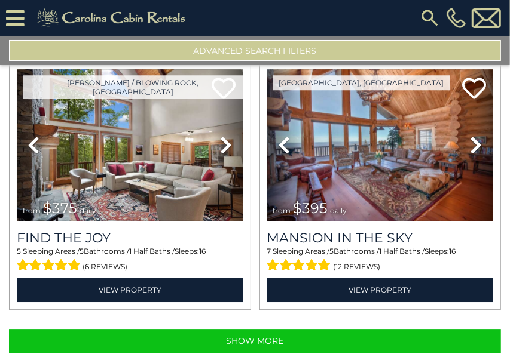
click at [428, 12] on img at bounding box center [430, 18] width 22 height 22
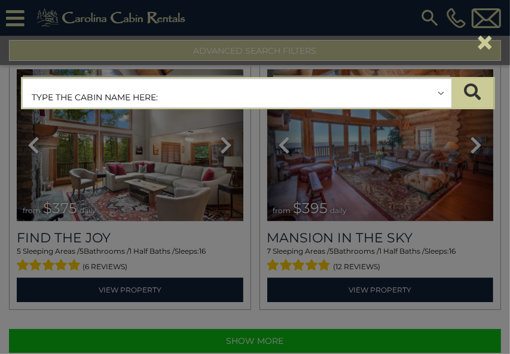
click at [486, 42] on button "×" at bounding box center [485, 42] width 20 height 33
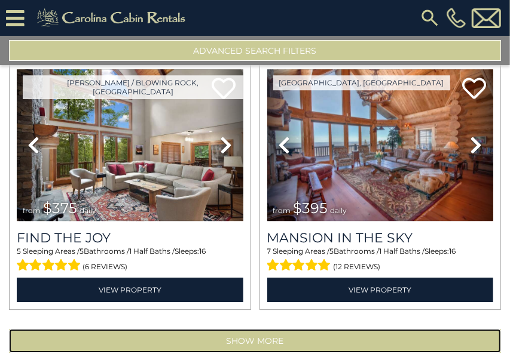
click at [319, 329] on button "Show More" at bounding box center [255, 341] width 492 height 24
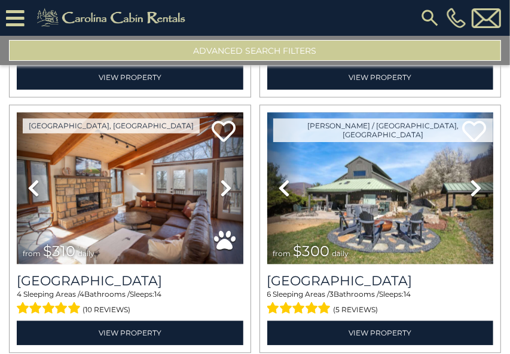
scroll to position [7429, 0]
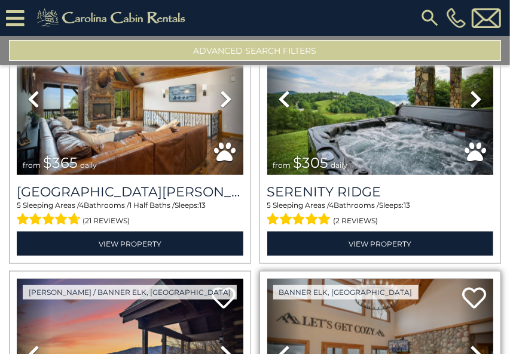
scroll to position [11237, 0]
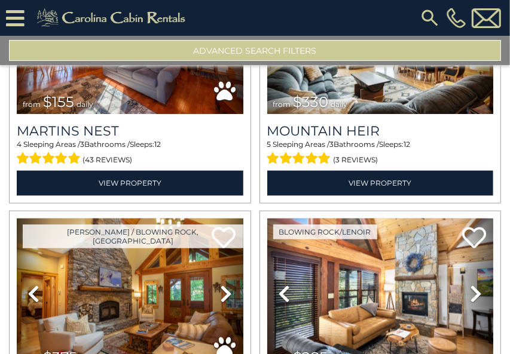
scroll to position [15045, 0]
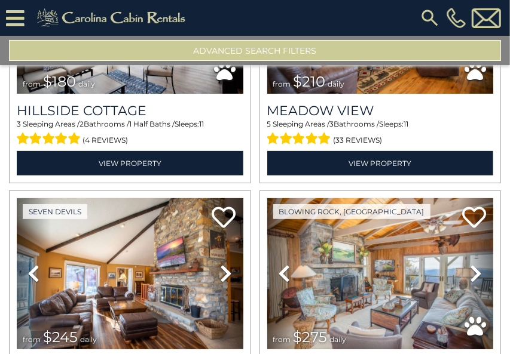
scroll to position [18852, 0]
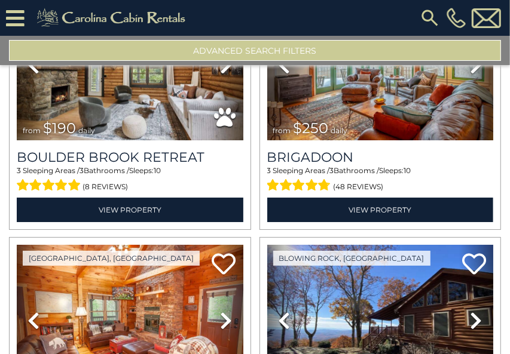
scroll to position [22659, 0]
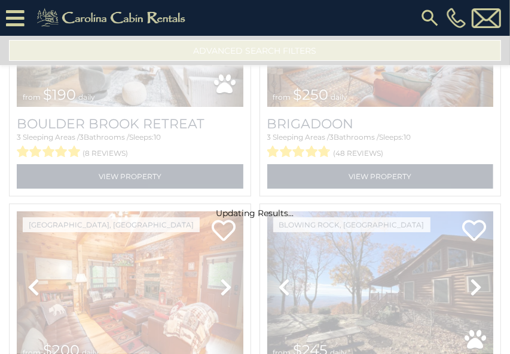
scroll to position [22642, 0]
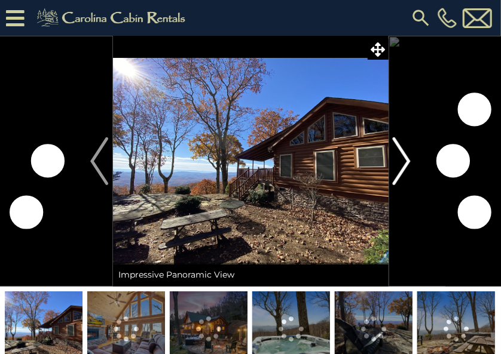
click at [409, 157] on img "Next" at bounding box center [402, 161] width 18 height 48
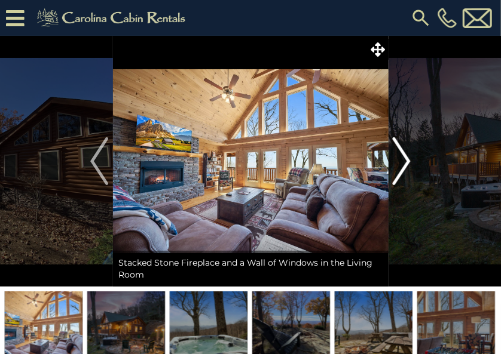
click at [409, 157] on img "Next" at bounding box center [402, 161] width 18 height 48
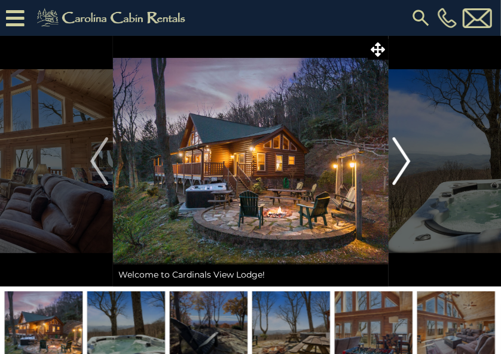
click at [409, 157] on img "Next" at bounding box center [402, 161] width 18 height 48
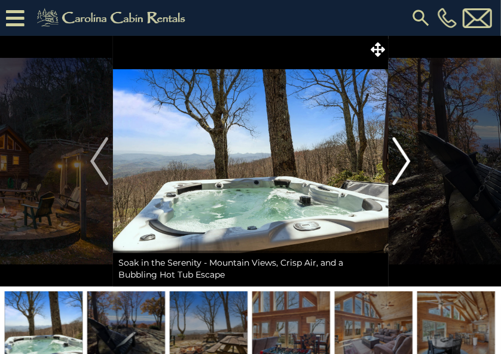
click at [409, 157] on img "Next" at bounding box center [402, 161] width 18 height 48
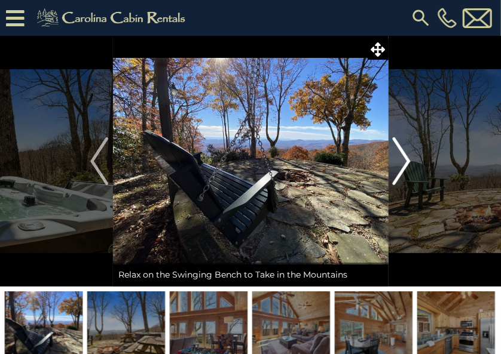
click at [409, 157] on img "Next" at bounding box center [402, 161] width 18 height 48
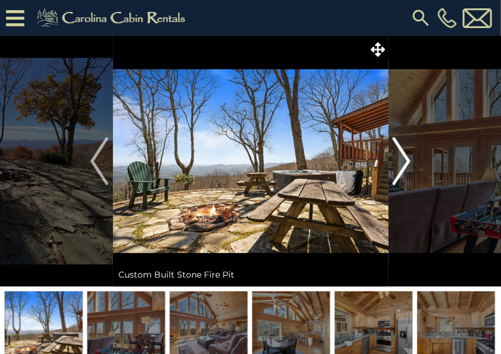
click at [409, 157] on img "Next" at bounding box center [402, 161] width 18 height 48
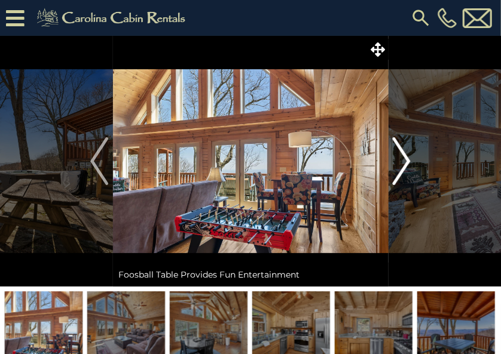
click at [409, 157] on img "Next" at bounding box center [402, 161] width 18 height 48
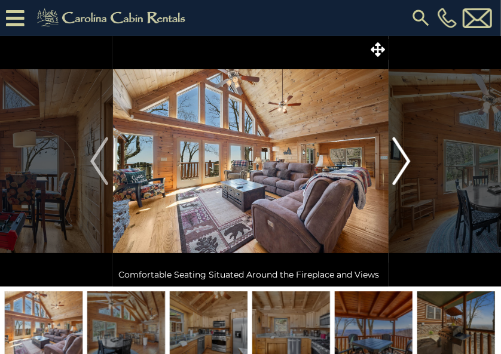
click at [409, 157] on img "Next" at bounding box center [402, 161] width 18 height 48
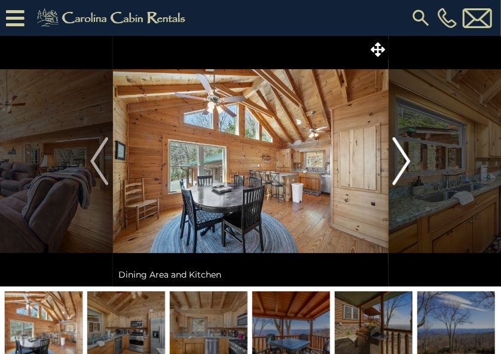
click at [409, 157] on img "Next" at bounding box center [402, 161] width 18 height 48
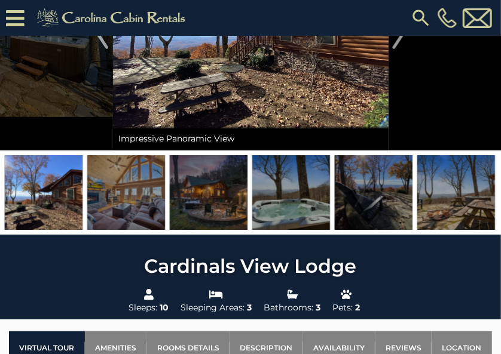
scroll to position [179, 0]
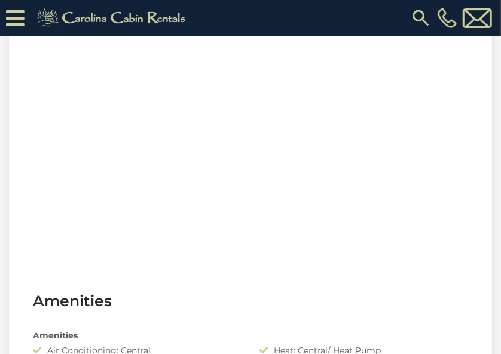
scroll to position [657, 0]
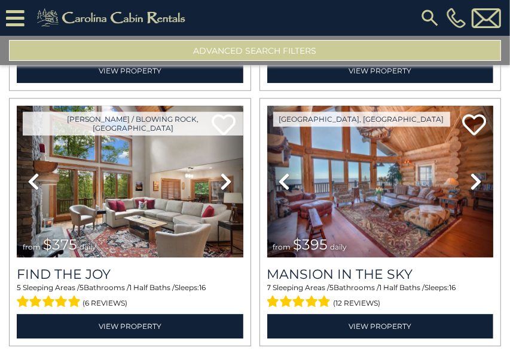
scroll to position [3622, 0]
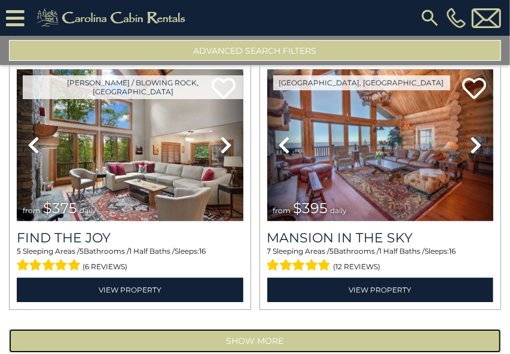
click at [312, 329] on button "Show More" at bounding box center [255, 341] width 492 height 24
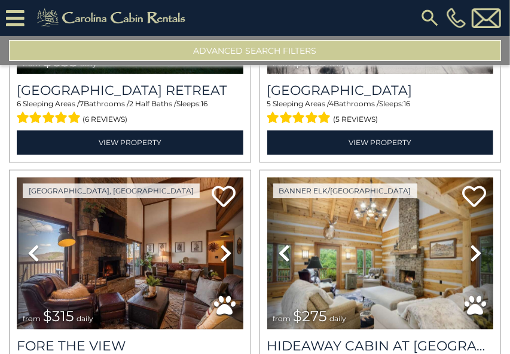
scroll to position [5356, 0]
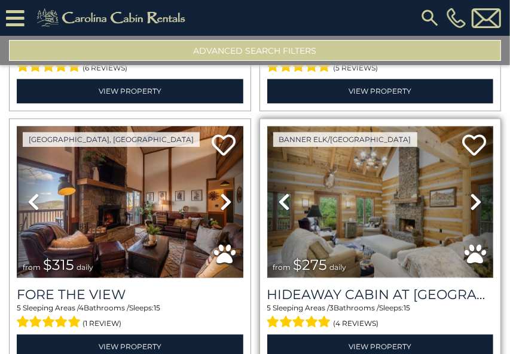
click at [304, 197] on img at bounding box center [380, 202] width 227 height 152
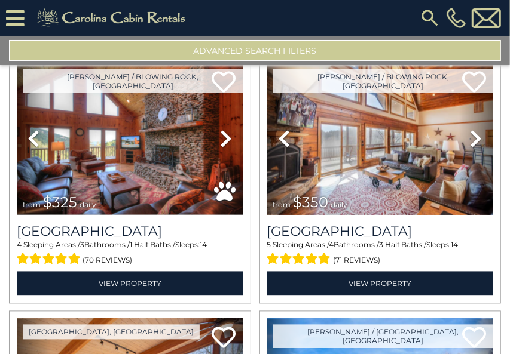
scroll to position [7429, 0]
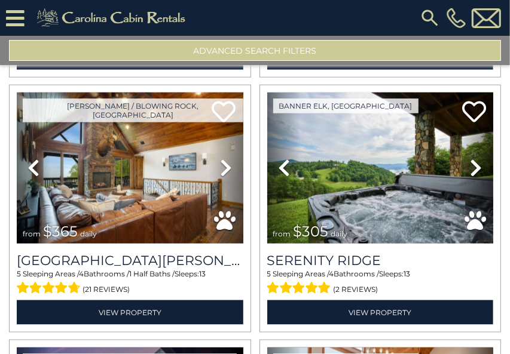
scroll to position [11237, 0]
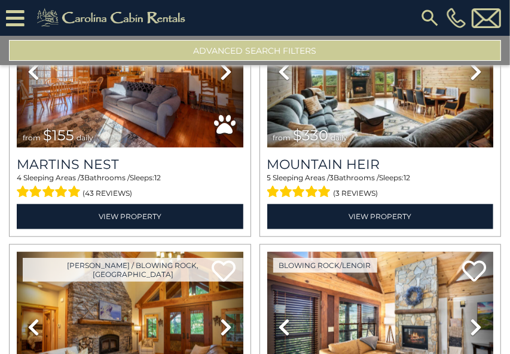
scroll to position [15045, 0]
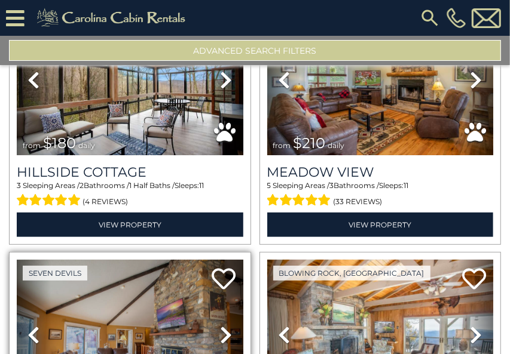
scroll to position [18852, 0]
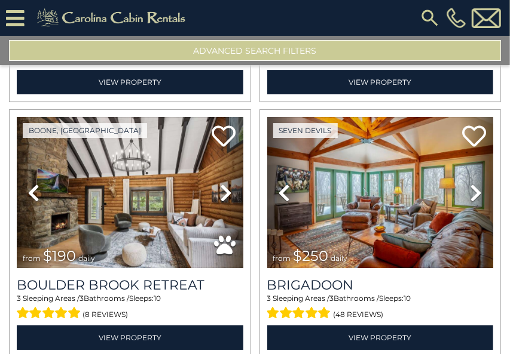
scroll to position [22659, 0]
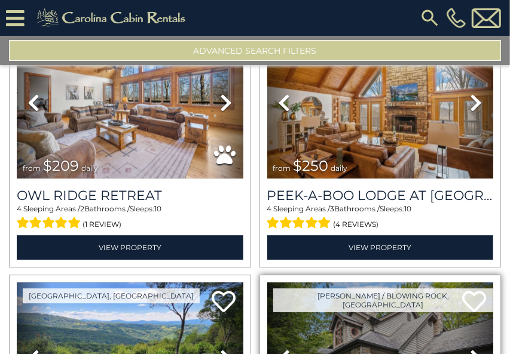
scroll to position [26407, 0]
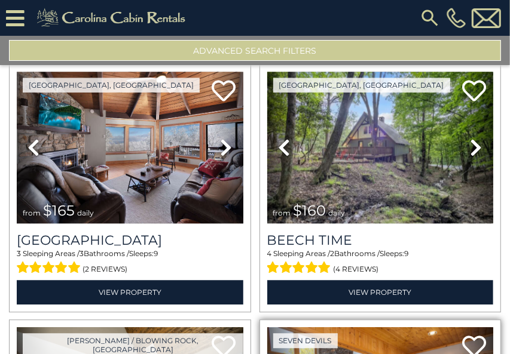
scroll to position [30274, 0]
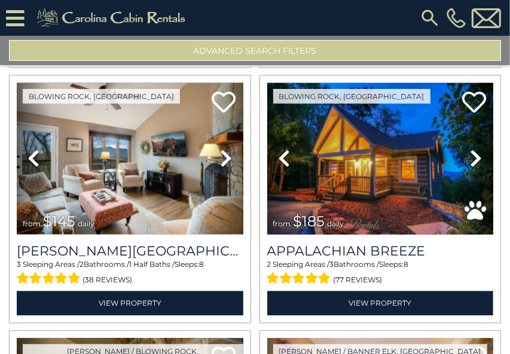
scroll to position [34082, 0]
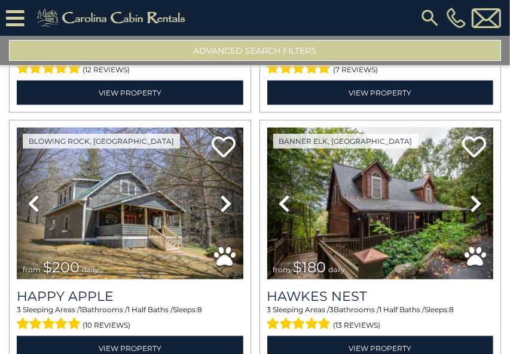
scroll to position [37890, 0]
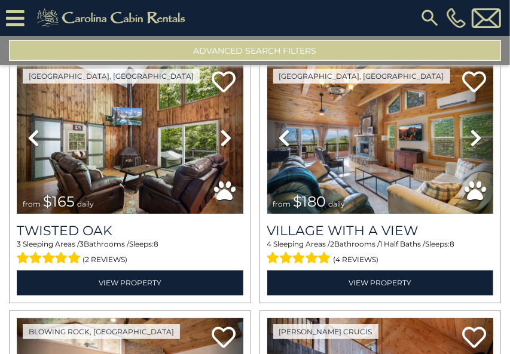
scroll to position [41697, 0]
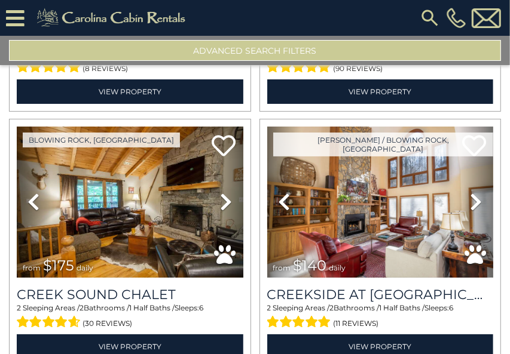
scroll to position [45504, 0]
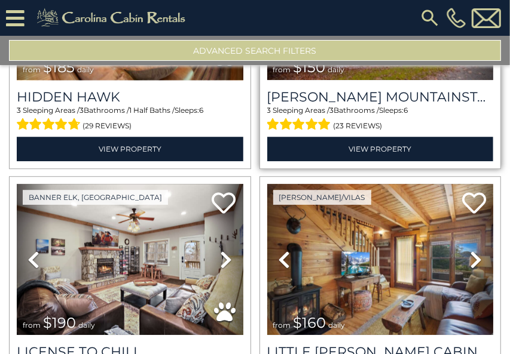
scroll to position [46998, 0]
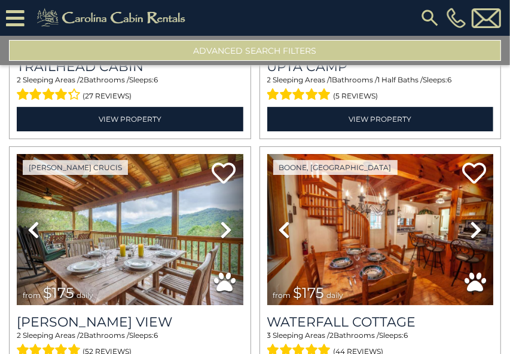
scroll to position [49311, 0]
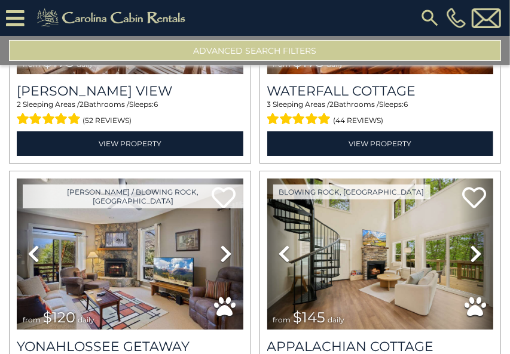
scroll to position [49532, 0]
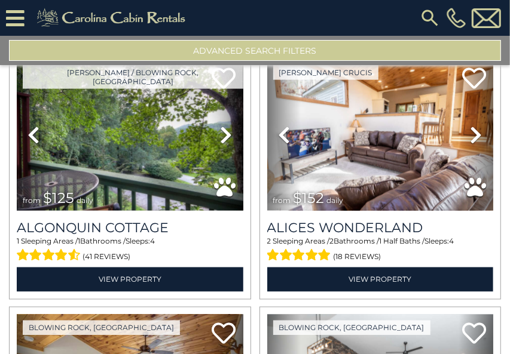
scroll to position [50489, 0]
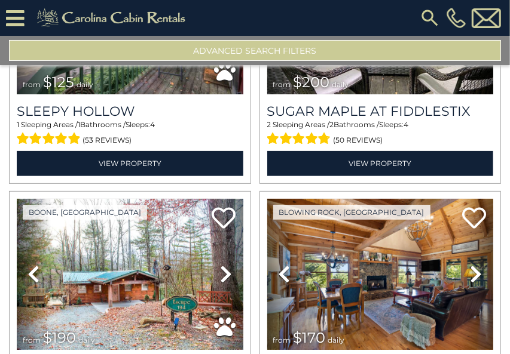
scroll to position [51781, 0]
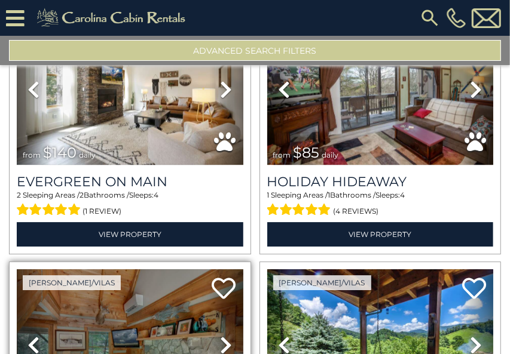
scroll to position [51184, 0]
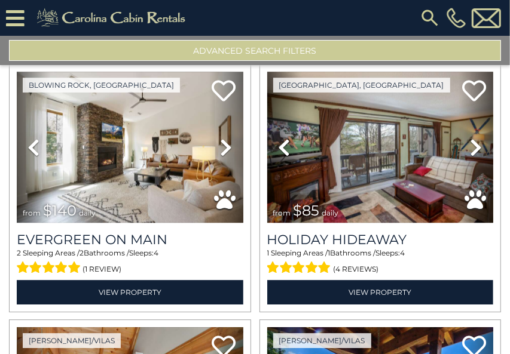
click at [16, 11] on icon at bounding box center [15, 18] width 19 height 21
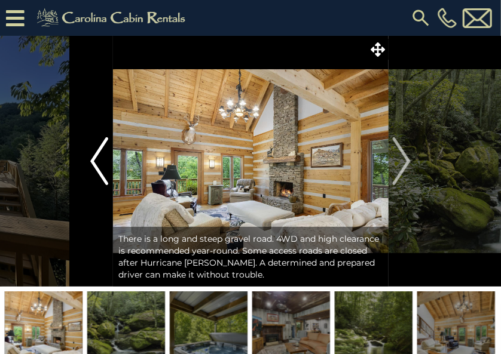
click at [93, 151] on img "Previous" at bounding box center [99, 161] width 18 height 48
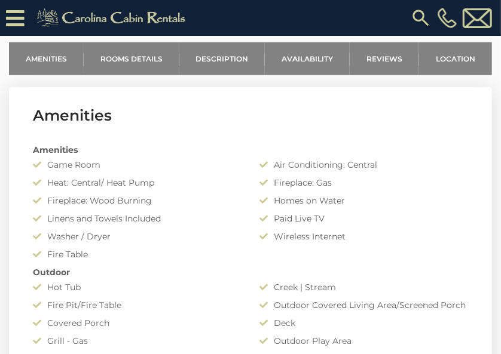
scroll to position [418, 0]
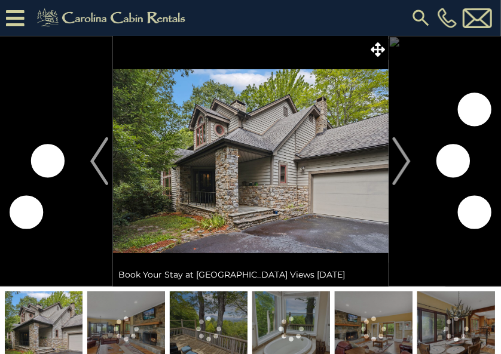
scroll to position [60, 0]
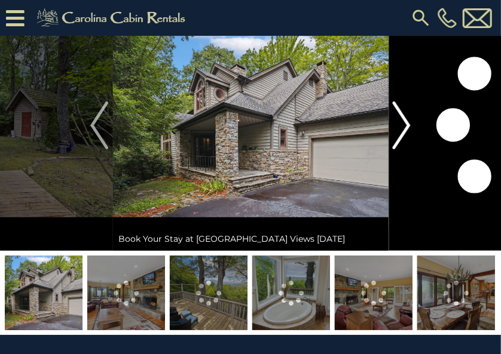
click at [407, 124] on img "Next" at bounding box center [402, 126] width 18 height 48
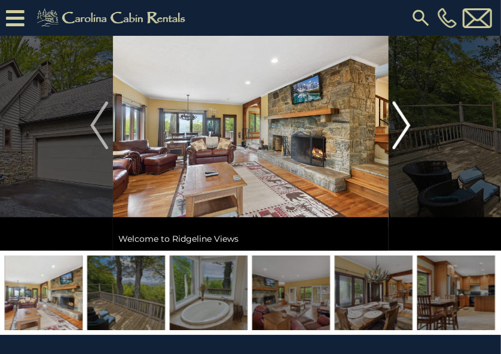
click at [407, 124] on img "Next" at bounding box center [402, 126] width 18 height 48
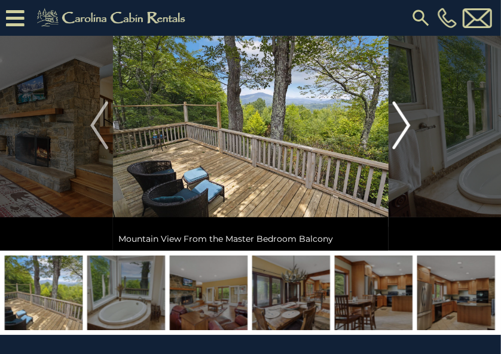
click at [407, 124] on img "Next" at bounding box center [402, 126] width 18 height 48
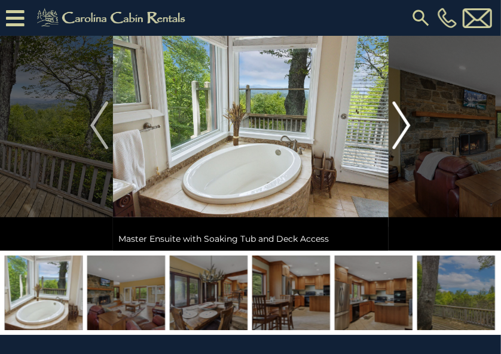
click at [407, 124] on img "Next" at bounding box center [402, 126] width 18 height 48
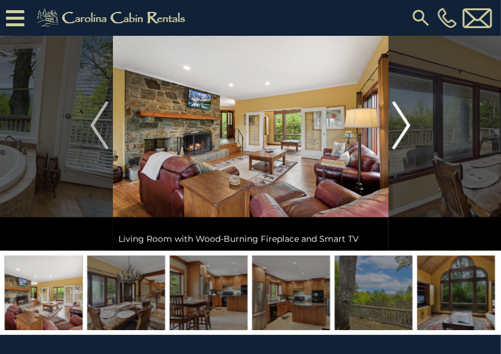
click at [407, 124] on img "Next" at bounding box center [402, 126] width 18 height 48
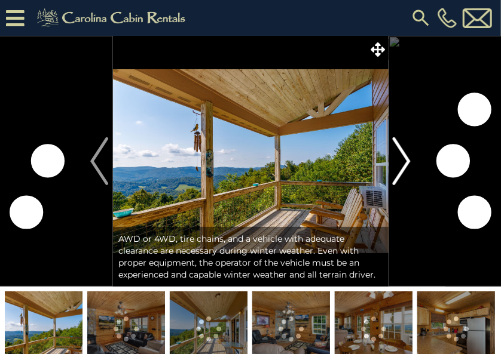
click at [406, 157] on img "Next" at bounding box center [402, 161] width 18 height 48
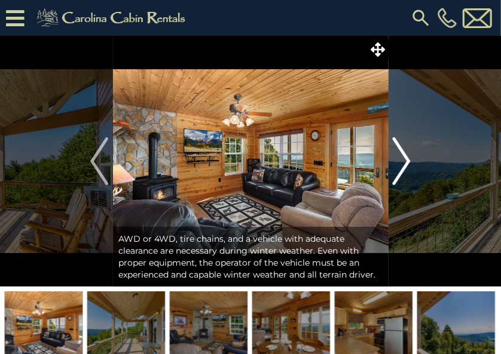
click at [409, 157] on img "Next" at bounding box center [402, 161] width 18 height 48
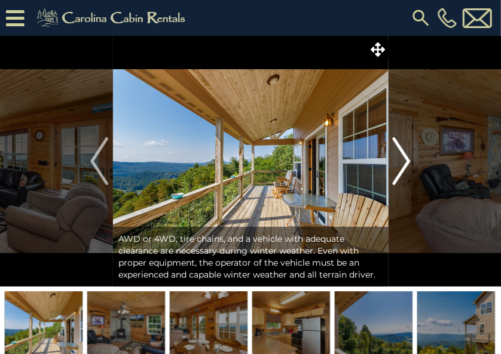
click at [409, 157] on img "Next" at bounding box center [402, 161] width 18 height 48
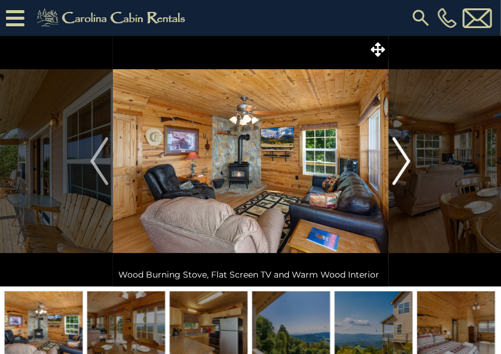
click at [409, 157] on img "Next" at bounding box center [402, 161] width 18 height 48
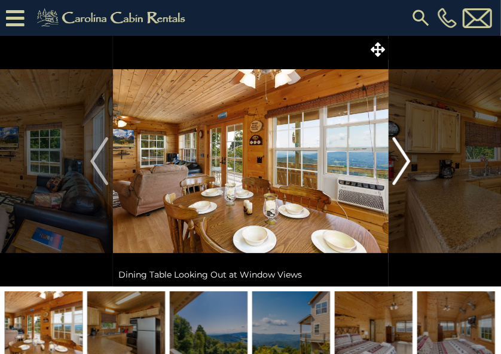
click at [409, 157] on img "Next" at bounding box center [402, 161] width 18 height 48
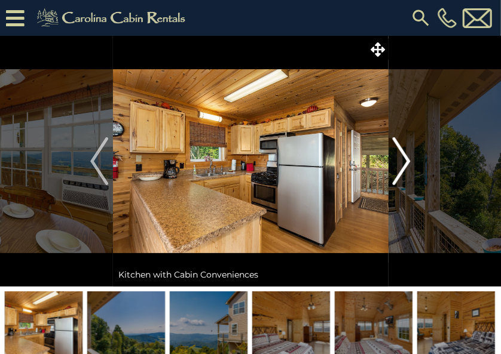
click at [409, 157] on img "Next" at bounding box center [402, 161] width 18 height 48
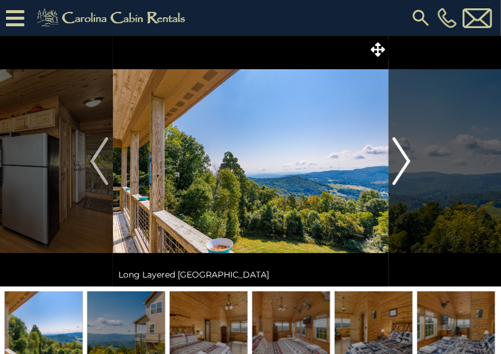
click at [409, 157] on img "Next" at bounding box center [402, 161] width 18 height 48
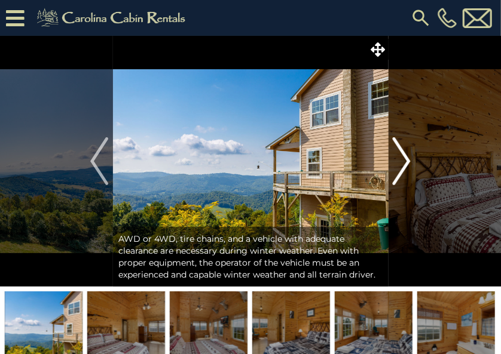
click at [409, 157] on img "Next" at bounding box center [402, 161] width 18 height 48
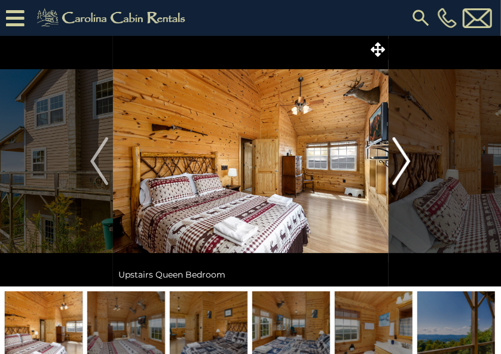
click at [409, 157] on img "Next" at bounding box center [402, 161] width 18 height 48
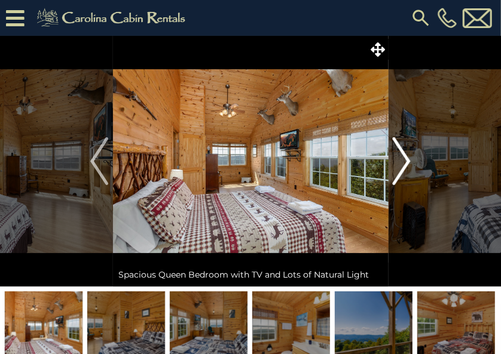
click at [409, 157] on img "Next" at bounding box center [402, 161] width 18 height 48
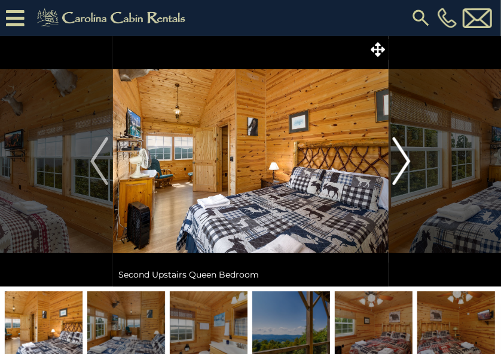
click at [409, 157] on img "Next" at bounding box center [402, 161] width 18 height 48
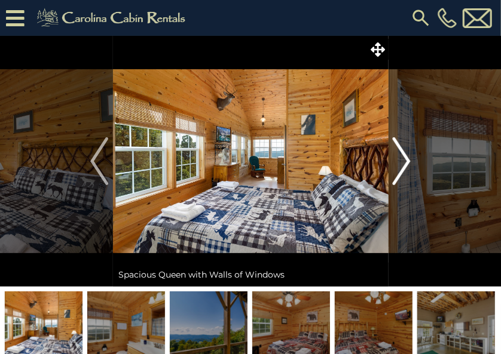
click at [409, 157] on img "Next" at bounding box center [402, 161] width 18 height 48
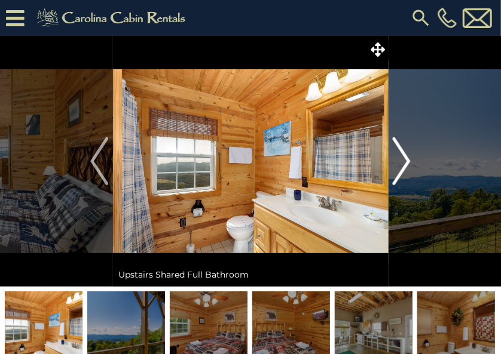
click at [409, 157] on img "Next" at bounding box center [402, 161] width 18 height 48
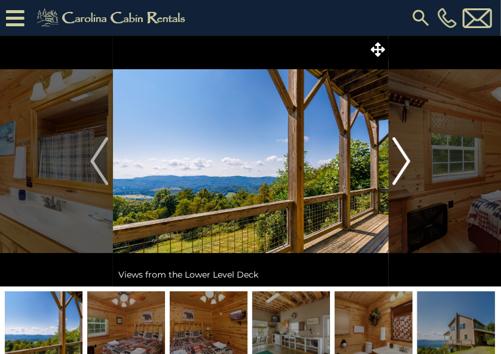
click at [409, 157] on img "Next" at bounding box center [402, 161] width 18 height 48
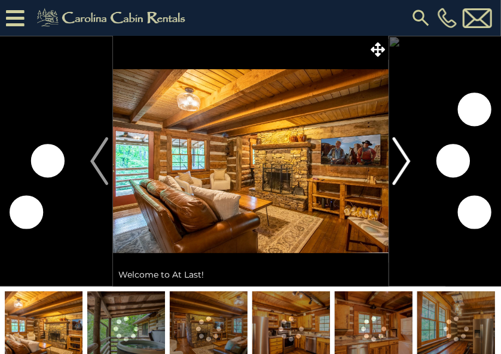
click at [401, 157] on img "Next" at bounding box center [402, 161] width 18 height 48
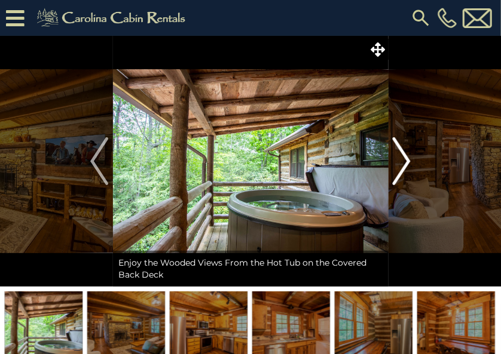
click at [401, 157] on img "Next" at bounding box center [402, 161] width 18 height 48
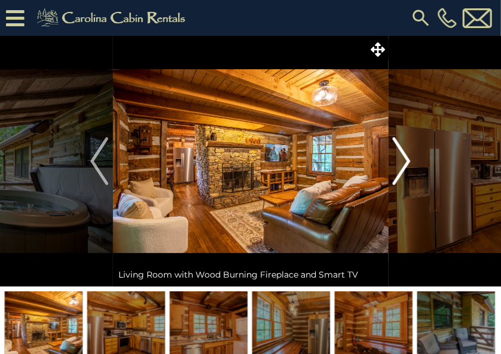
click at [401, 157] on img "Next" at bounding box center [402, 161] width 18 height 48
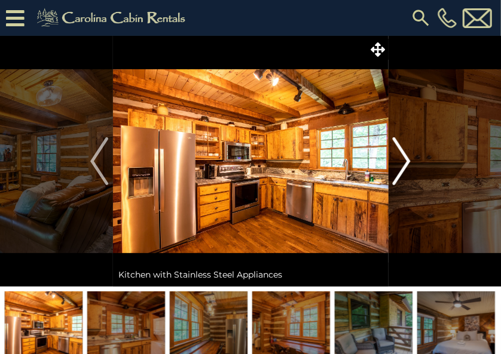
click at [401, 157] on img "Next" at bounding box center [402, 161] width 18 height 48
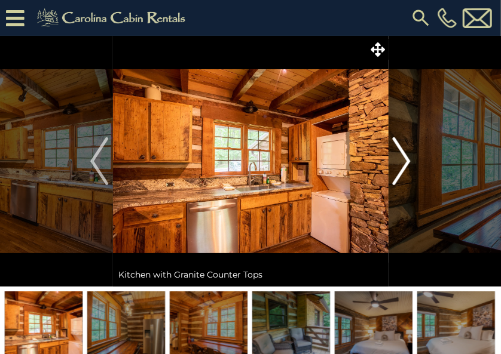
click at [401, 157] on img "Next" at bounding box center [402, 161] width 18 height 48
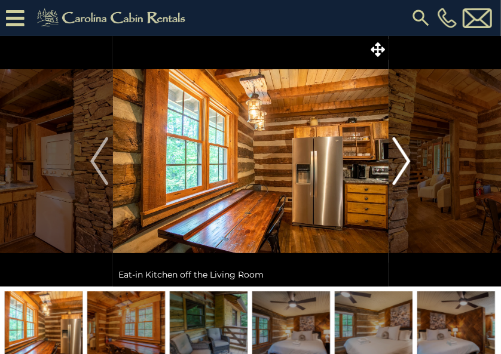
click at [401, 157] on img "Next" at bounding box center [402, 161] width 18 height 48
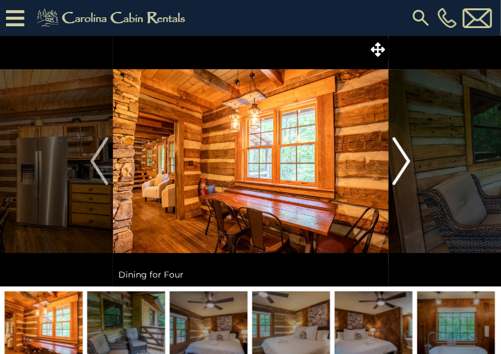
click at [401, 157] on img "Next" at bounding box center [402, 161] width 18 height 48
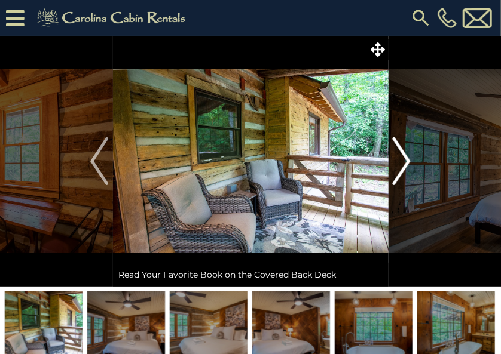
click at [401, 157] on img "Next" at bounding box center [402, 161] width 18 height 48
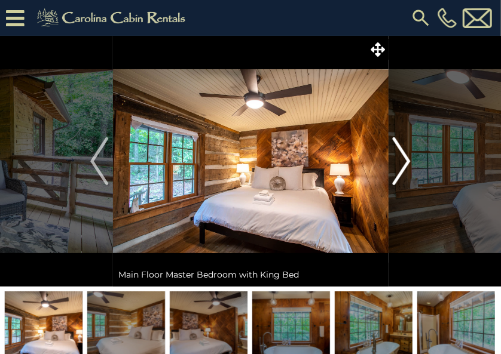
click at [401, 157] on img "Next" at bounding box center [402, 161] width 18 height 48
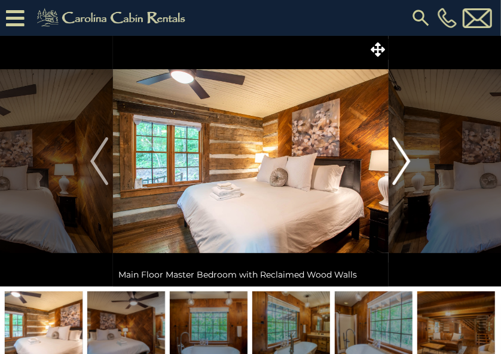
click at [401, 157] on img "Next" at bounding box center [402, 161] width 18 height 48
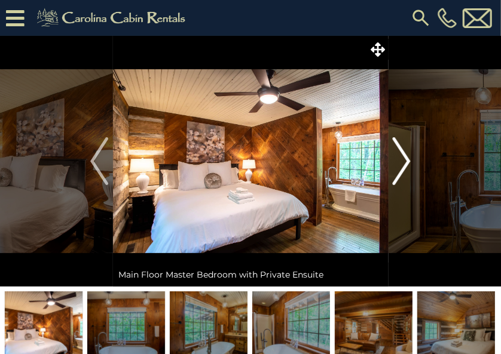
click at [401, 157] on img "Next" at bounding box center [402, 161] width 18 height 48
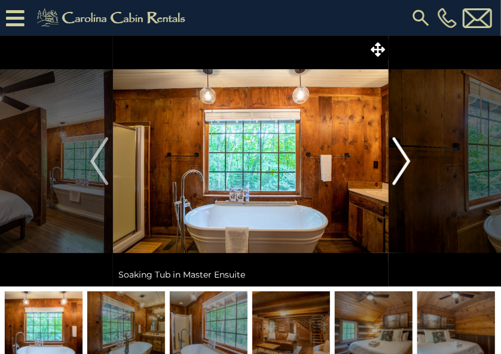
click at [401, 157] on img "Next" at bounding box center [402, 161] width 18 height 48
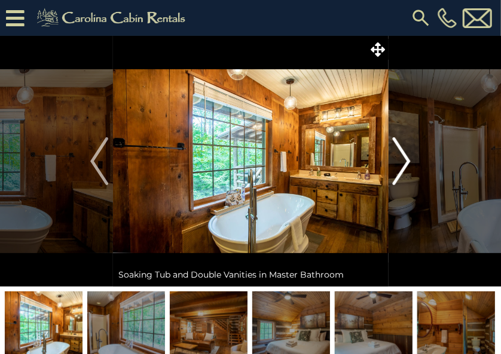
click at [401, 157] on img "Next" at bounding box center [402, 161] width 18 height 48
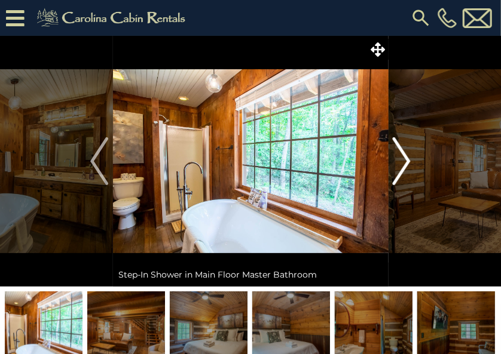
click at [401, 157] on img "Next" at bounding box center [402, 161] width 18 height 48
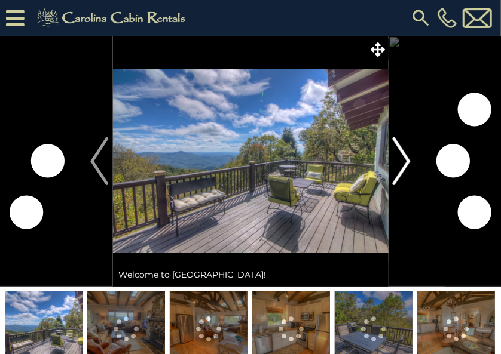
click at [402, 157] on img "Next" at bounding box center [402, 161] width 18 height 48
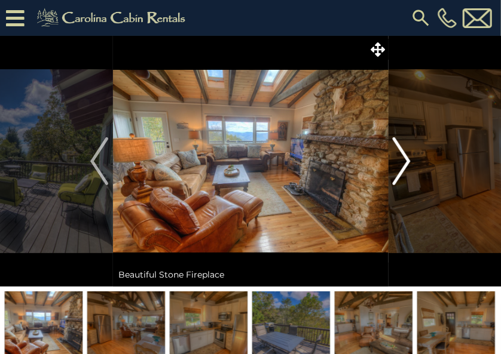
click at [402, 157] on img "Next" at bounding box center [402, 161] width 18 height 48
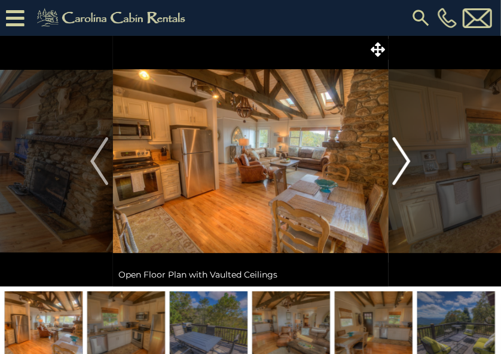
click at [403, 157] on img "Next" at bounding box center [402, 161] width 18 height 48
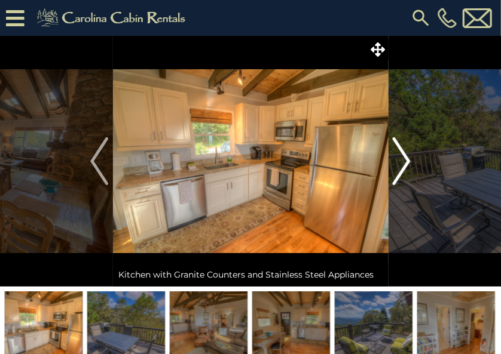
click at [403, 157] on img "Next" at bounding box center [402, 161] width 18 height 48
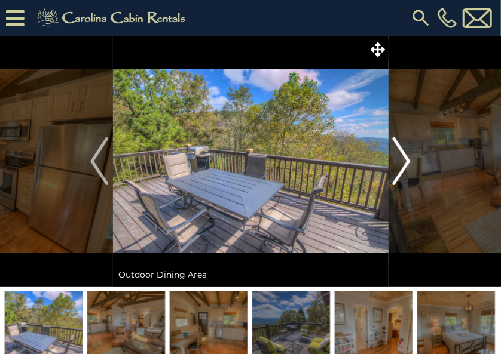
click at [403, 157] on img "Next" at bounding box center [402, 161] width 18 height 48
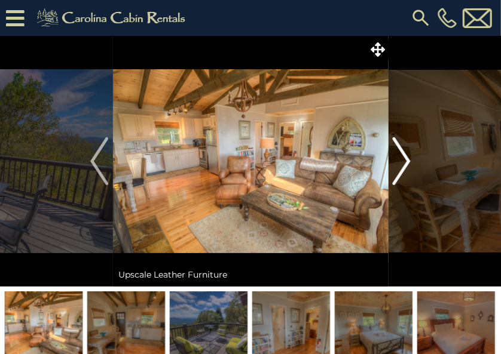
click at [403, 157] on img "Next" at bounding box center [402, 161] width 18 height 48
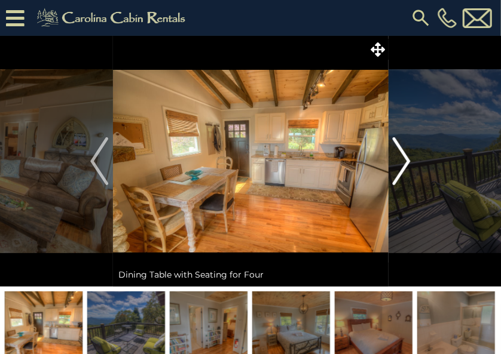
click at [403, 157] on img "Next" at bounding box center [402, 161] width 18 height 48
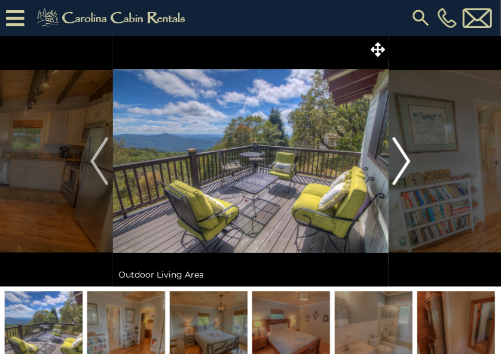
click at [403, 157] on img "Next" at bounding box center [402, 161] width 18 height 48
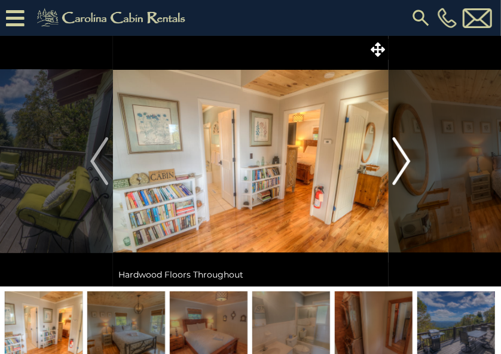
click at [403, 157] on img "Next" at bounding box center [402, 161] width 18 height 48
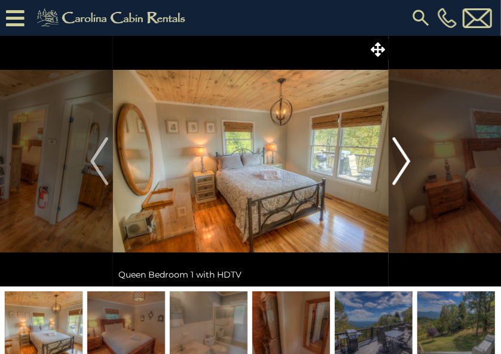
click at [403, 157] on img "Next" at bounding box center [402, 161] width 18 height 48
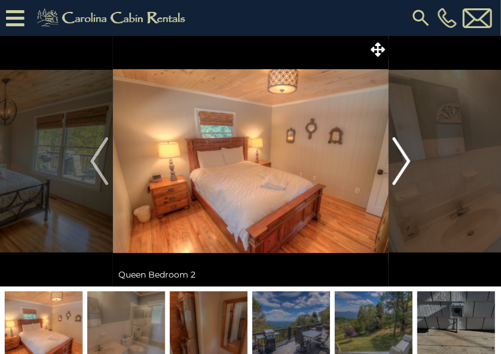
click at [403, 157] on img "Next" at bounding box center [402, 161] width 18 height 48
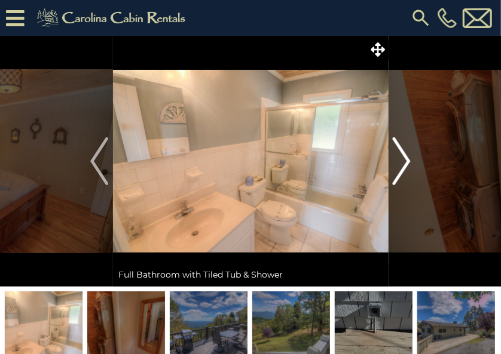
click at [403, 157] on img "Next" at bounding box center [402, 161] width 18 height 48
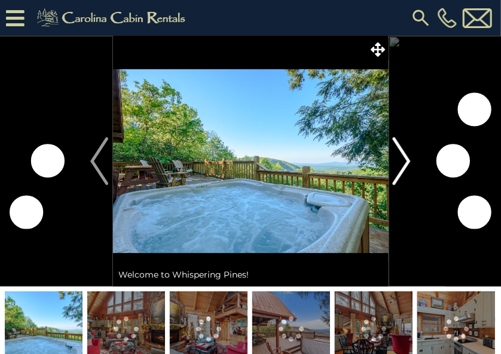
click at [402, 155] on img "Next" at bounding box center [402, 161] width 18 height 48
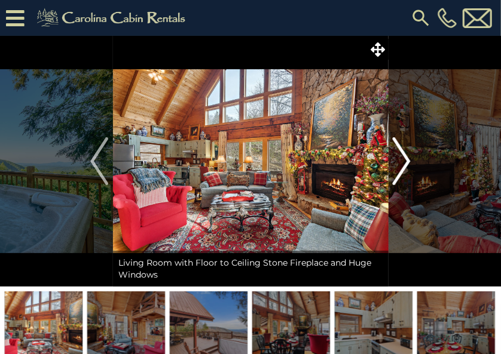
click at [403, 158] on img "Next" at bounding box center [402, 161] width 18 height 48
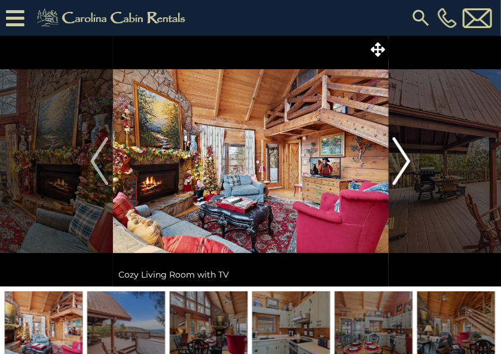
click at [403, 158] on img "Next" at bounding box center [402, 161] width 18 height 48
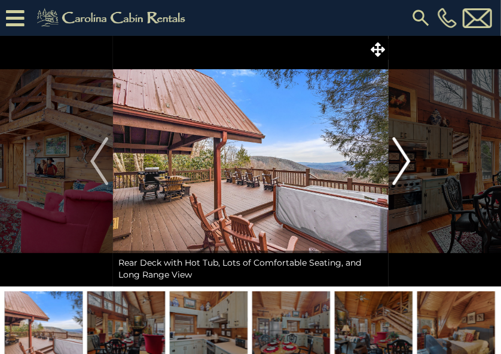
click at [403, 158] on img "Next" at bounding box center [402, 161] width 18 height 48
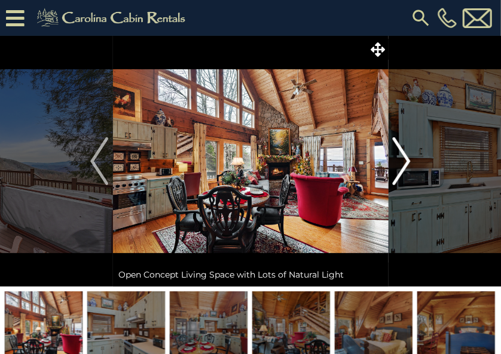
click at [403, 158] on img "Next" at bounding box center [402, 161] width 18 height 48
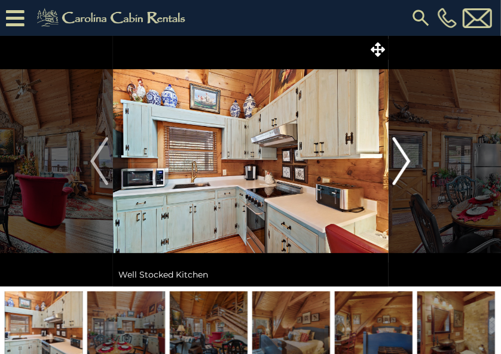
click at [403, 158] on img "Next" at bounding box center [402, 161] width 18 height 48
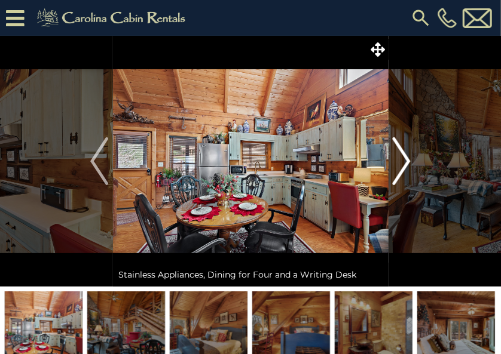
click at [403, 158] on img "Next" at bounding box center [402, 161] width 18 height 48
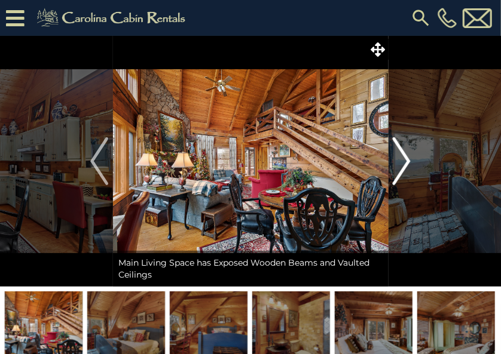
click at [403, 158] on img "Next" at bounding box center [402, 161] width 18 height 48
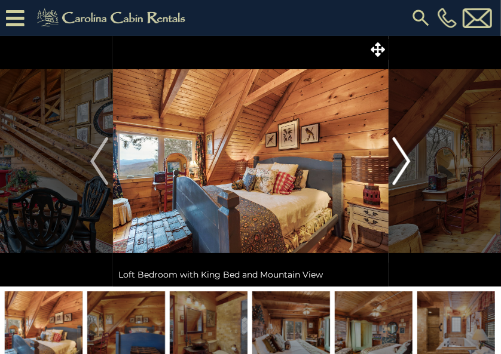
click at [403, 158] on img "Next" at bounding box center [402, 161] width 18 height 48
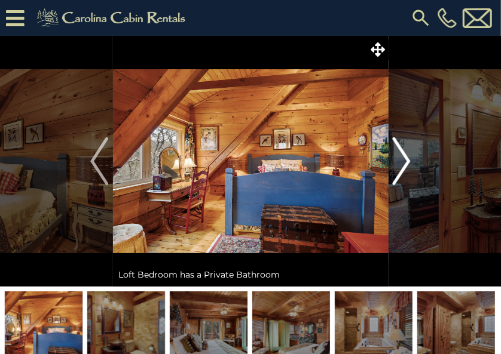
click at [403, 158] on img "Next" at bounding box center [402, 161] width 18 height 48
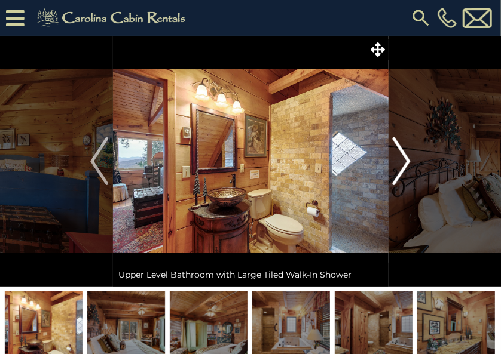
click at [403, 158] on img "Next" at bounding box center [402, 161] width 18 height 48
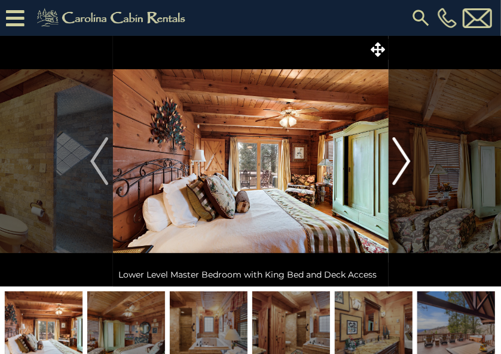
click at [403, 158] on img "Next" at bounding box center [402, 161] width 18 height 48
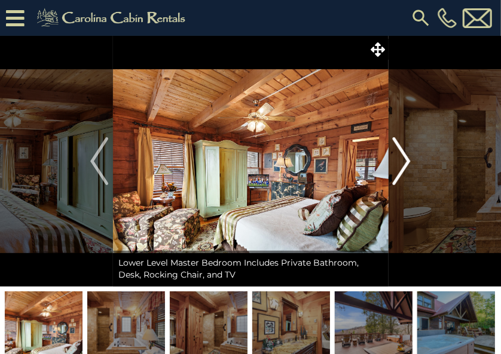
click at [403, 158] on img "Next" at bounding box center [402, 161] width 18 height 48
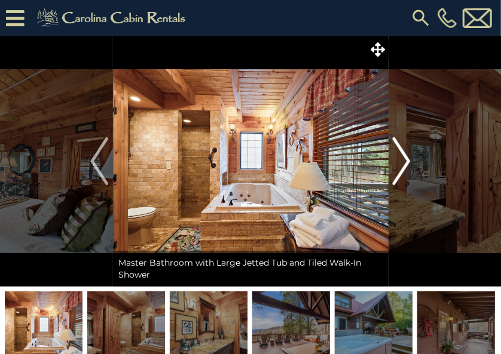
click at [403, 158] on img "Next" at bounding box center [402, 161] width 18 height 48
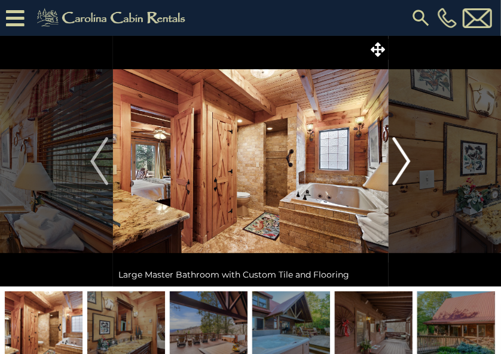
click at [403, 158] on img "Next" at bounding box center [402, 161] width 18 height 48
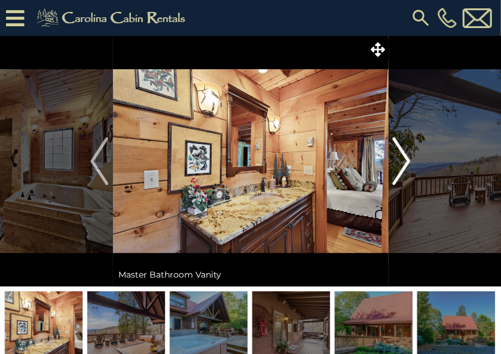
click at [403, 158] on img "Next" at bounding box center [402, 161] width 18 height 48
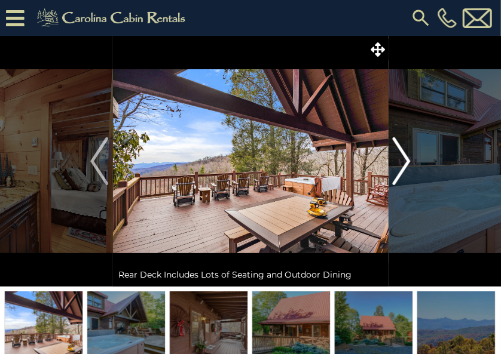
click at [403, 158] on img "Next" at bounding box center [402, 161] width 18 height 48
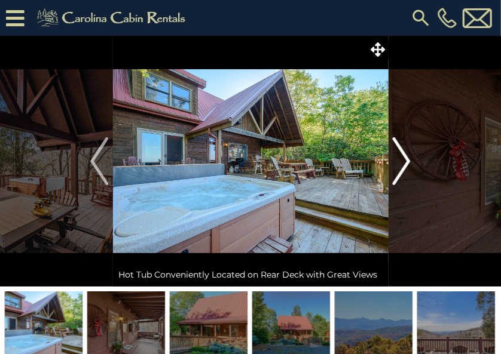
click at [409, 159] on img "Next" at bounding box center [402, 161] width 18 height 48
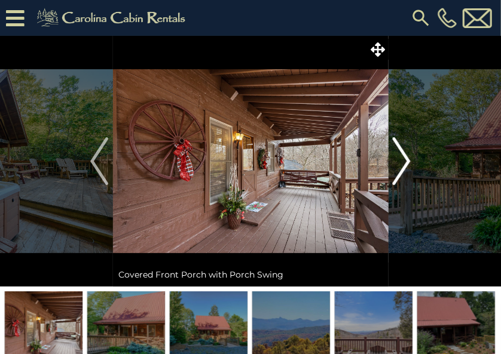
click at [409, 159] on img "Next" at bounding box center [402, 161] width 18 height 48
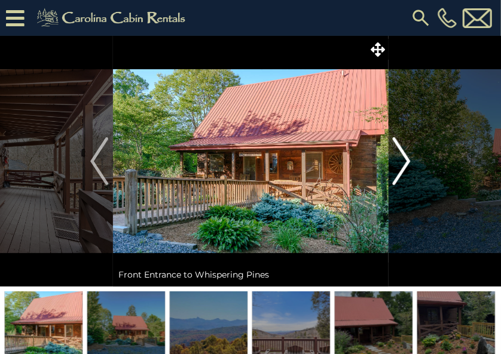
click at [409, 159] on img "Next" at bounding box center [402, 161] width 18 height 48
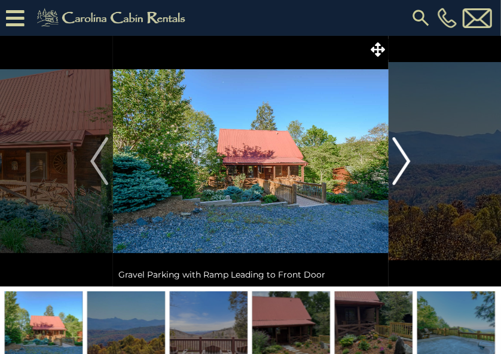
click at [409, 159] on img "Next" at bounding box center [402, 161] width 18 height 48
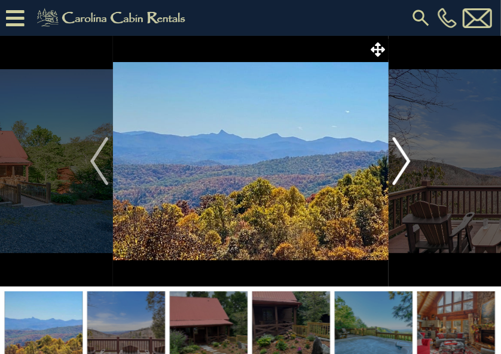
click at [409, 159] on img "Next" at bounding box center [402, 161] width 18 height 48
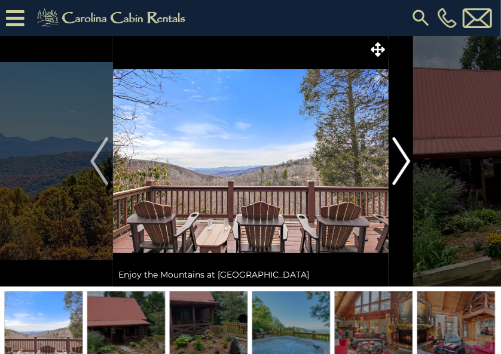
click at [409, 159] on img "Next" at bounding box center [402, 161] width 18 height 48
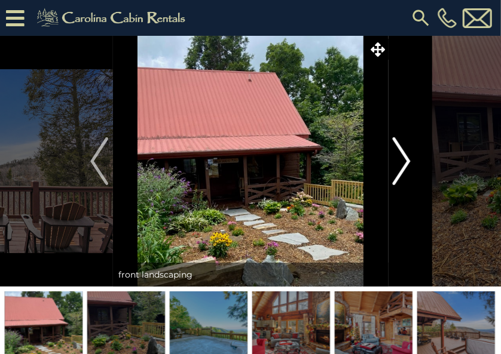
click at [409, 159] on img "Next" at bounding box center [402, 161] width 18 height 48
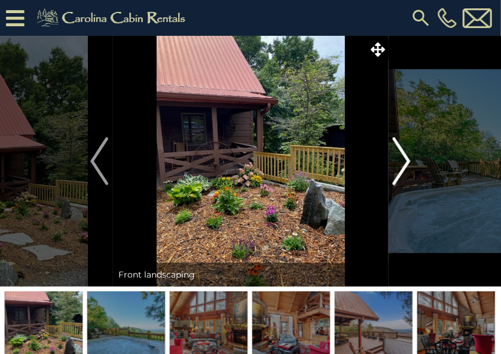
click at [409, 159] on img "Next" at bounding box center [402, 161] width 18 height 48
